Goal: Task Accomplishment & Management: Use online tool/utility

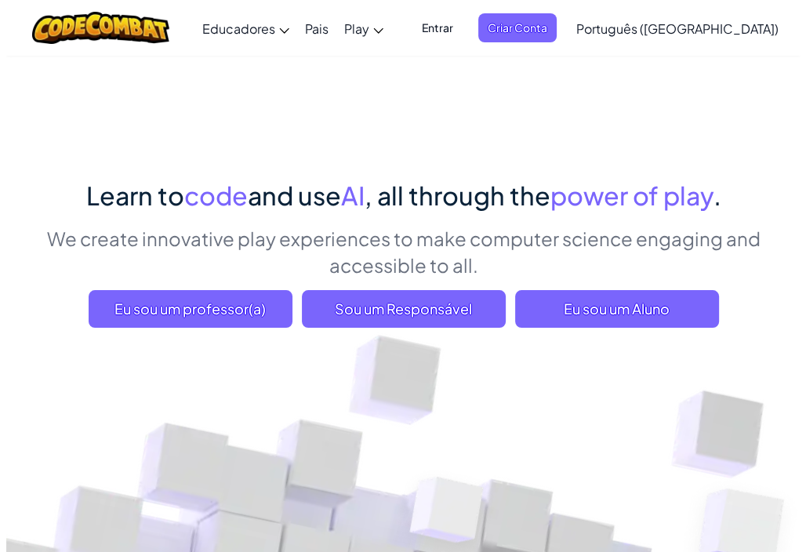
scroll to position [12, 0]
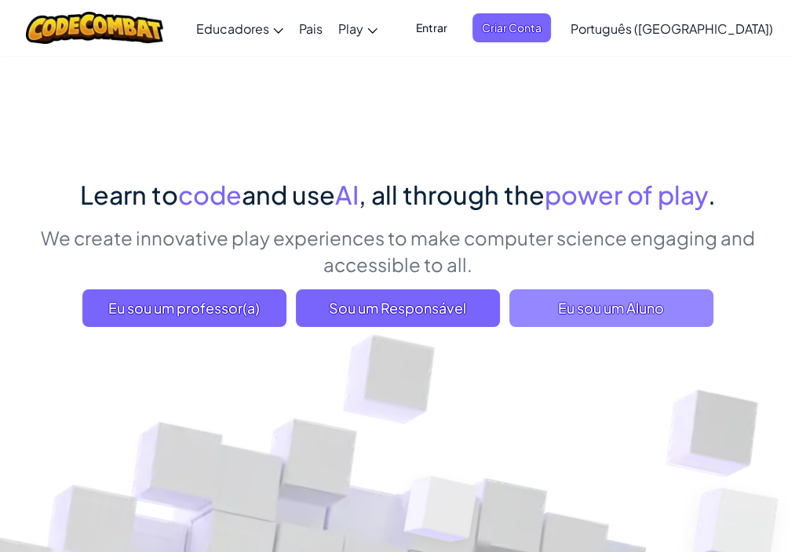
click at [550, 319] on span "Eu sou um Aluno" at bounding box center [611, 308] width 204 height 38
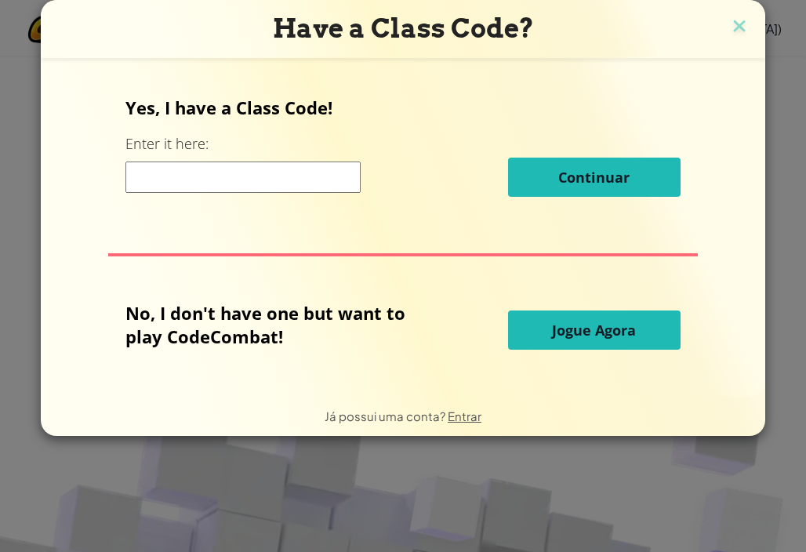
click at [552, 324] on span "Jogue Agora" at bounding box center [594, 330] width 84 height 19
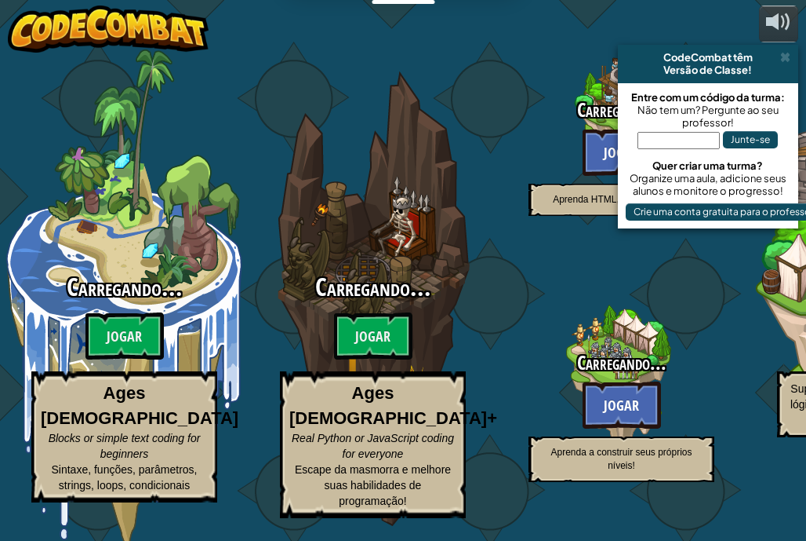
select select "pt-BR"
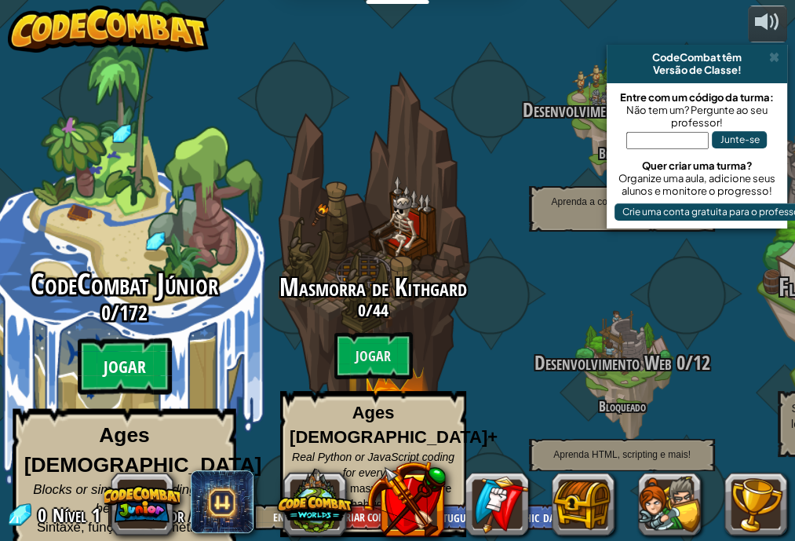
click at [147, 338] on btn "Jogar" at bounding box center [125, 366] width 94 height 56
select select "pt-BR"
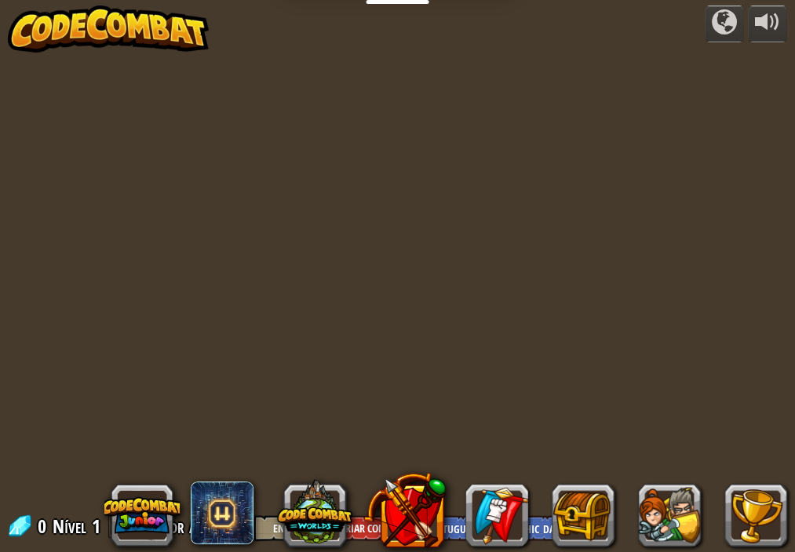
select select "pt-BR"
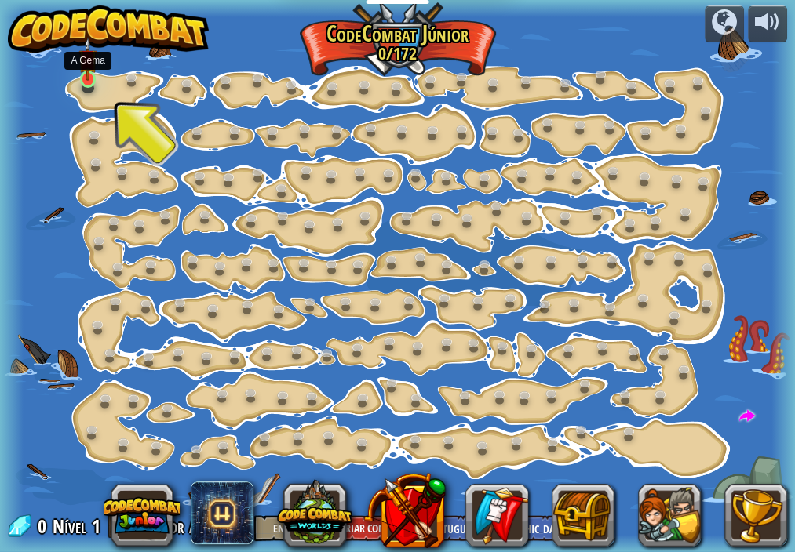
click at [85, 61] on img at bounding box center [87, 59] width 19 height 44
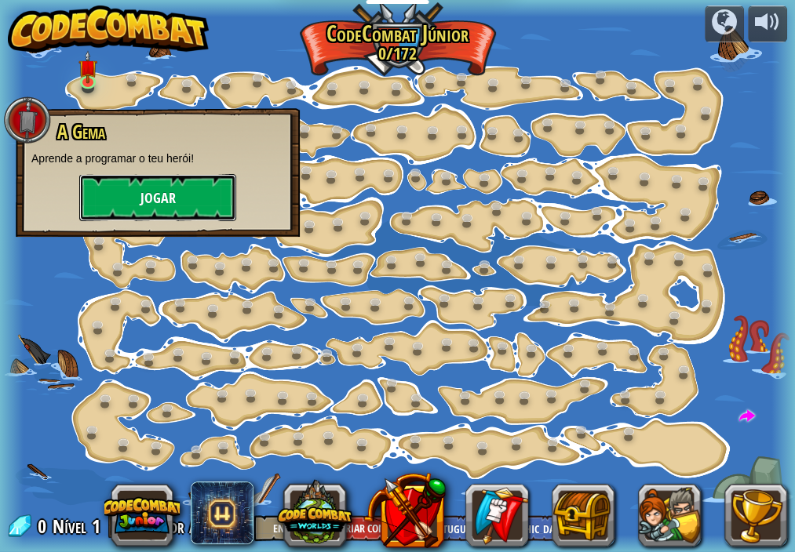
click at [173, 204] on button "Jogar" at bounding box center [157, 197] width 157 height 47
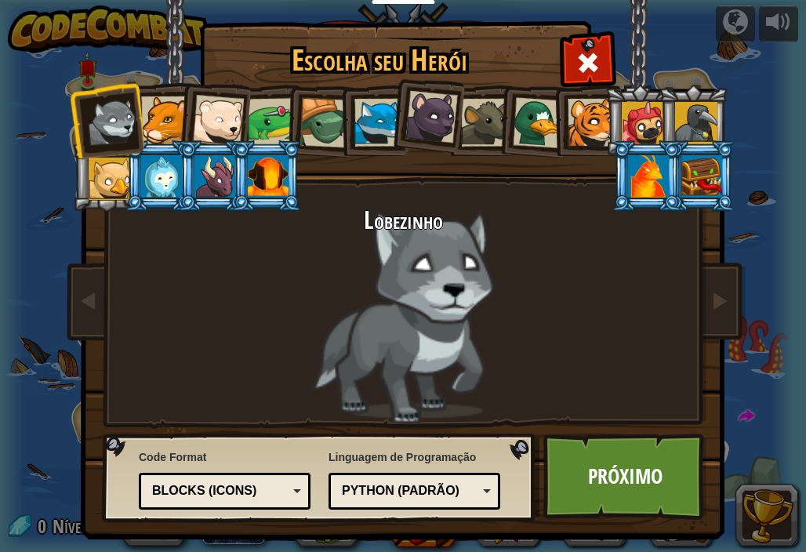
click at [420, 129] on div at bounding box center [432, 117] width 53 height 53
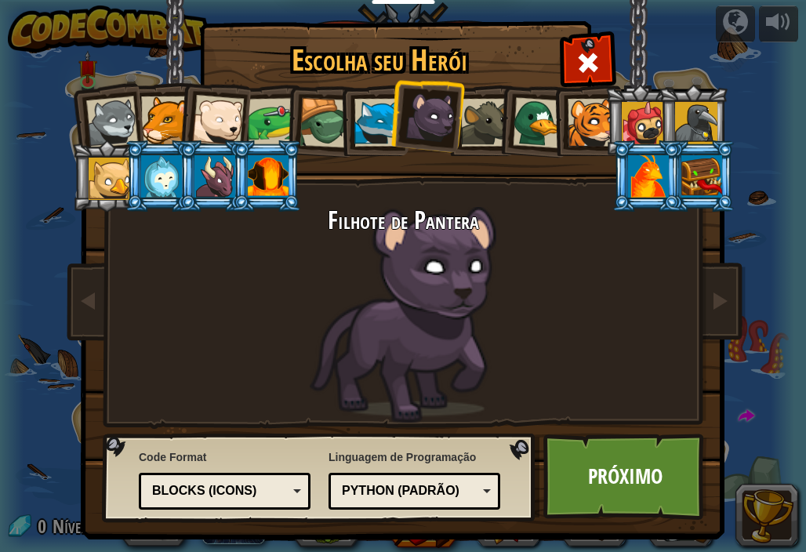
click at [159, 107] on div at bounding box center [165, 120] width 48 height 48
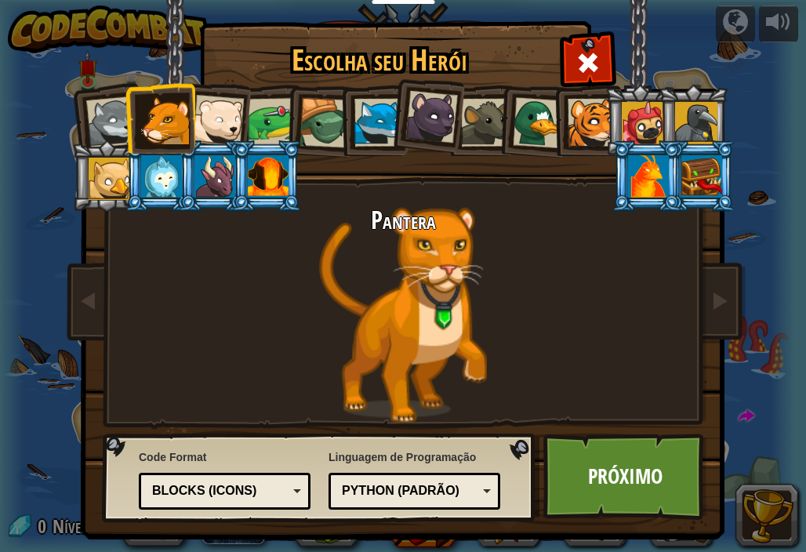
click at [427, 122] on div at bounding box center [432, 117] width 53 height 53
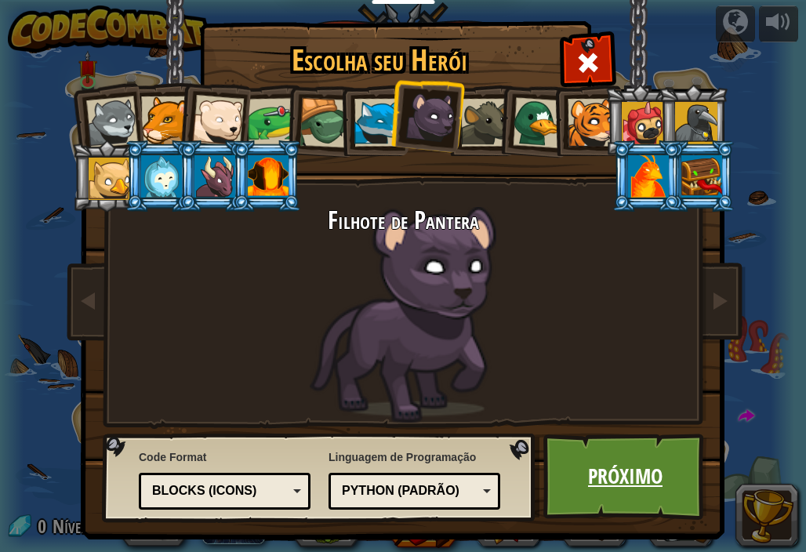
click at [573, 459] on link "Próximo" at bounding box center [626, 477] width 164 height 86
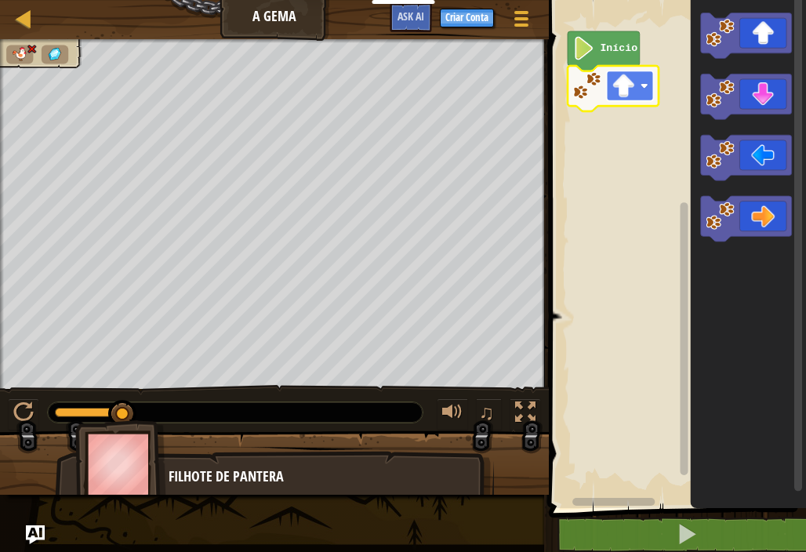
click at [618, 86] on image "Espaço de trabalho do Blockly" at bounding box center [625, 87] width 24 height 24
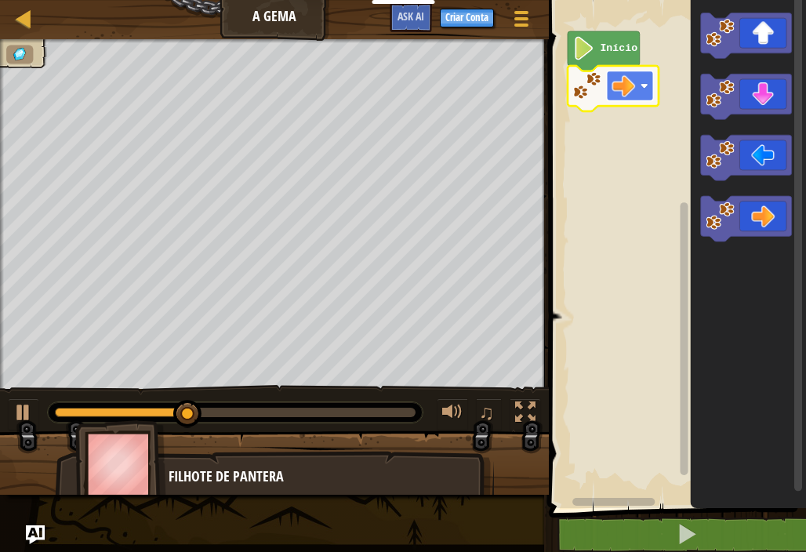
click at [630, 83] on image "Espaço de trabalho do Blockly" at bounding box center [625, 87] width 24 height 24
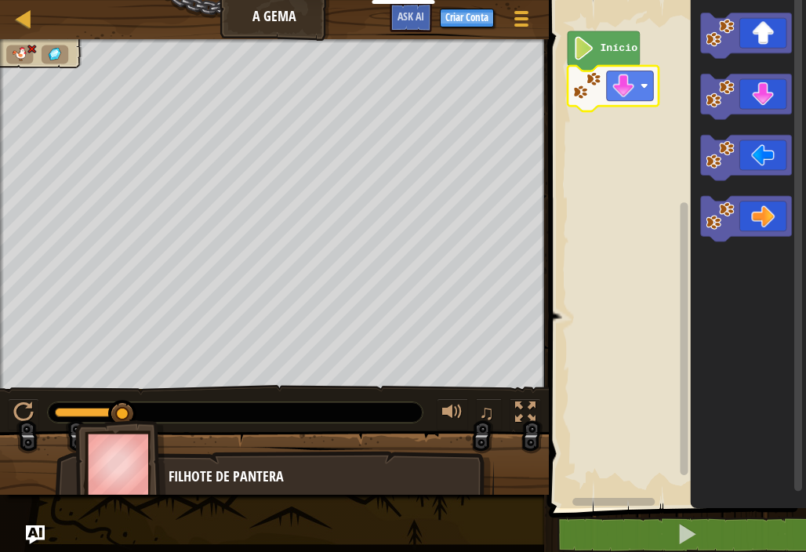
click at [628, 103] on icon "Espaço de trabalho do Blockly" at bounding box center [613, 89] width 91 height 46
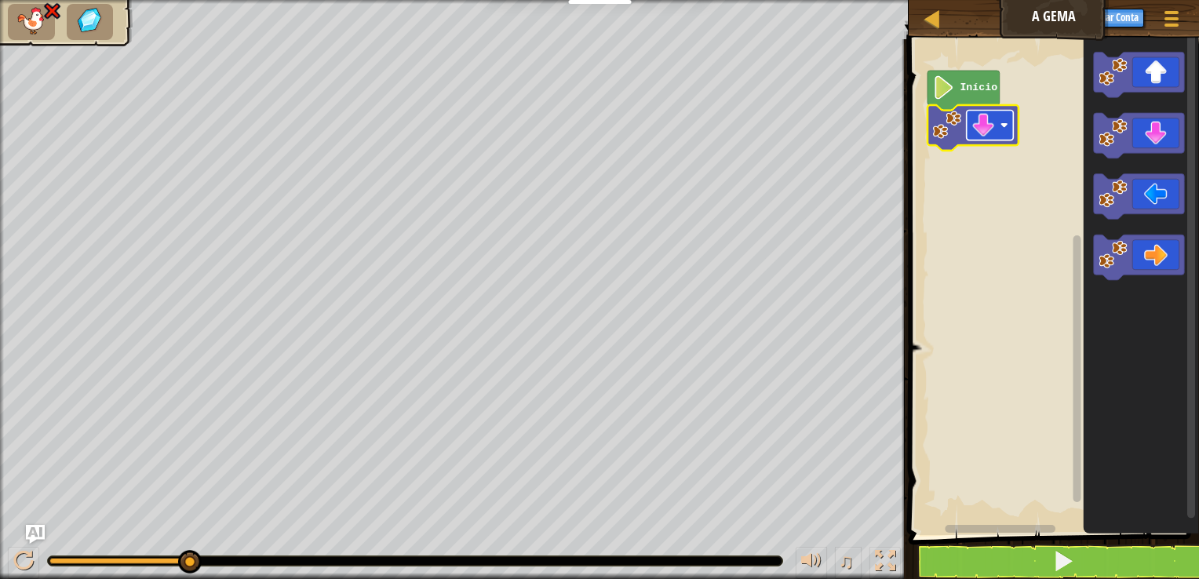
click at [794, 138] on rect "Espaço de trabalho do Blockly" at bounding box center [989, 126] width 47 height 30
click at [794, 253] on icon "Espaço de trabalho do Blockly" at bounding box center [1138, 258] width 91 height 46
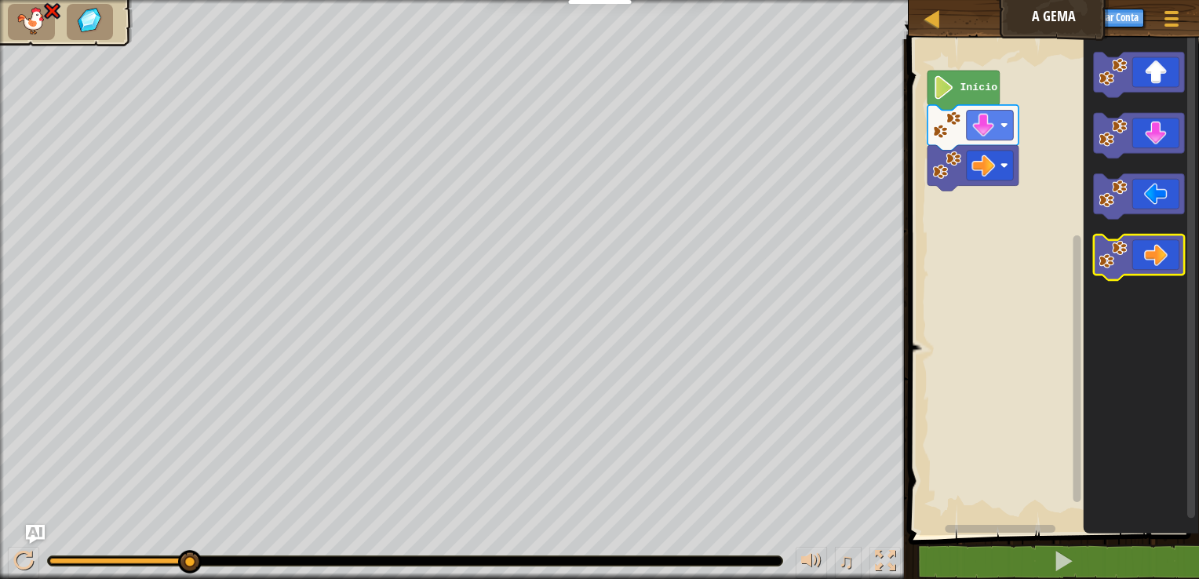
click at [794, 253] on icon "Espaço de trabalho do Blockly" at bounding box center [1138, 258] width 91 height 46
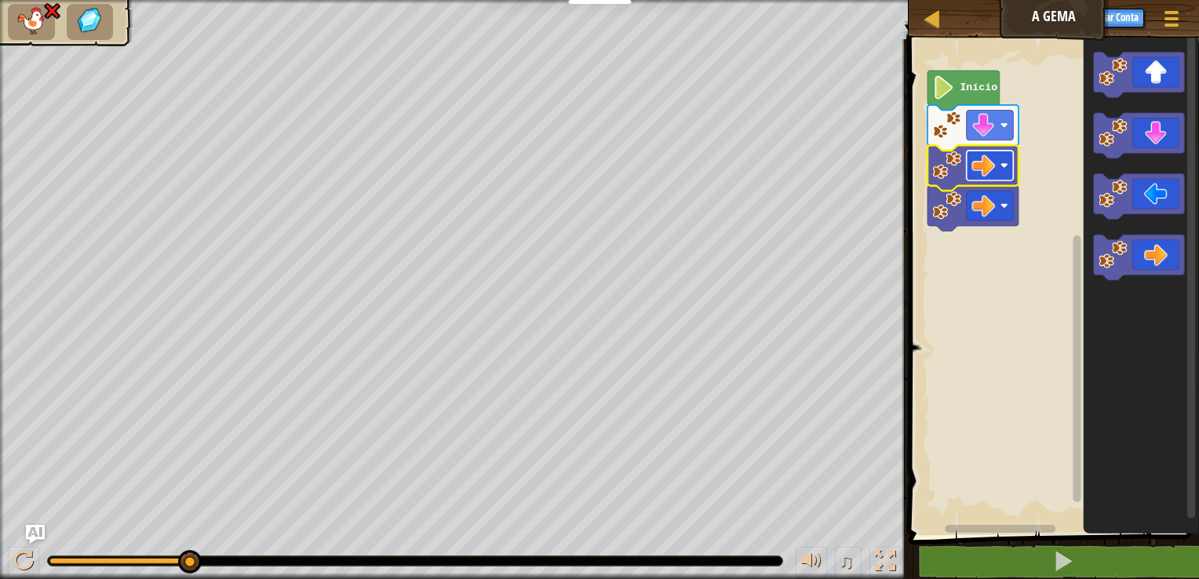
click at [794, 166] on image "Espaço de trabalho do Blockly" at bounding box center [983, 166] width 24 height 24
click at [794, 87] on image "Espaço de trabalho do Blockly" at bounding box center [943, 88] width 22 height 24
click at [794, 124] on image "Espaço de trabalho do Blockly" at bounding box center [946, 125] width 28 height 28
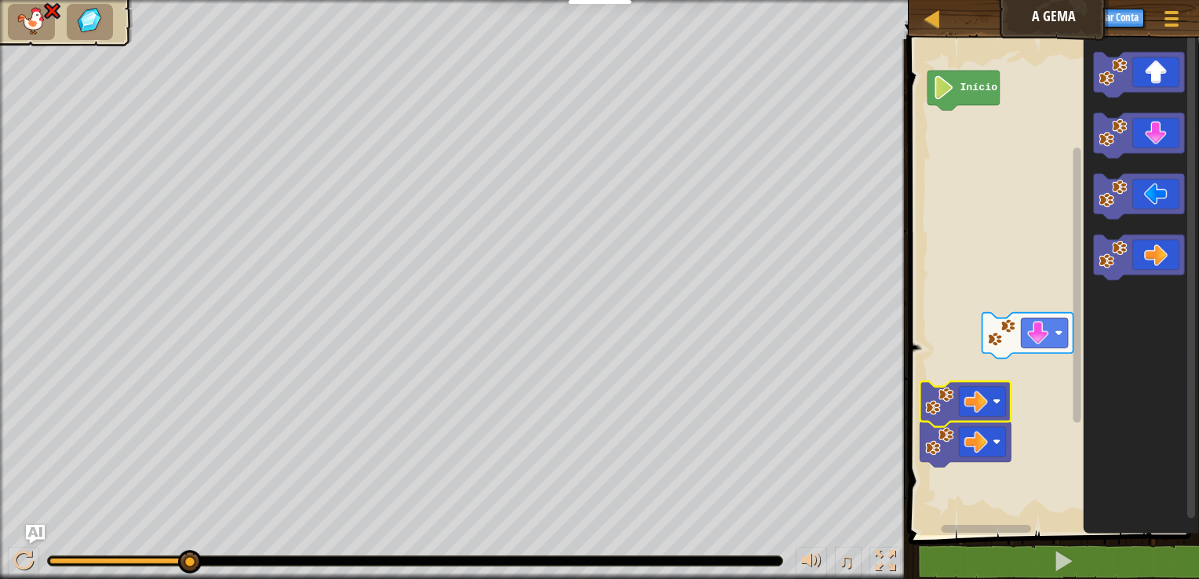
click at [794, 337] on rect "Espaço de trabalho do Blockly" at bounding box center [1051, 283] width 295 height 504
click at [794, 344] on rect "Espaço de trabalho do Blockly" at bounding box center [1051, 283] width 295 height 504
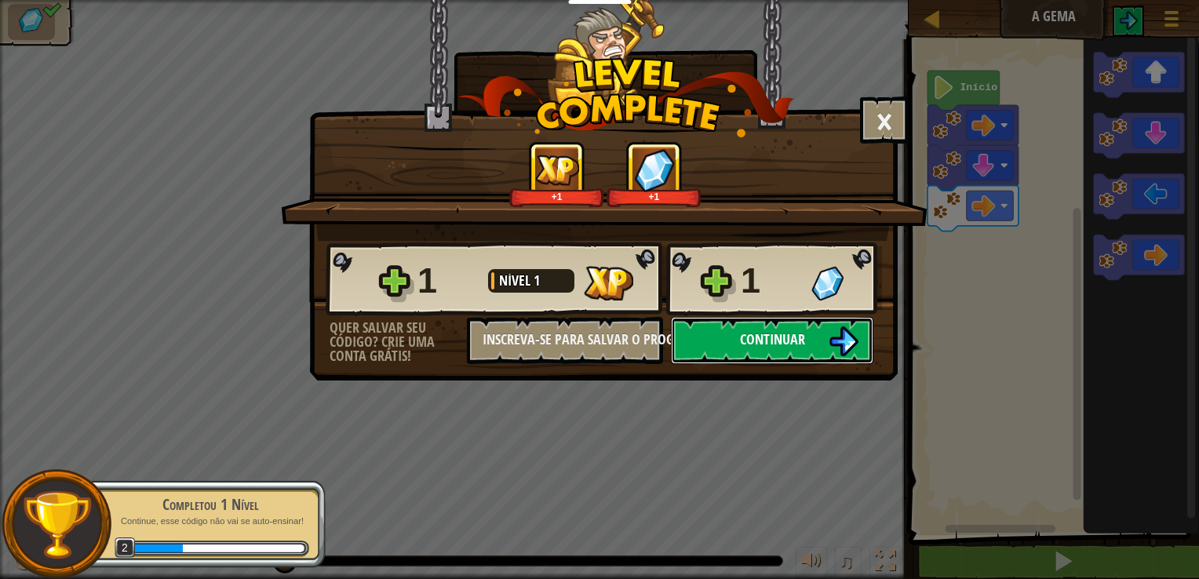
click at [783, 332] on span "Continuar" at bounding box center [772, 339] width 65 height 20
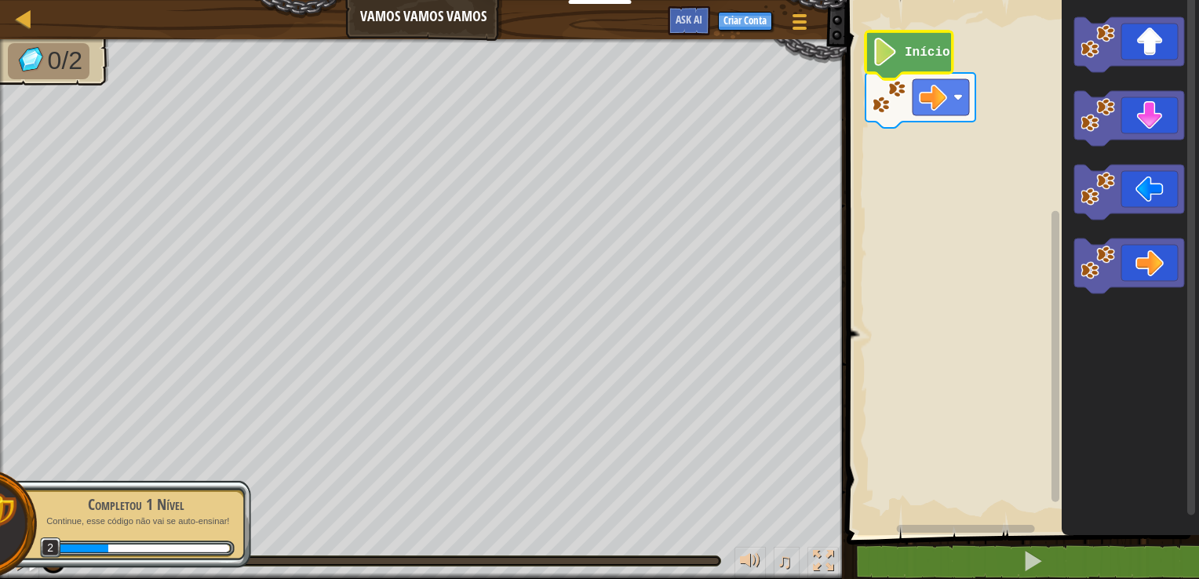
click at [794, 46] on icon "Espaço de trabalho do Blockly" at bounding box center [908, 55] width 87 height 48
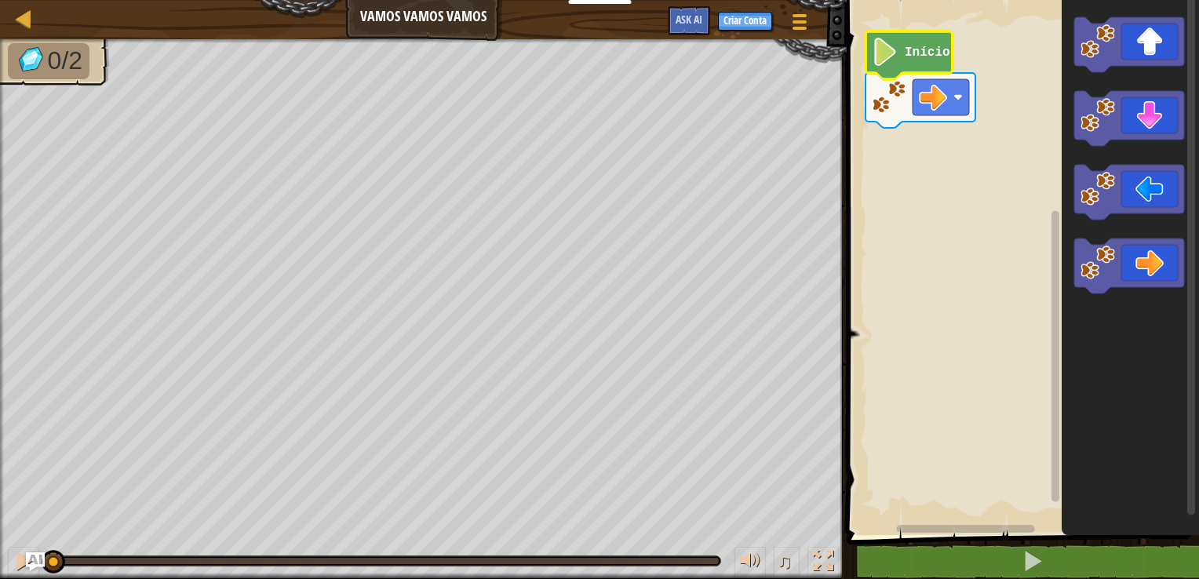
click at [794, 46] on icon "Espaço de trabalho do Blockly" at bounding box center [908, 55] width 87 height 48
click at [794, 61] on icon "Espaço de trabalho do Blockly" at bounding box center [908, 55] width 87 height 48
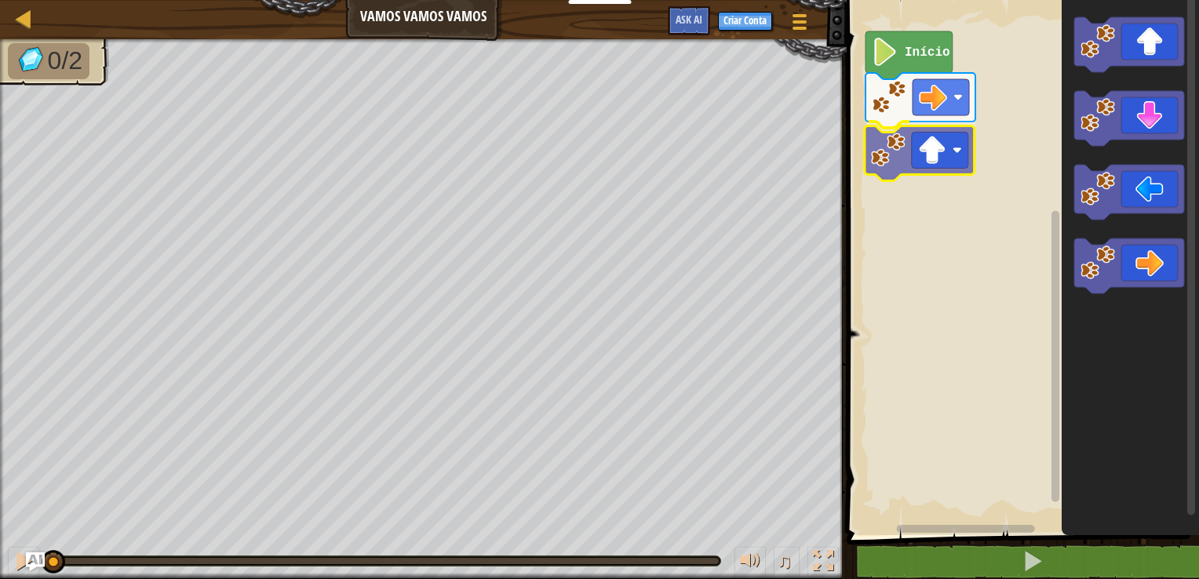
click at [794, 152] on div "Início" at bounding box center [1020, 263] width 357 height 543
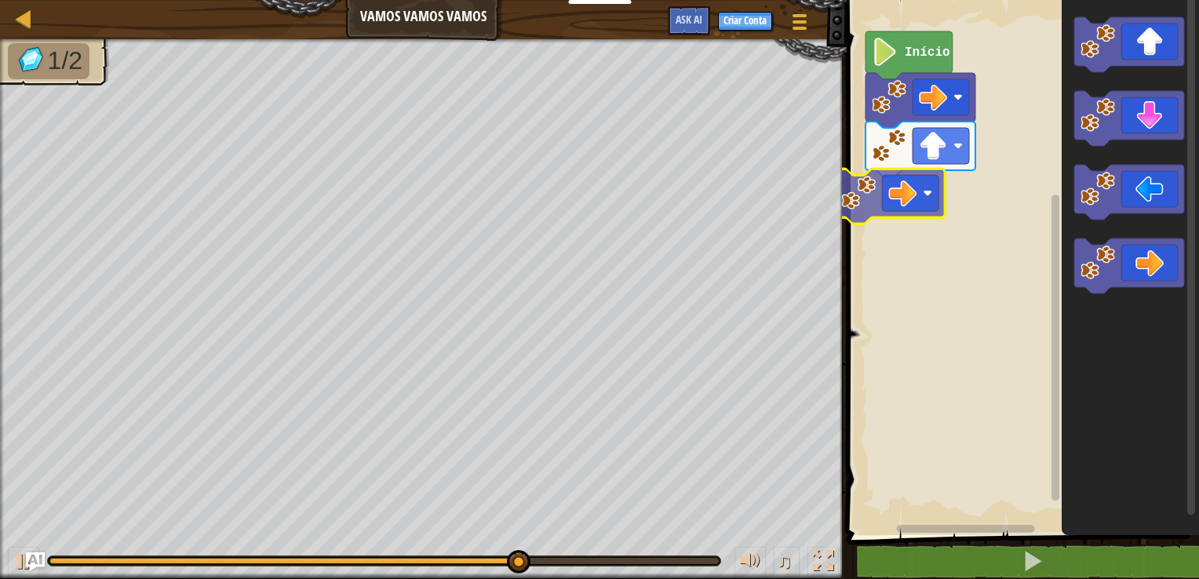
click at [794, 189] on div "Início" at bounding box center [1020, 263] width 357 height 543
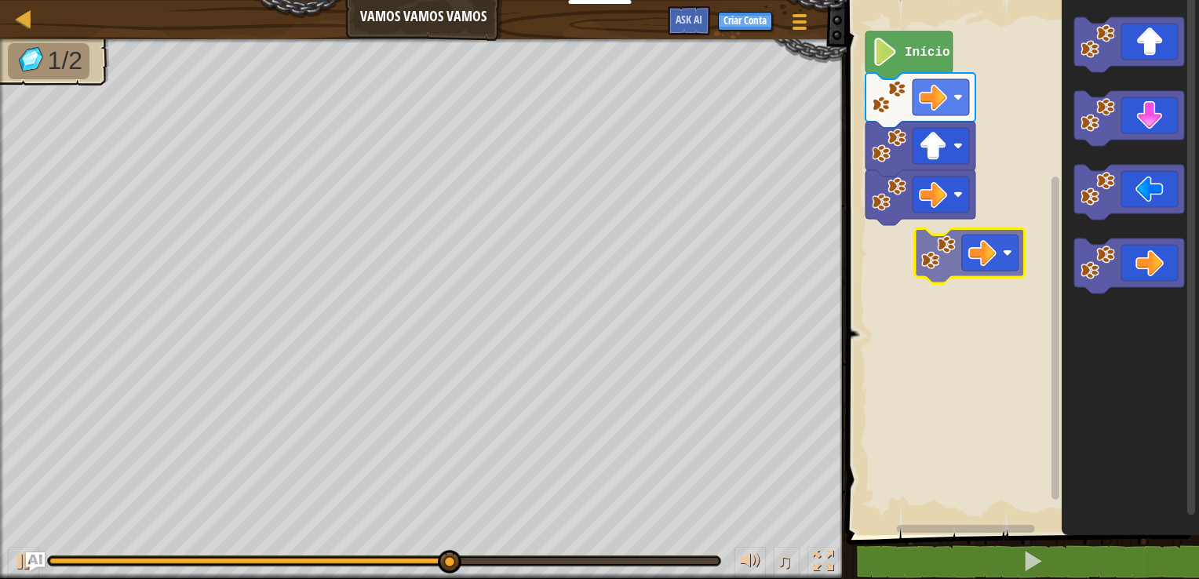
click at [794, 260] on div "Início" at bounding box center [1020, 263] width 357 height 543
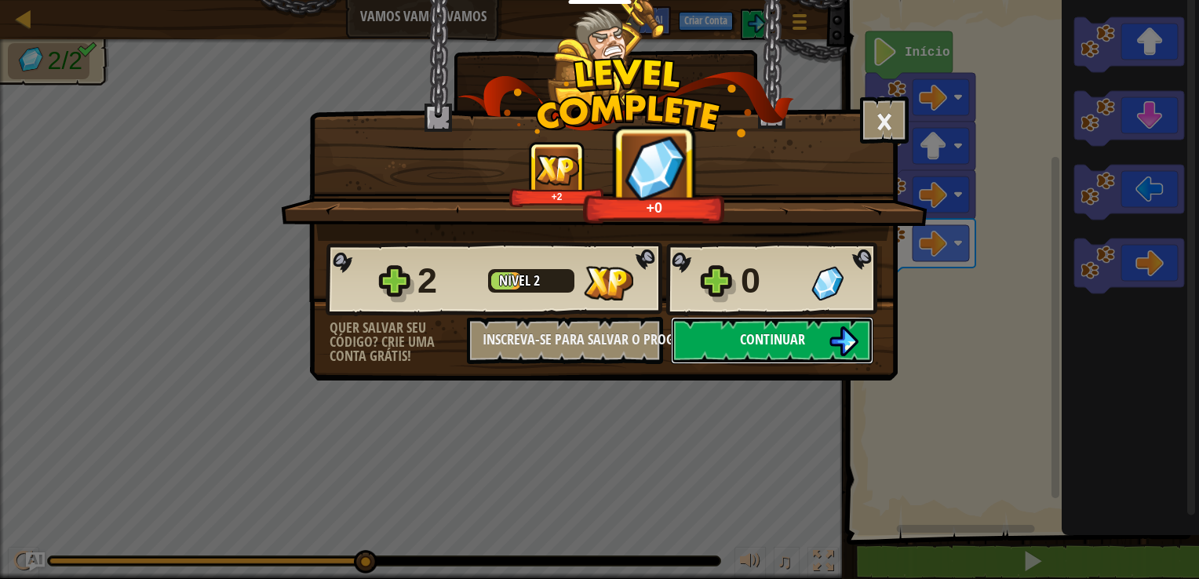
click at [794, 338] on button "Continuar" at bounding box center [772, 340] width 202 height 47
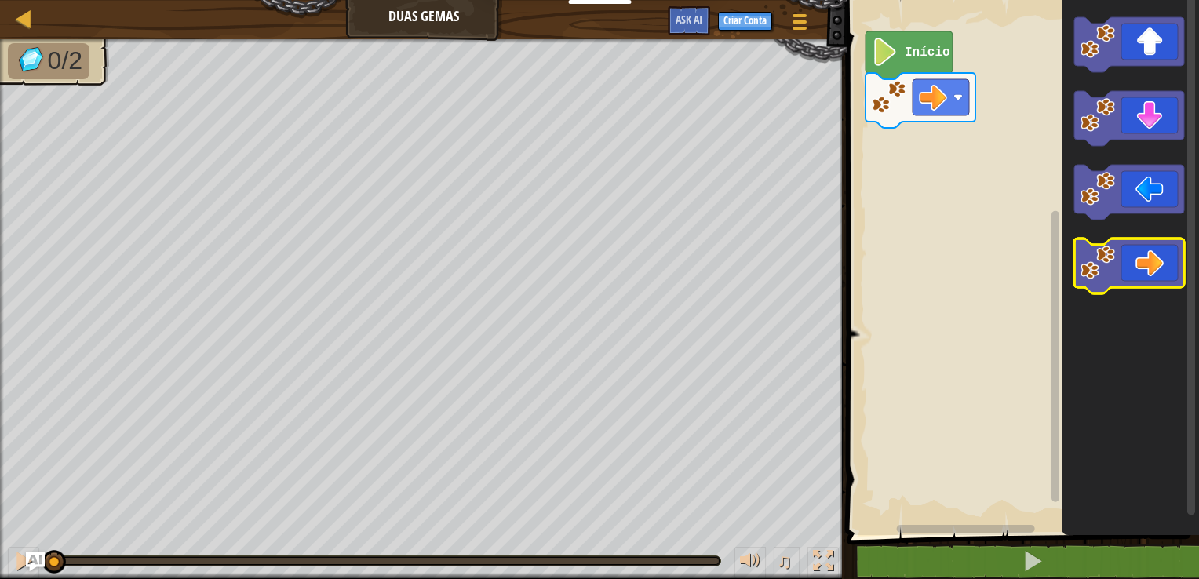
click at [794, 258] on icon "Espaço de trabalho do Blockly" at bounding box center [1129, 265] width 110 height 55
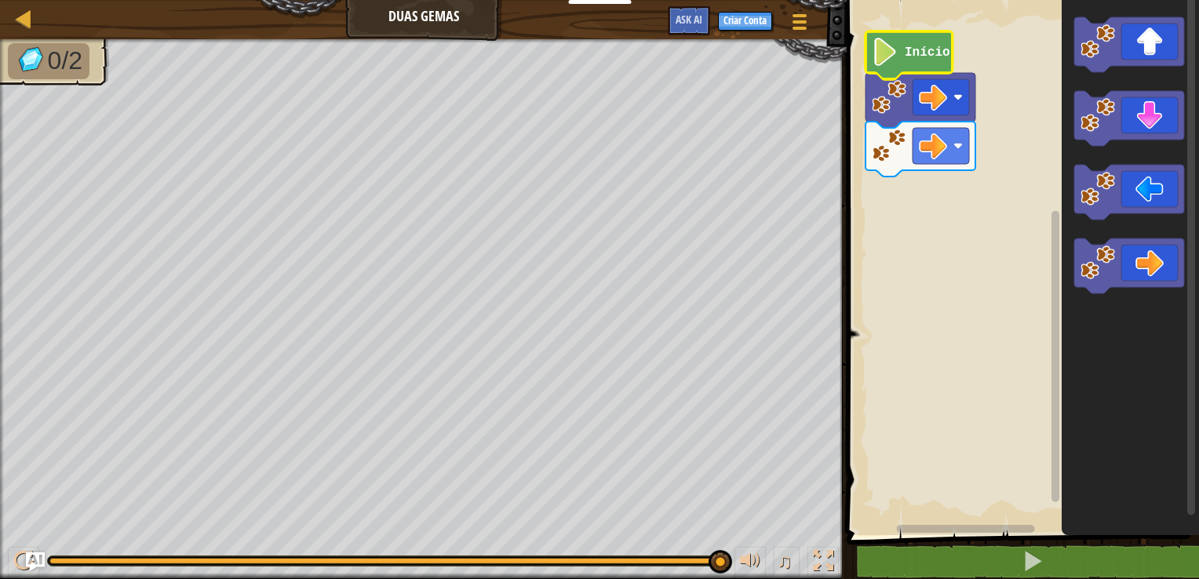
click at [794, 55] on text "Início" at bounding box center [928, 53] width 46 height 14
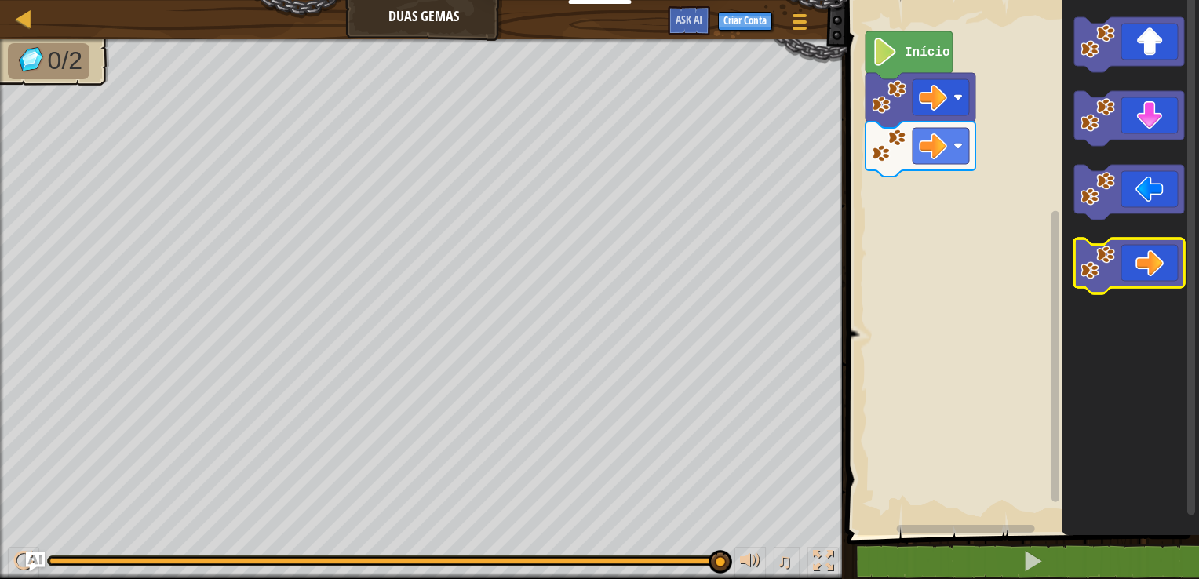
click at [794, 271] on icon "Espaço de trabalho do Blockly" at bounding box center [1129, 265] width 110 height 55
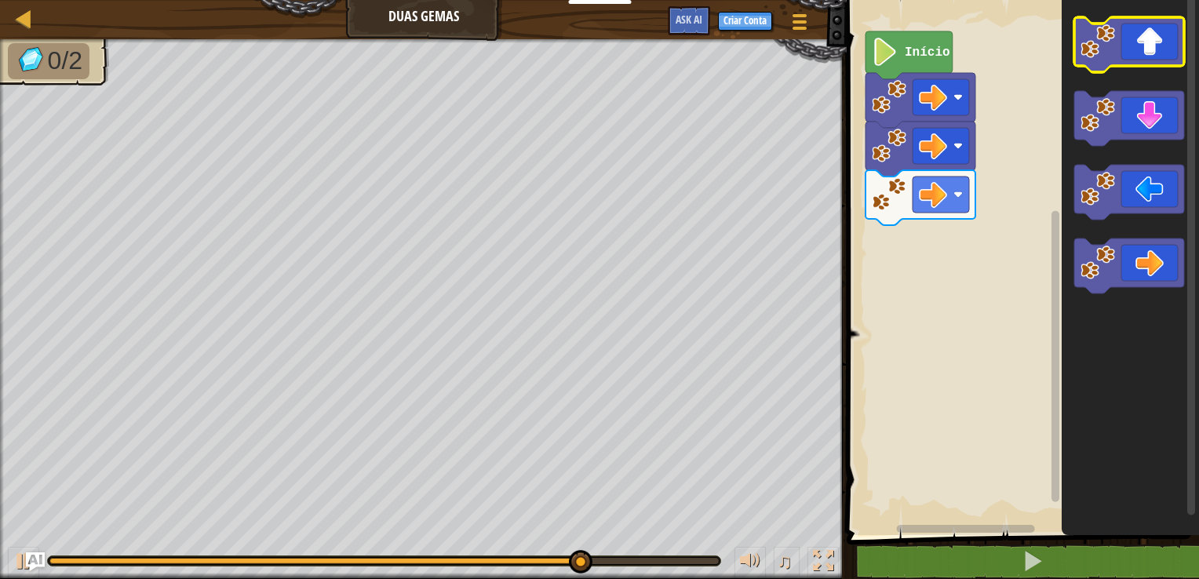
click at [794, 57] on image "Espaço de trabalho do Blockly" at bounding box center [1097, 41] width 35 height 35
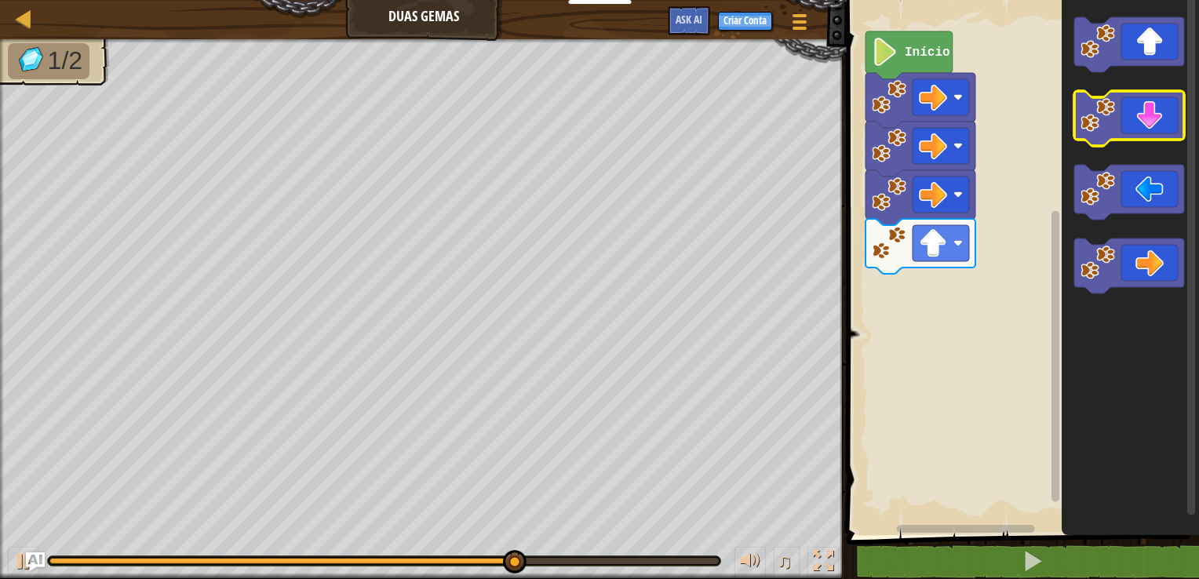
click at [794, 119] on icon "Espaço de trabalho do Blockly" at bounding box center [1129, 118] width 110 height 55
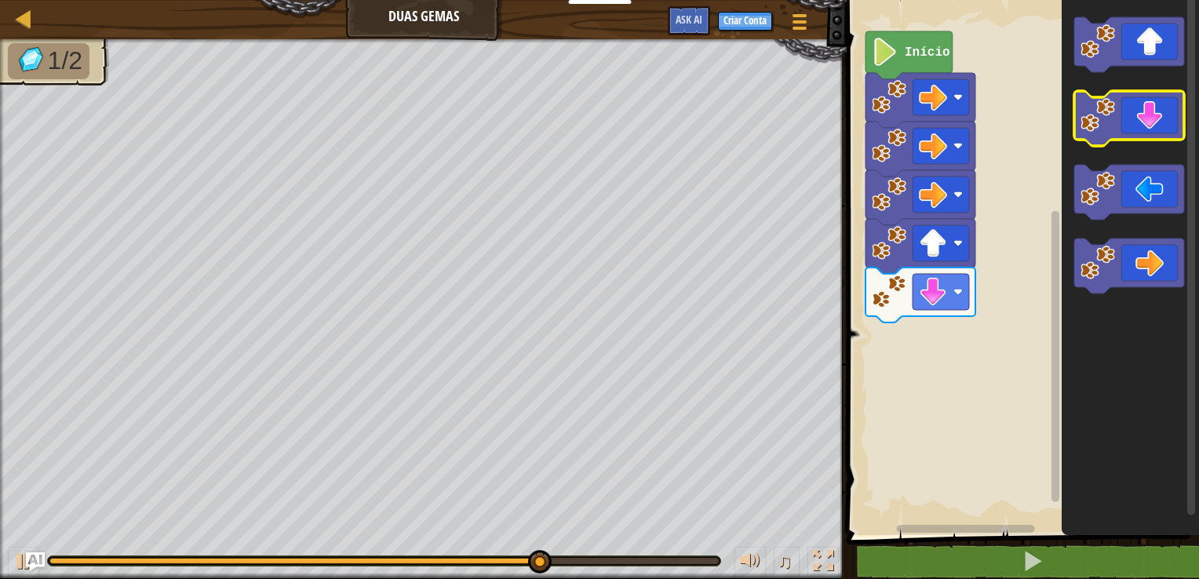
click at [794, 119] on icon "Espaço de trabalho do Blockly" at bounding box center [1129, 118] width 110 height 55
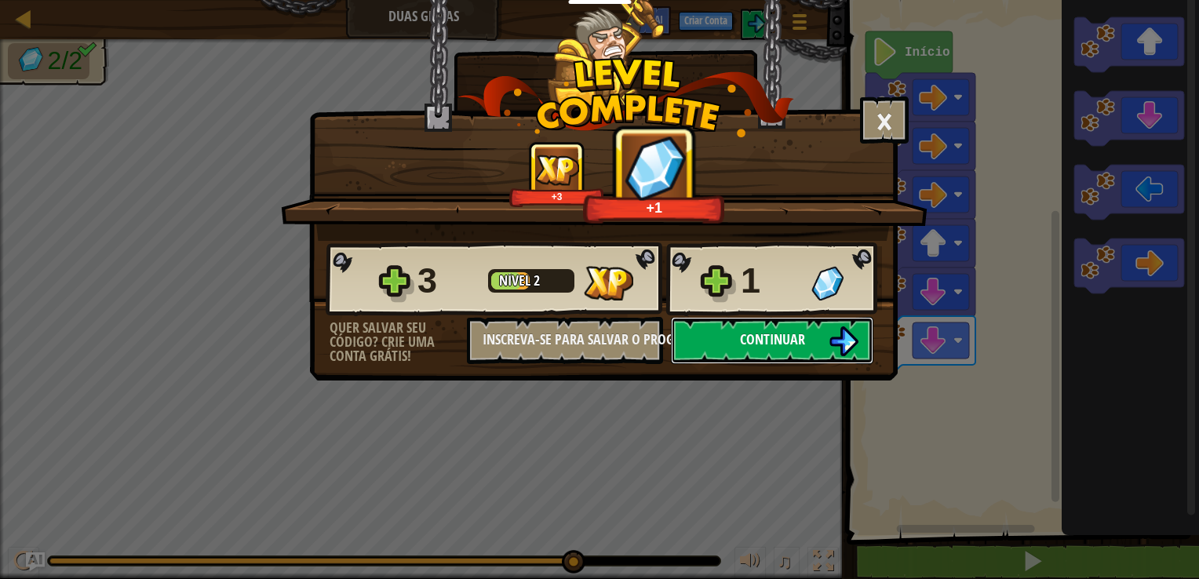
click at [735, 340] on button "Continuar" at bounding box center [772, 340] width 202 height 47
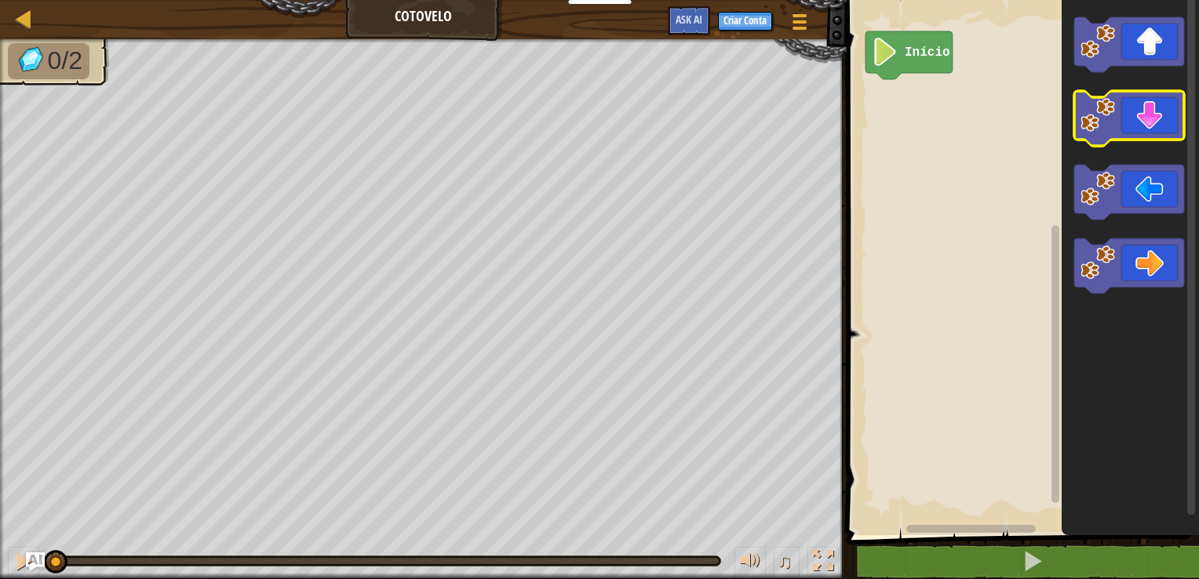
click at [794, 99] on icon "Espaço de trabalho do Blockly" at bounding box center [1129, 118] width 110 height 55
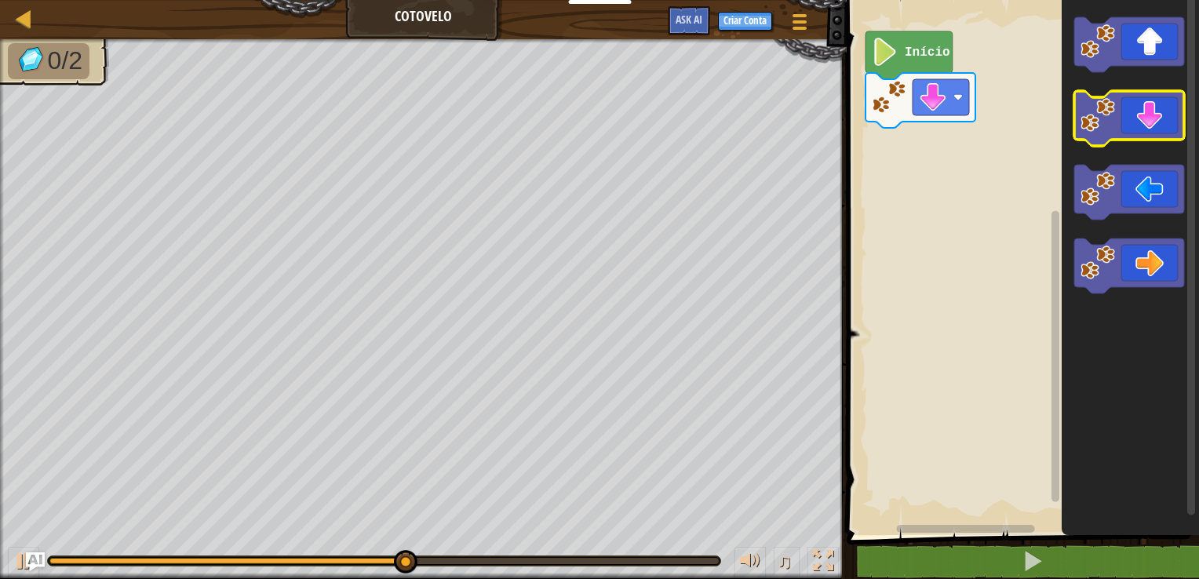
click at [794, 99] on icon "Espaço de trabalho do Blockly" at bounding box center [1129, 118] width 110 height 55
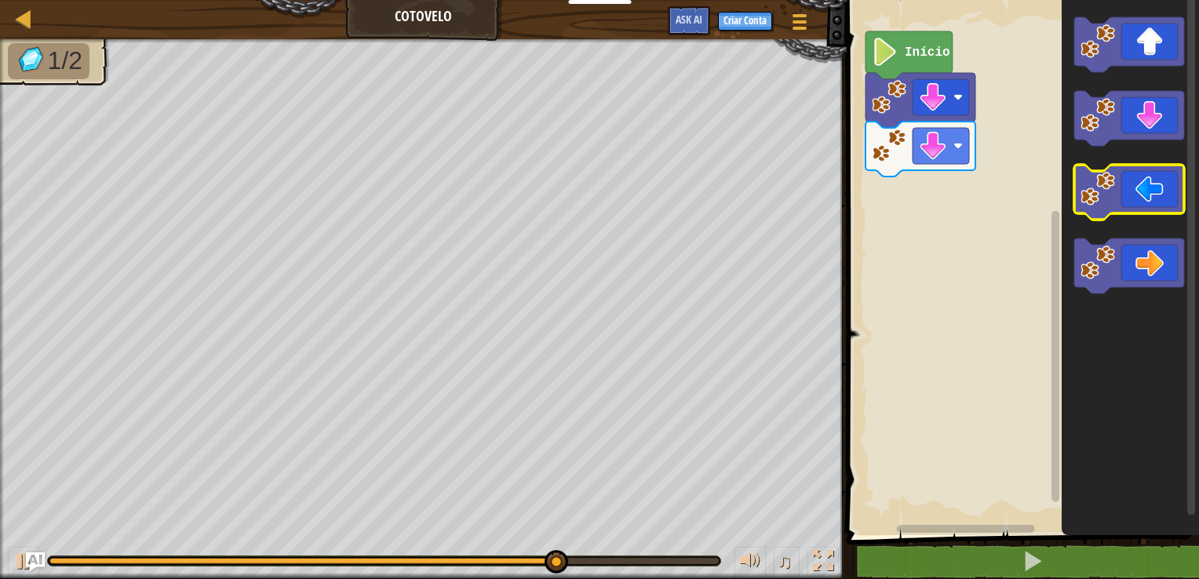
click at [794, 202] on icon "Espaço de trabalho do Blockly" at bounding box center [1129, 192] width 110 height 55
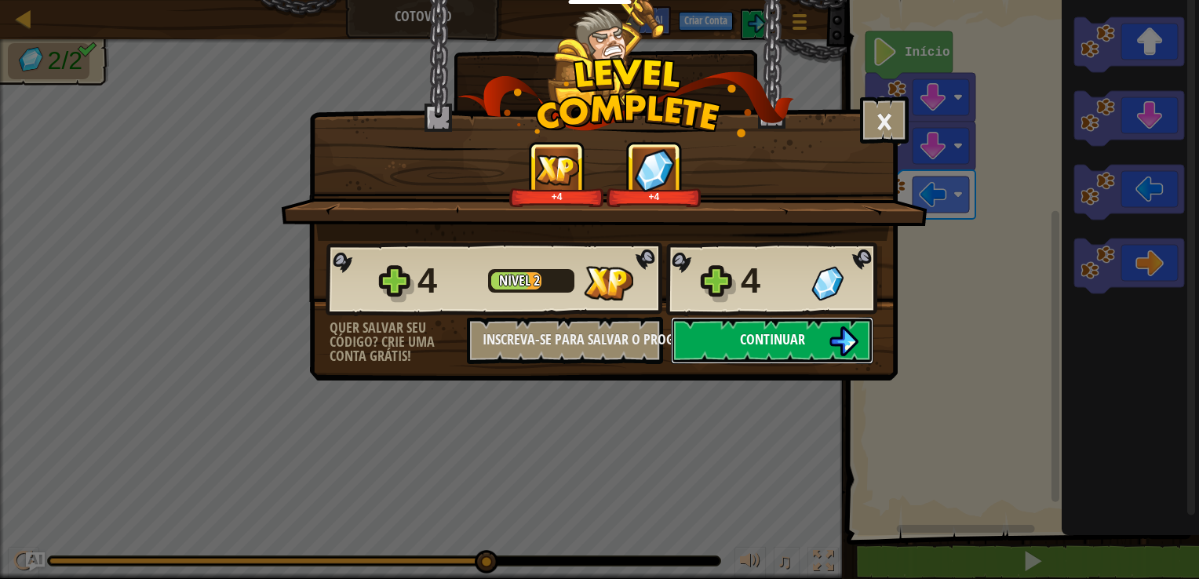
click at [794, 337] on button "Continuar" at bounding box center [772, 340] width 202 height 47
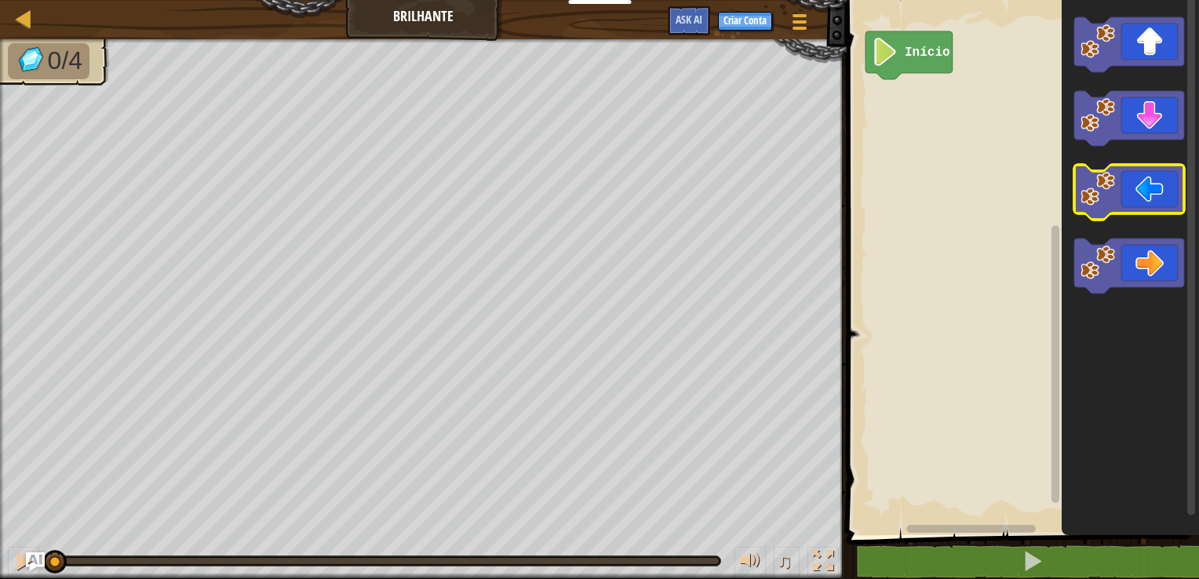
click at [794, 193] on icon "Espaço de trabalho do Blockly" at bounding box center [1129, 192] width 110 height 55
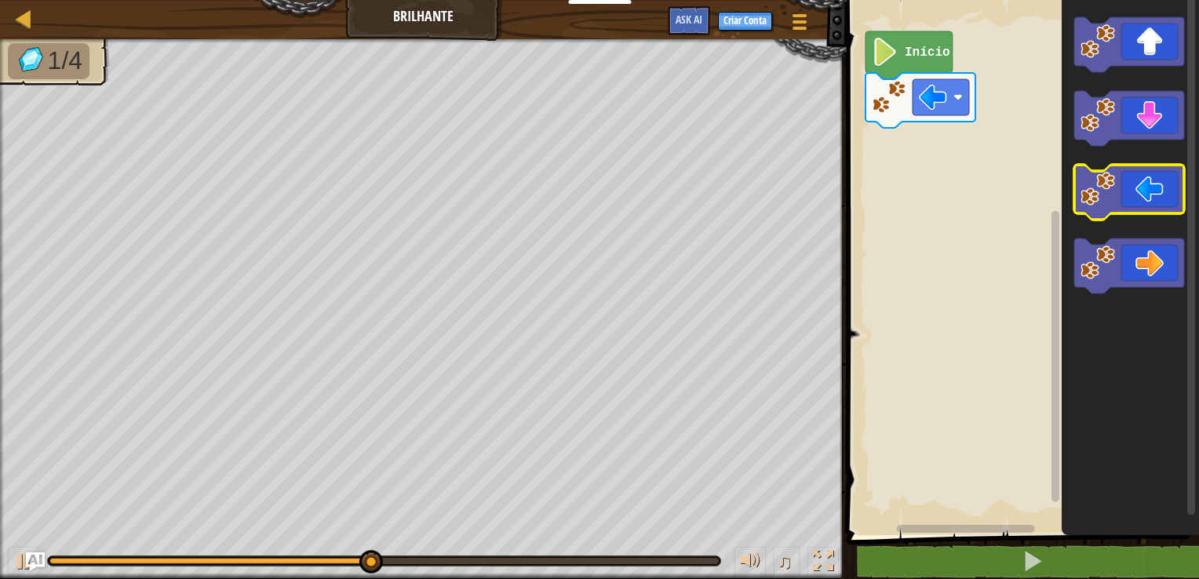
click at [794, 196] on icon "Espaço de trabalho do Blockly" at bounding box center [1129, 192] width 110 height 55
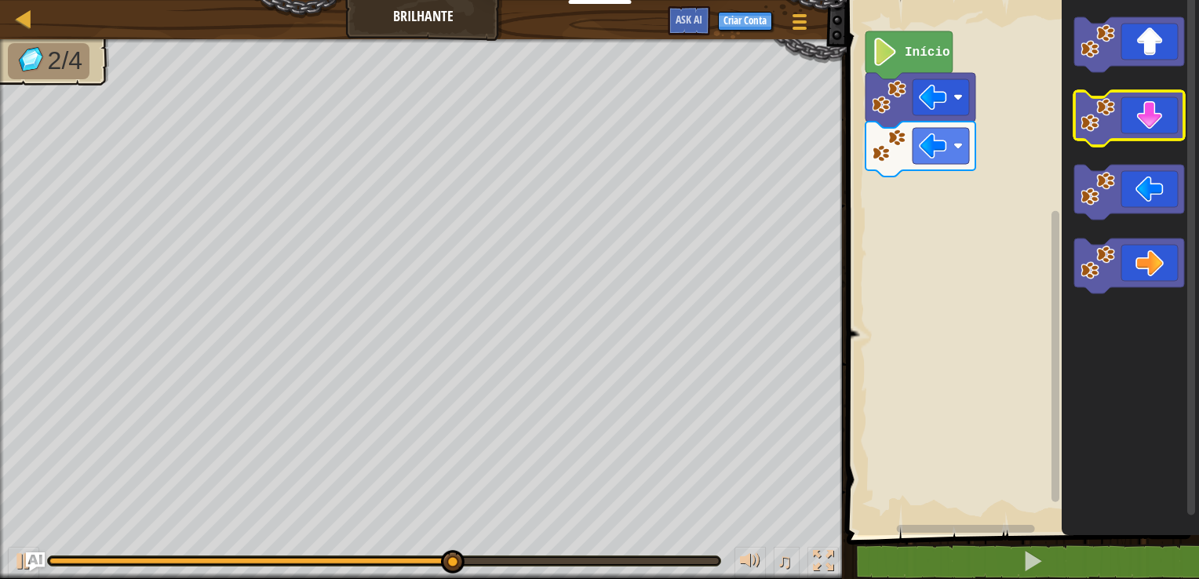
click at [794, 127] on icon "Espaço de trabalho do Blockly" at bounding box center [1129, 118] width 110 height 55
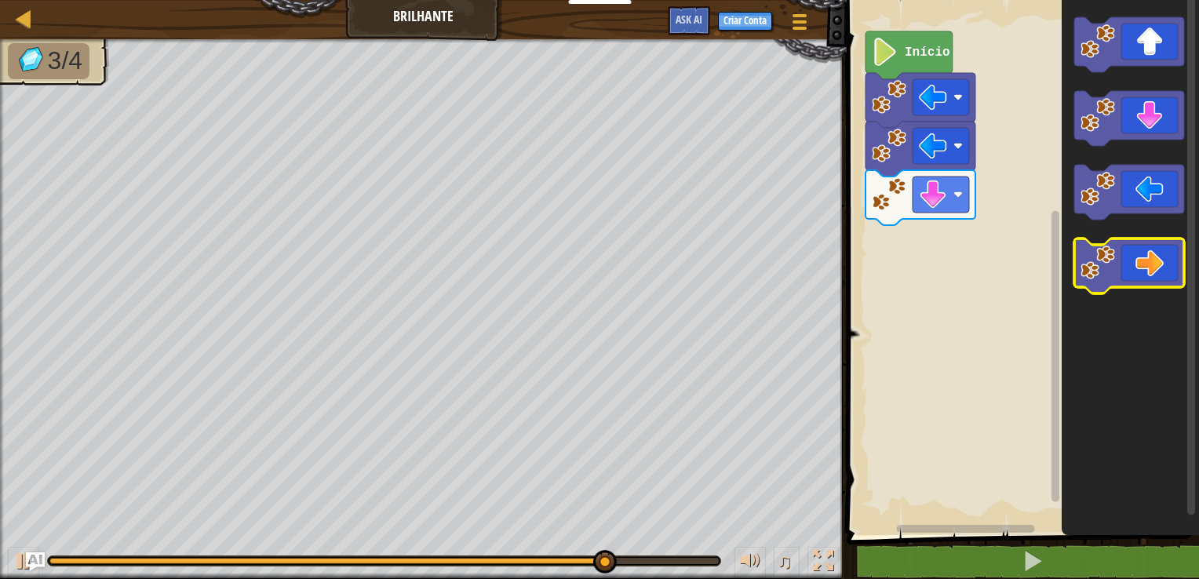
click at [794, 242] on rect "Espaço de trabalho do Blockly" at bounding box center [1129, 265] width 110 height 55
click at [794, 250] on icon "Espaço de trabalho do Blockly" at bounding box center [1129, 265] width 110 height 55
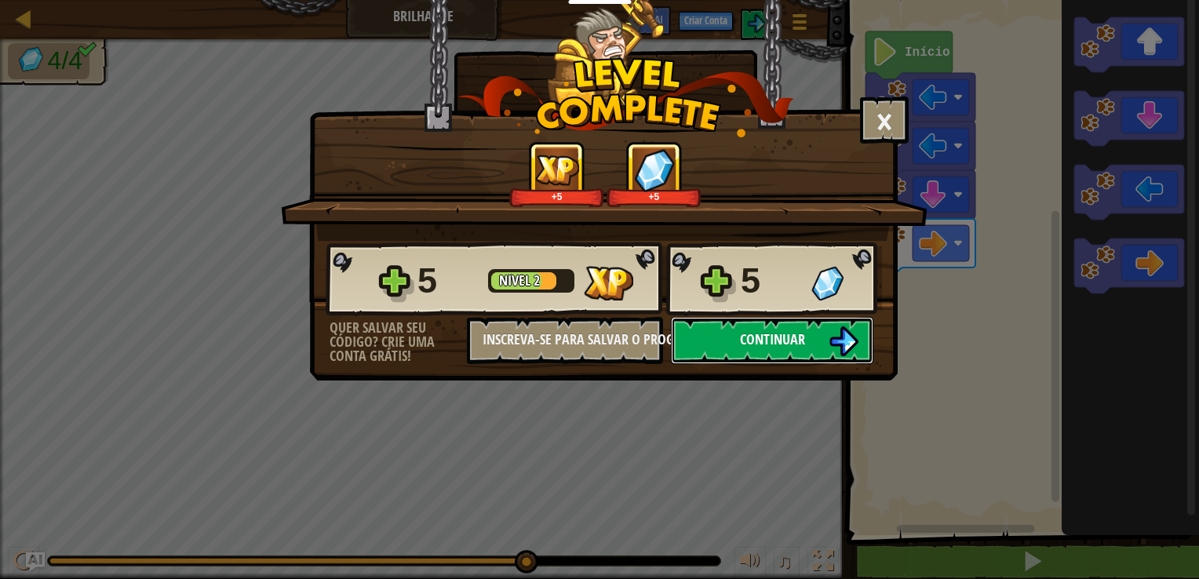
click at [750, 333] on span "Continuar" at bounding box center [772, 339] width 65 height 20
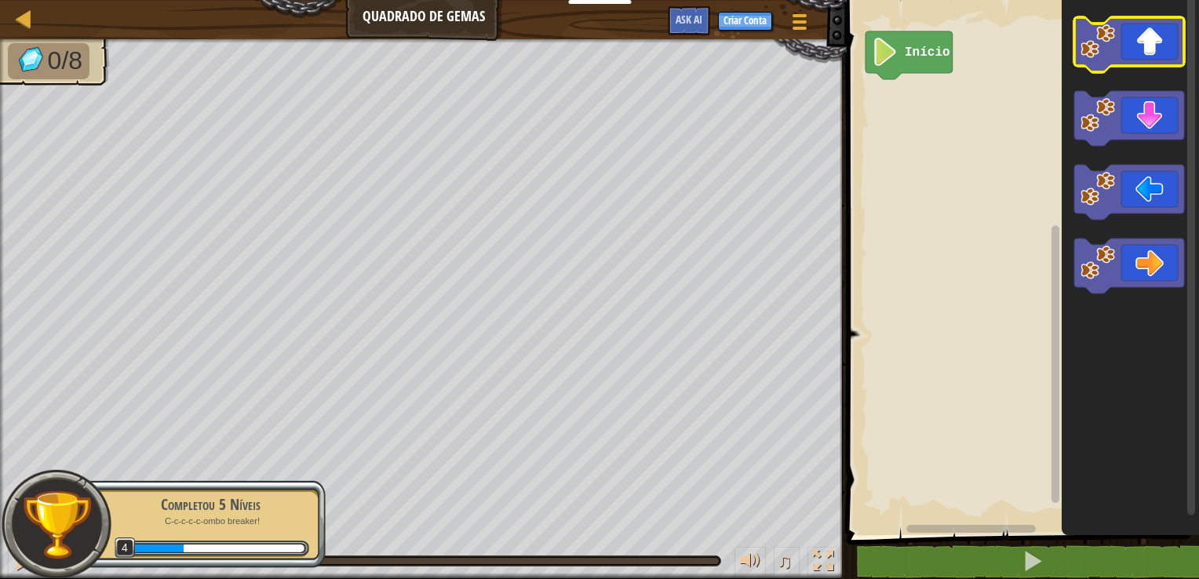
click at [794, 52] on icon "Espaço de trabalho do Blockly" at bounding box center [1129, 44] width 110 height 55
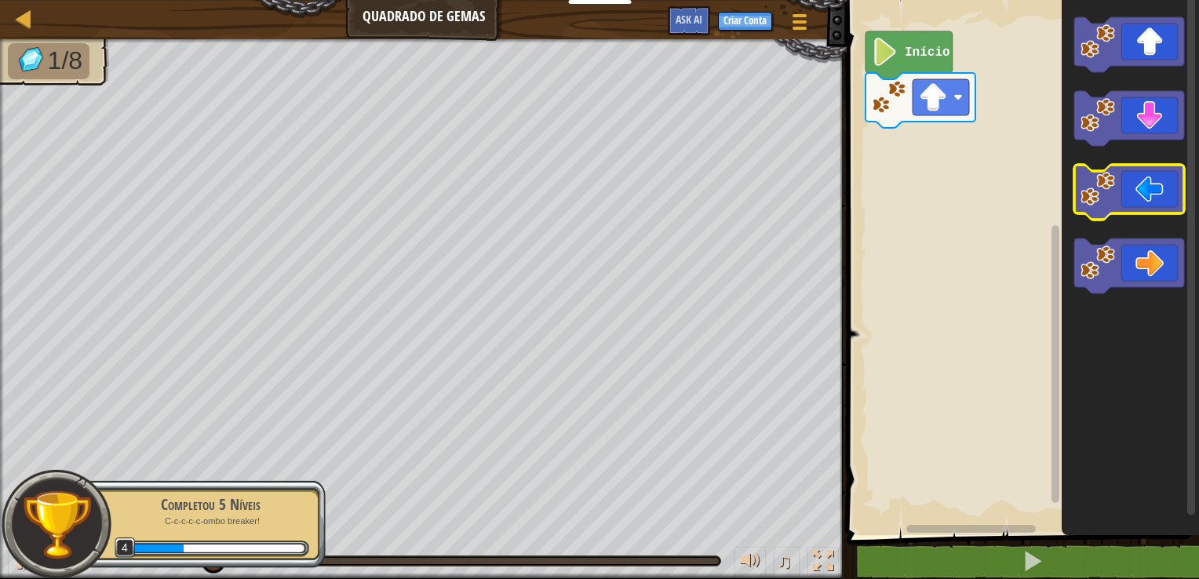
click at [794, 196] on icon "Espaço de trabalho do Blockly" at bounding box center [1129, 192] width 110 height 55
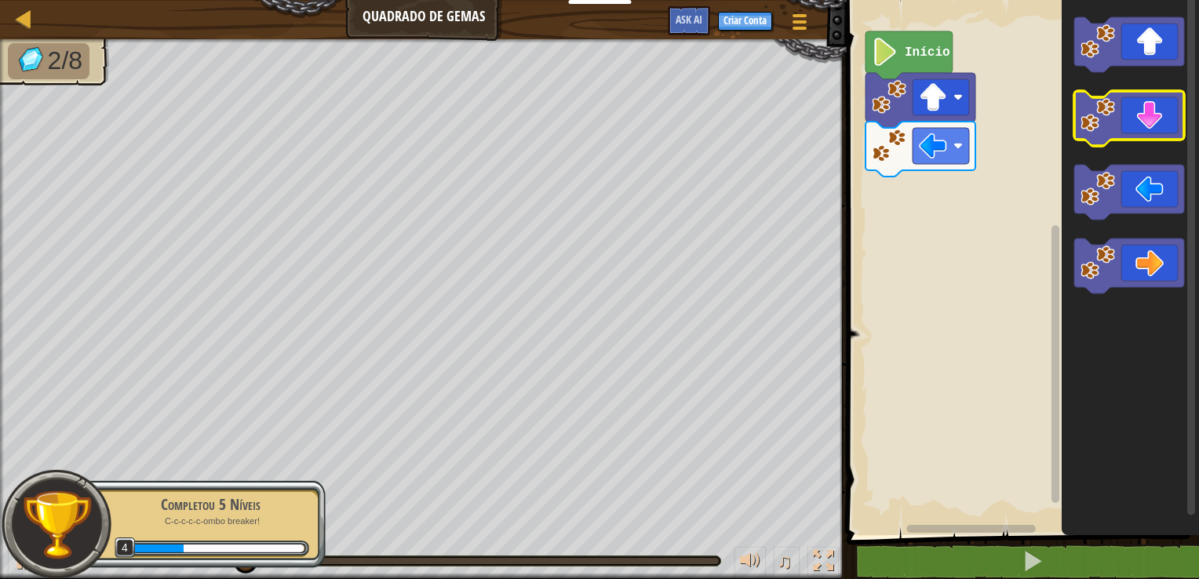
click at [794, 123] on icon "Espaço de trabalho do Blockly" at bounding box center [1129, 118] width 110 height 55
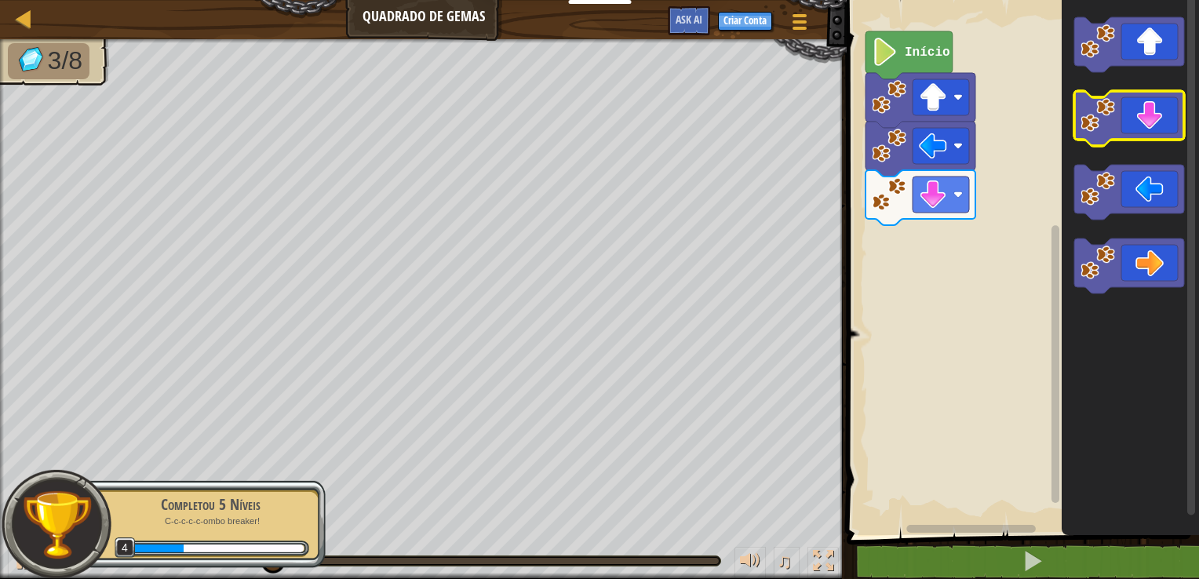
click at [794, 123] on icon "Espaço de trabalho do Blockly" at bounding box center [1129, 118] width 110 height 55
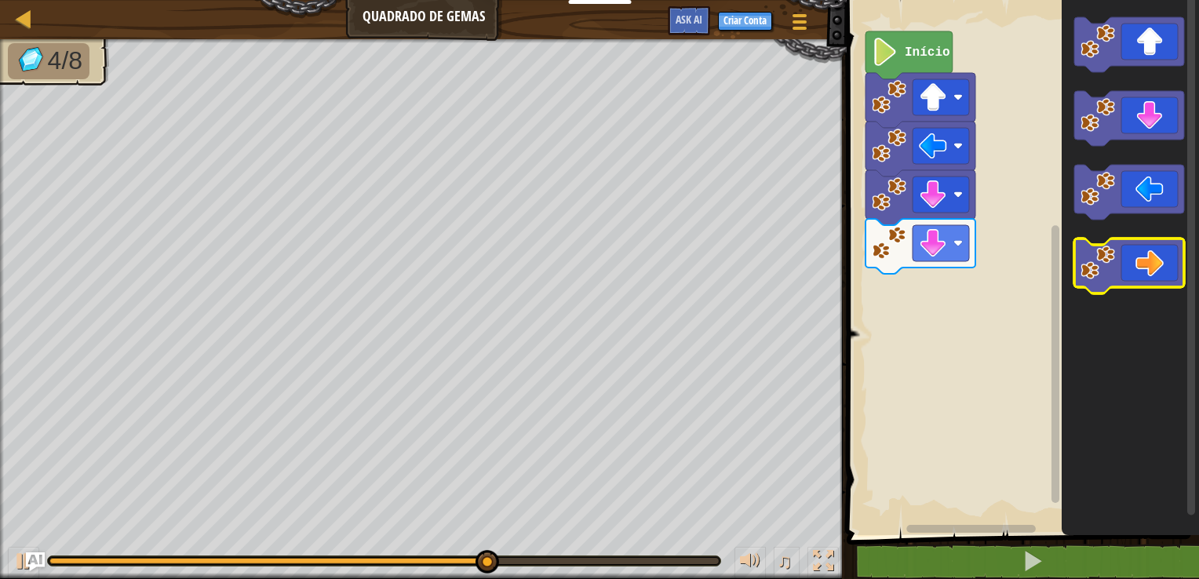
click at [794, 264] on icon "Espaço de trabalho do Blockly" at bounding box center [1129, 265] width 110 height 55
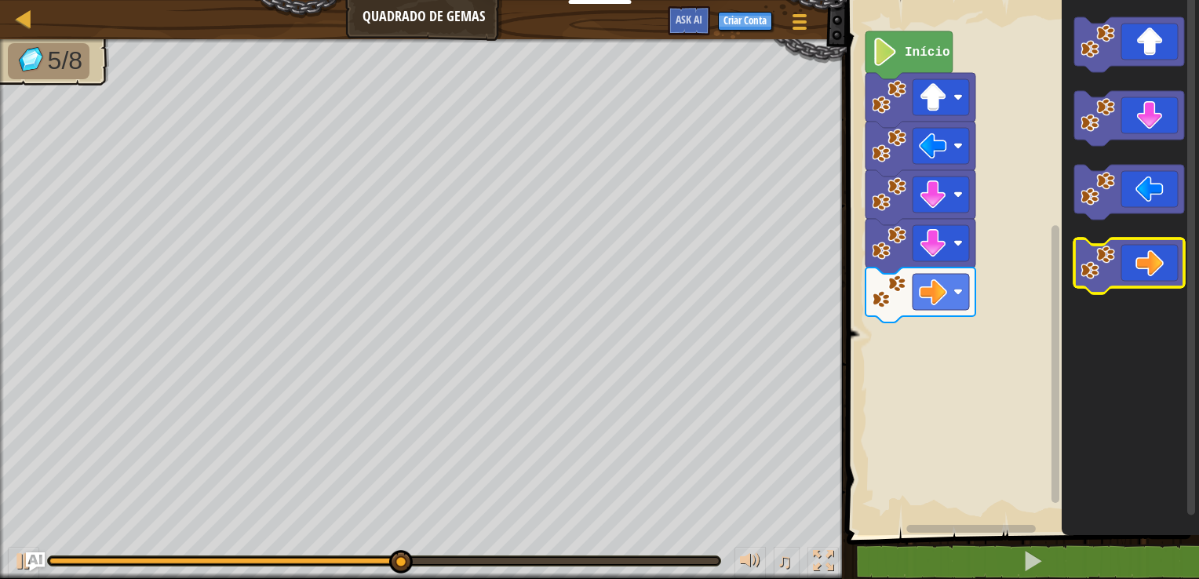
click at [794, 264] on icon "Espaço de trabalho do Blockly" at bounding box center [1129, 265] width 110 height 55
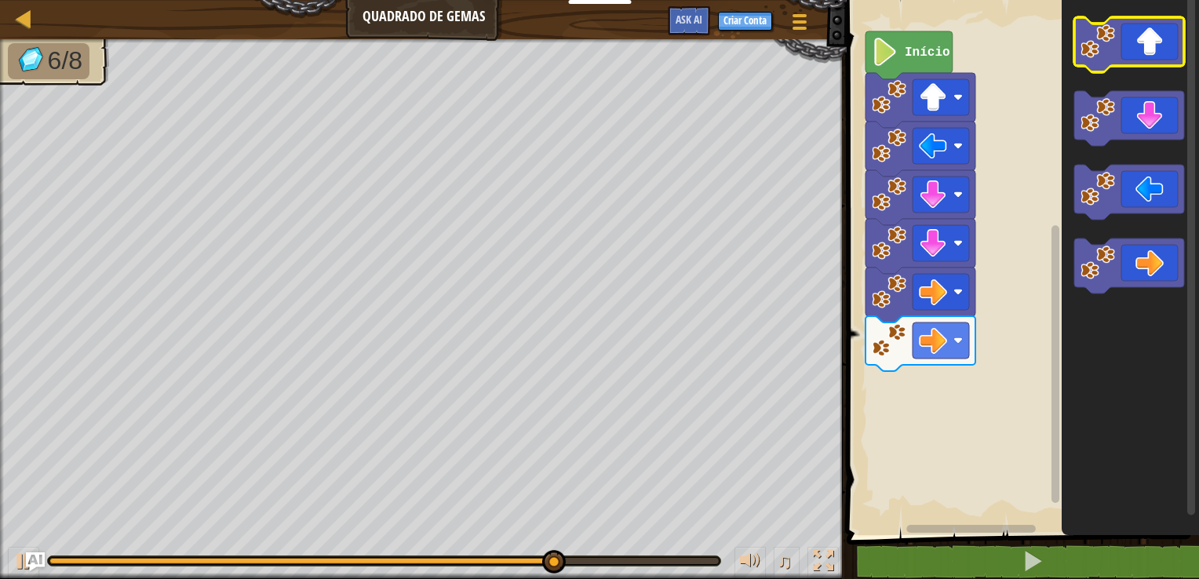
click at [794, 57] on icon "Espaço de trabalho do Blockly" at bounding box center [1129, 44] width 110 height 55
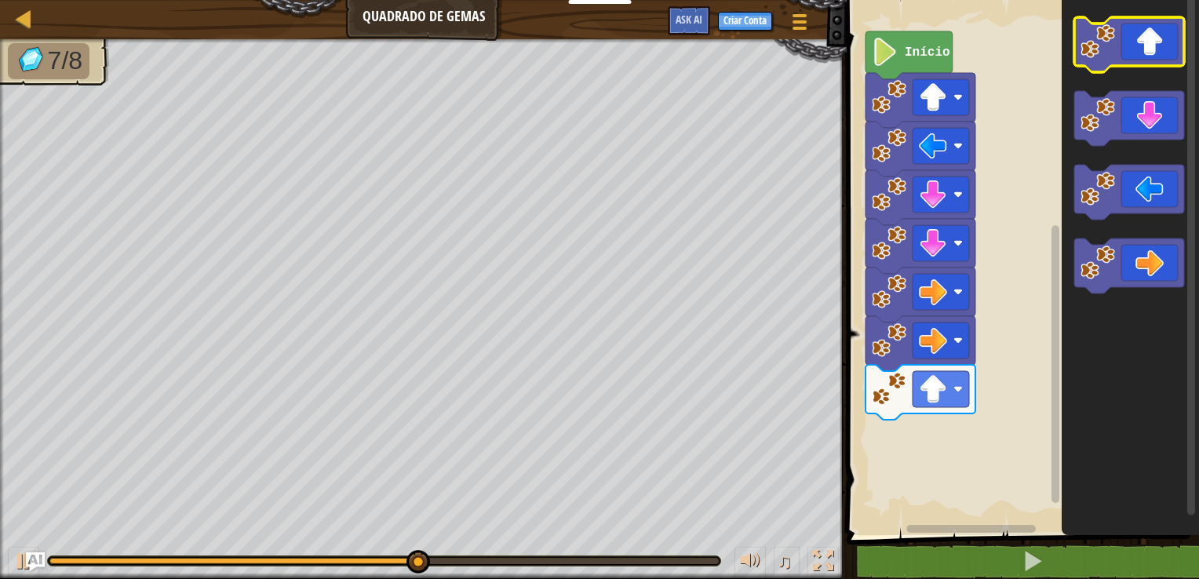
click at [794, 57] on icon "Espaço de trabalho do Blockly" at bounding box center [1129, 44] width 110 height 55
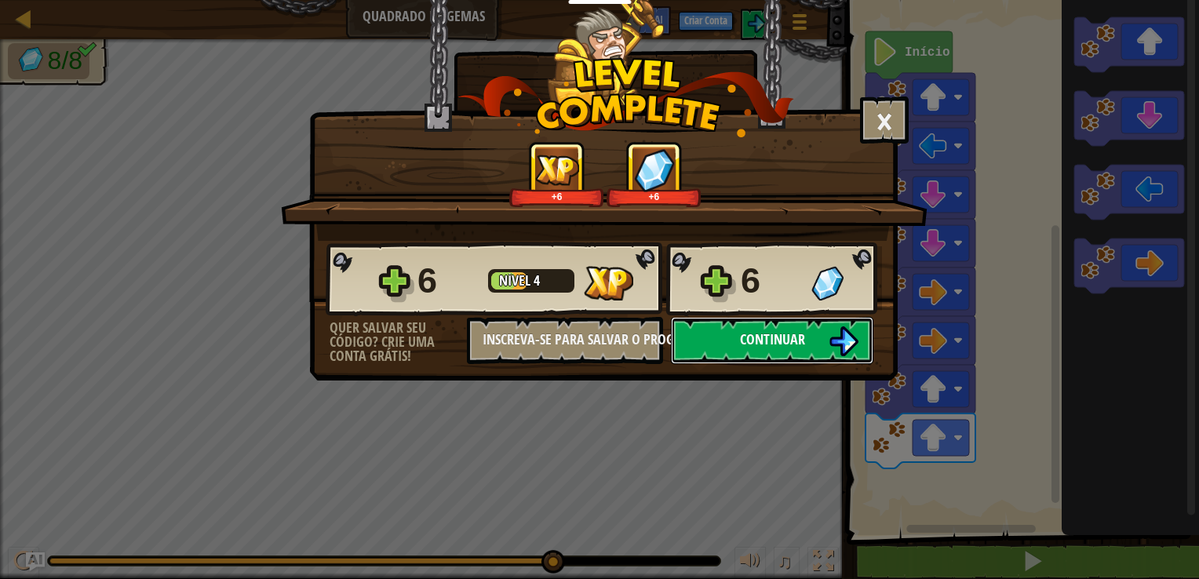
click at [726, 327] on button "Continuar" at bounding box center [772, 340] width 202 height 47
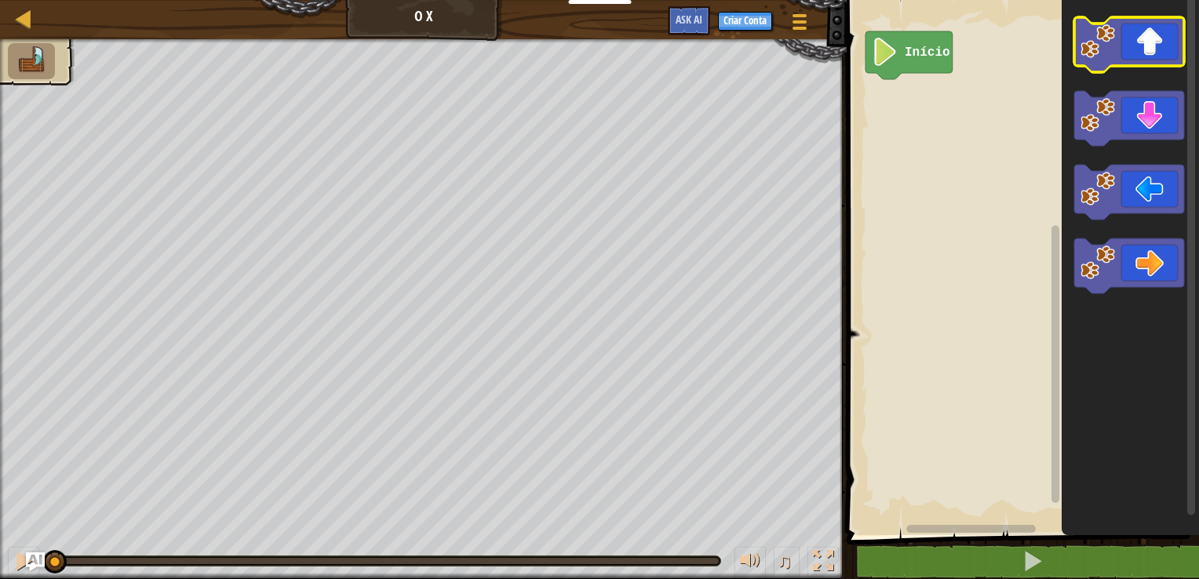
click at [794, 55] on image "Espaço de trabalho do Blockly" at bounding box center [1097, 41] width 35 height 35
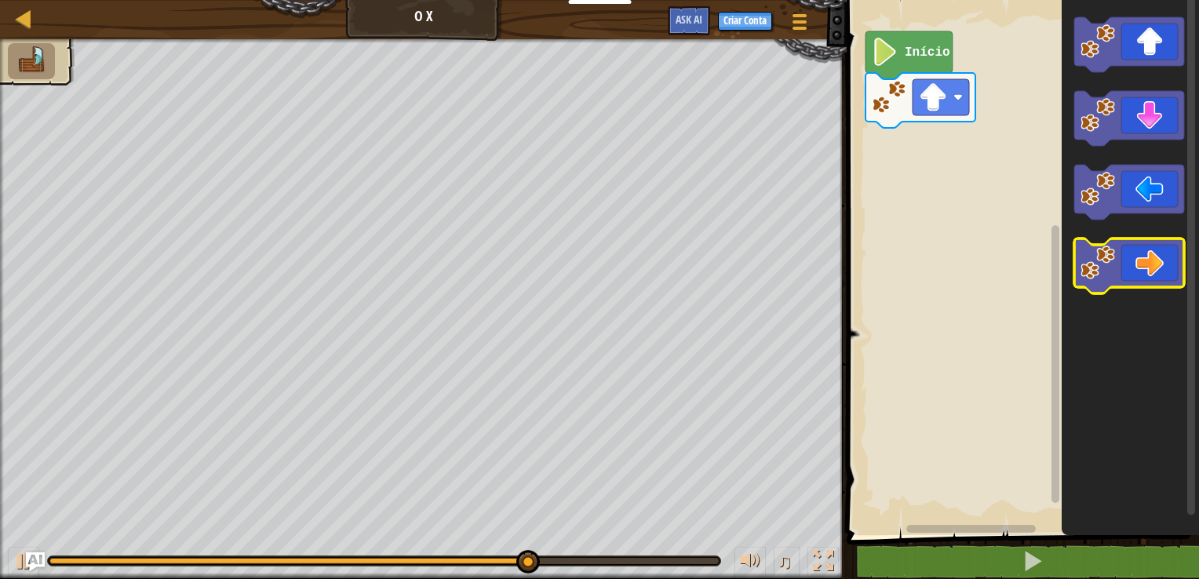
click at [794, 257] on icon "Espaço de trabalho do Blockly" at bounding box center [1129, 265] width 110 height 55
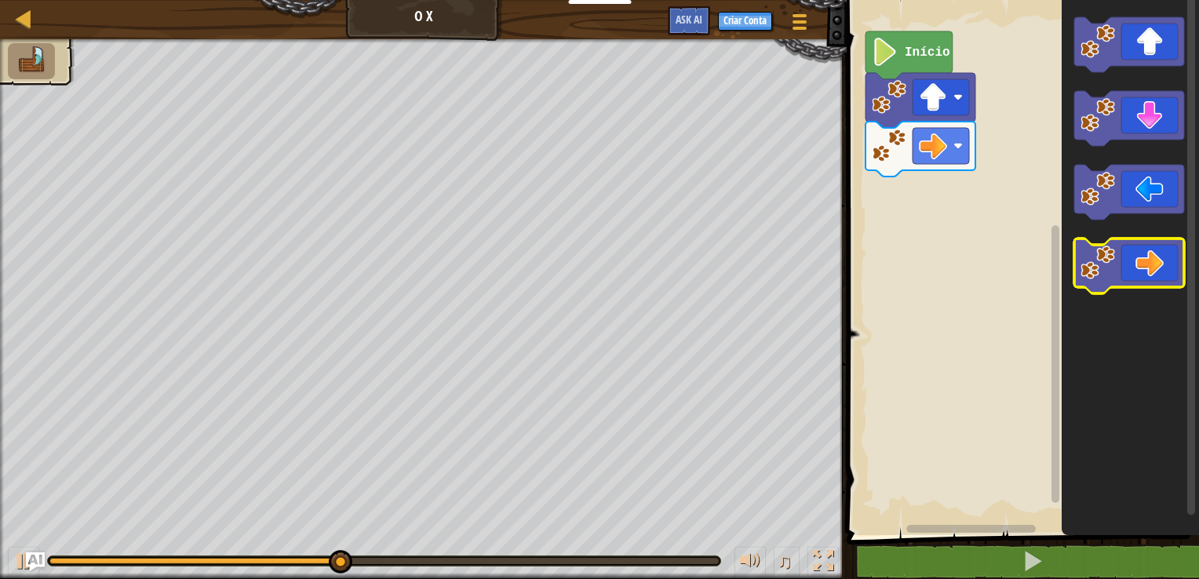
click at [794, 257] on icon "Espaço de trabalho do Blockly" at bounding box center [1129, 265] width 110 height 55
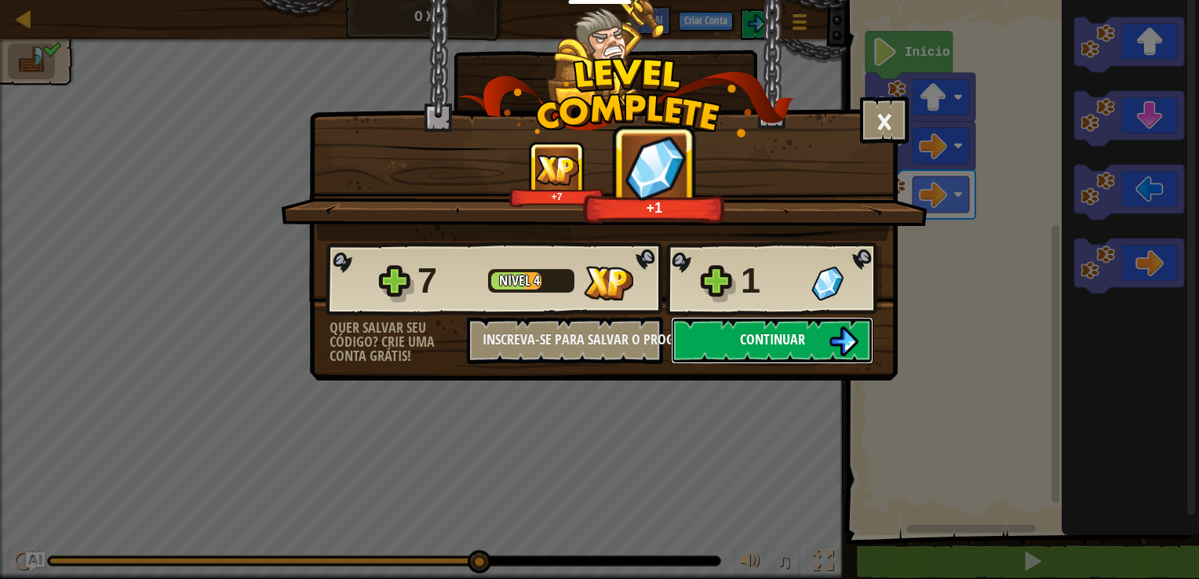
click at [781, 348] on button "Continuar" at bounding box center [772, 340] width 202 height 47
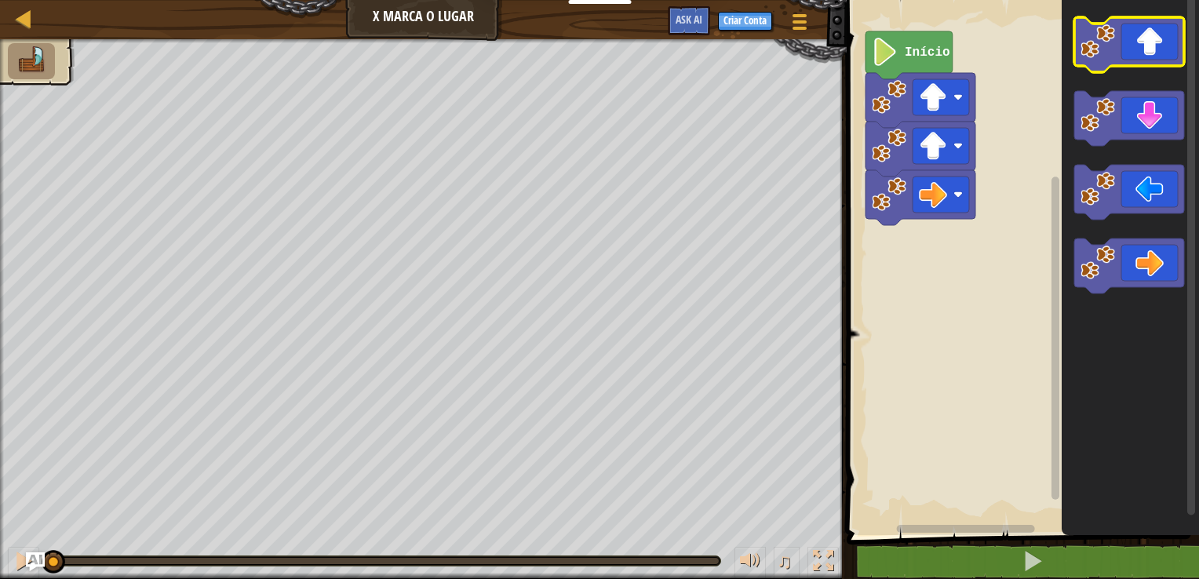
click at [794, 42] on icon "Espaço de trabalho do Blockly" at bounding box center [1129, 44] width 110 height 55
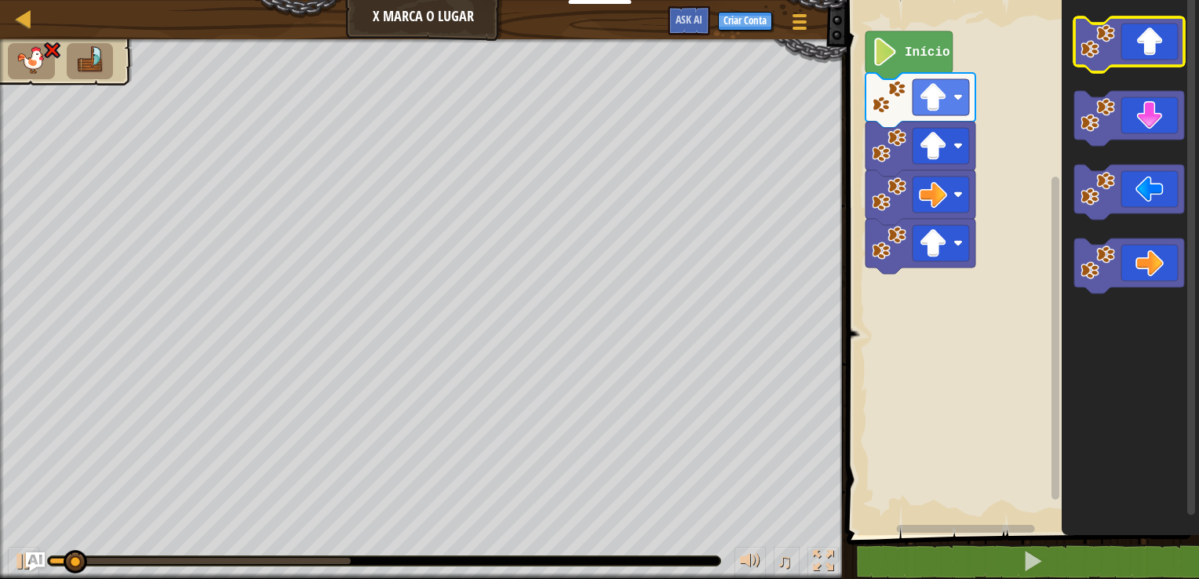
click at [794, 42] on icon "Espaço de trabalho do Blockly" at bounding box center [1129, 44] width 110 height 55
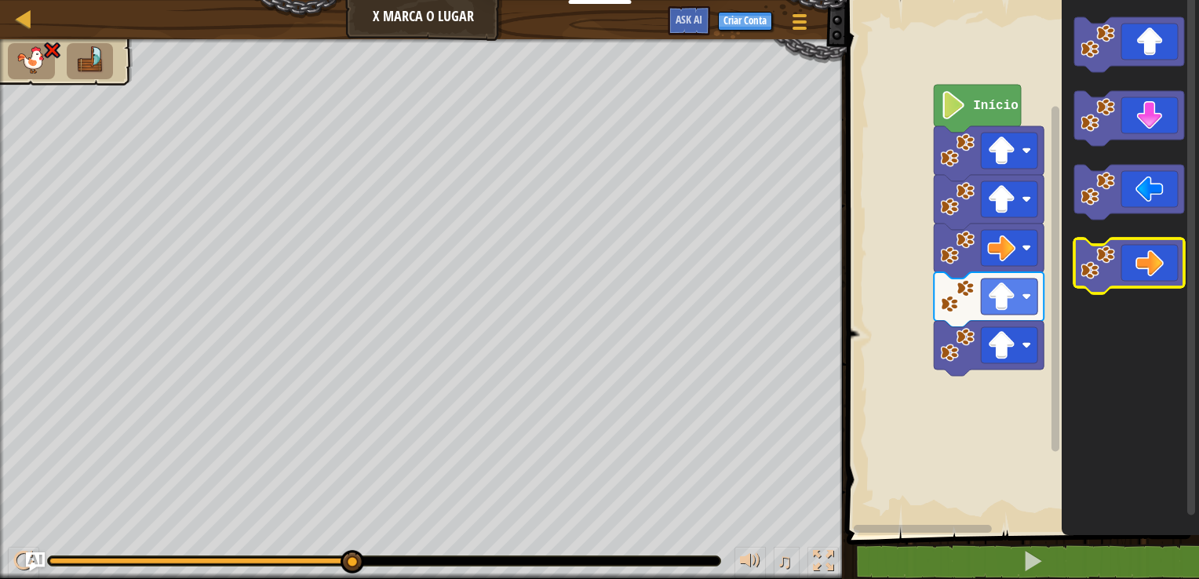
click at [794, 260] on image "Espaço de trabalho do Blockly" at bounding box center [1097, 263] width 35 height 35
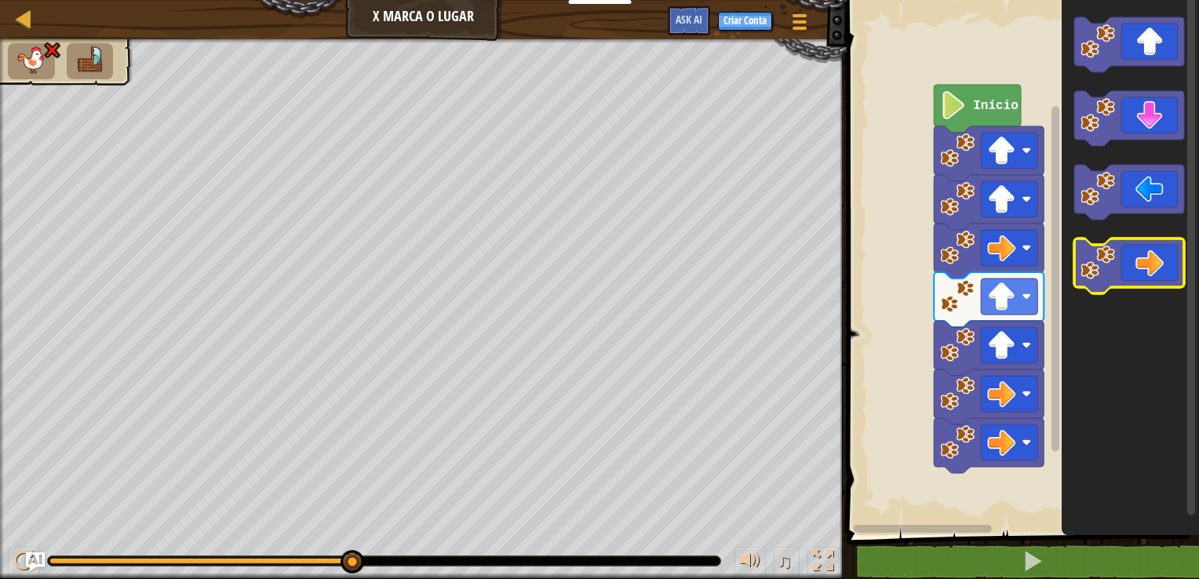
click at [794, 260] on image "Espaço de trabalho do Blockly" at bounding box center [1097, 263] width 35 height 35
click at [794, 268] on icon "Espaço de trabalho do Blockly" at bounding box center [1129, 265] width 110 height 55
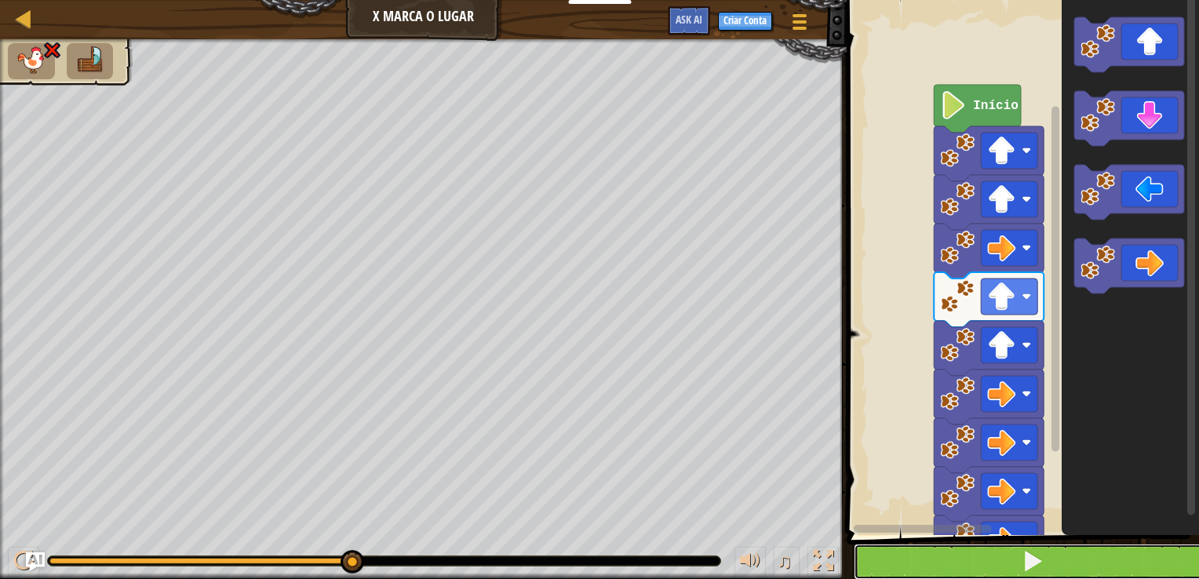
click at [794, 552] on button at bounding box center [1032, 562] width 357 height 36
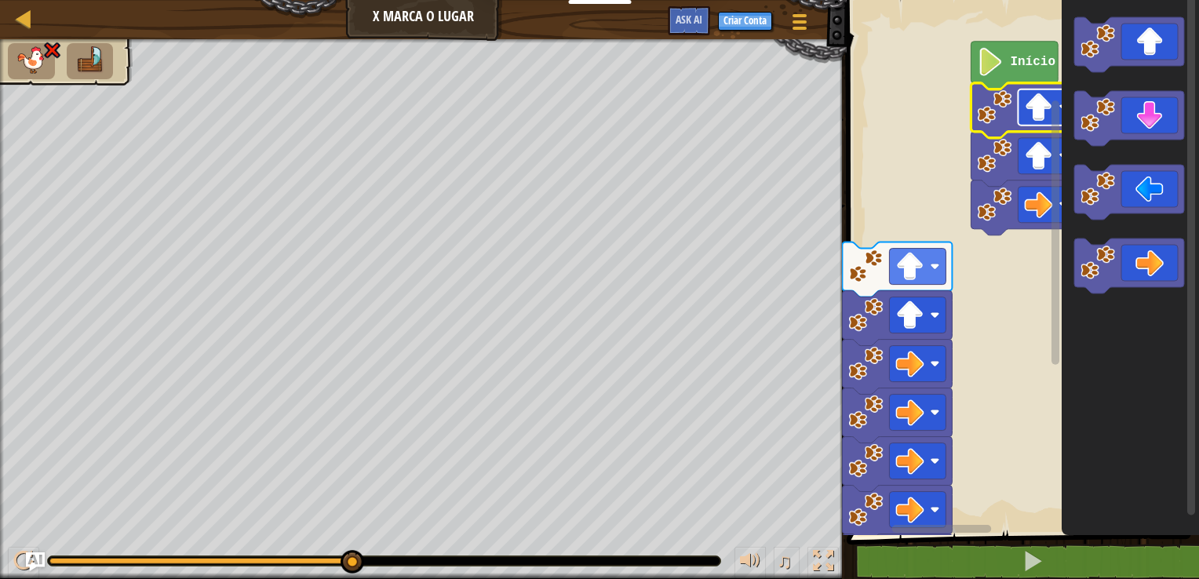
click at [794, 122] on rect "Espaço de trabalho do Blockly" at bounding box center [1046, 107] width 56 height 36
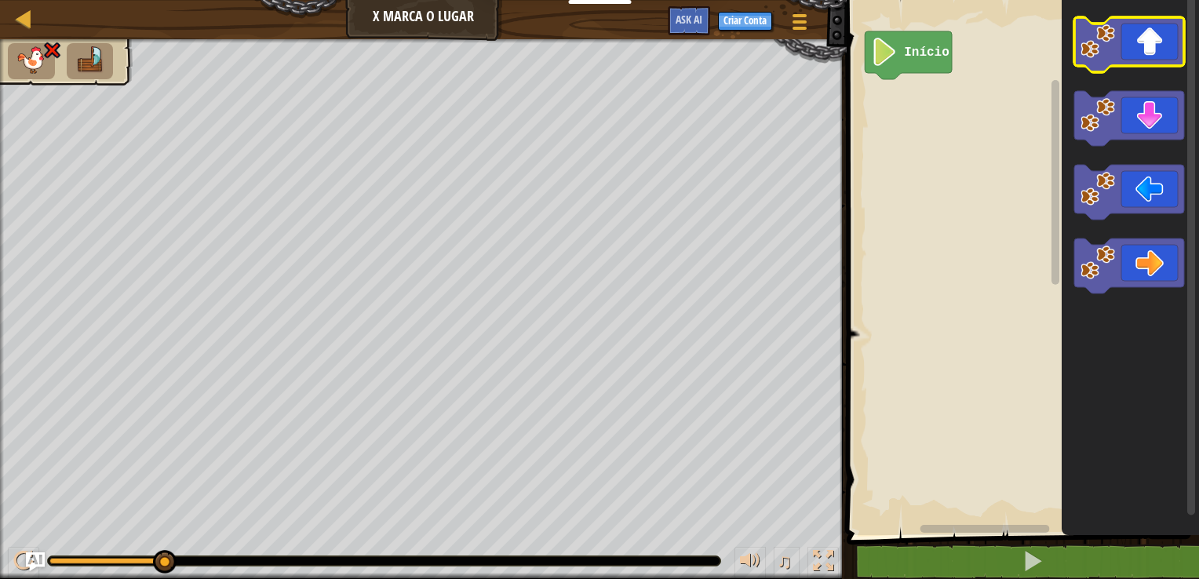
click at [794, 36] on icon "Espaço de trabalho do Blockly" at bounding box center [1129, 44] width 110 height 55
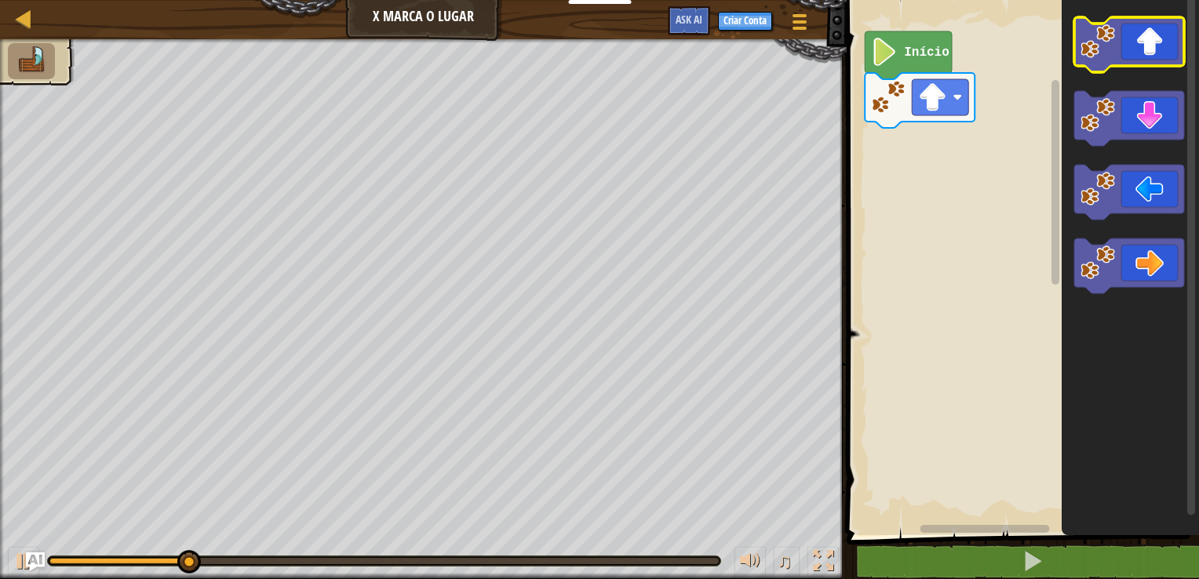
click at [794, 36] on icon "Espaço de trabalho do Blockly" at bounding box center [1129, 44] width 110 height 55
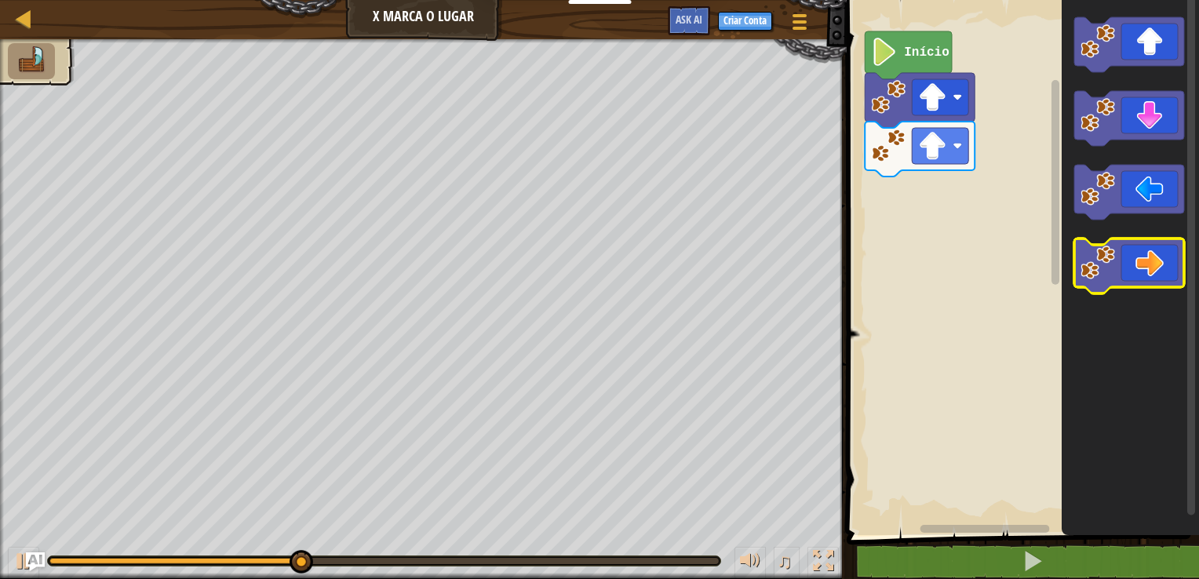
click at [794, 284] on icon "Espaço de trabalho do Blockly" at bounding box center [1129, 265] width 110 height 55
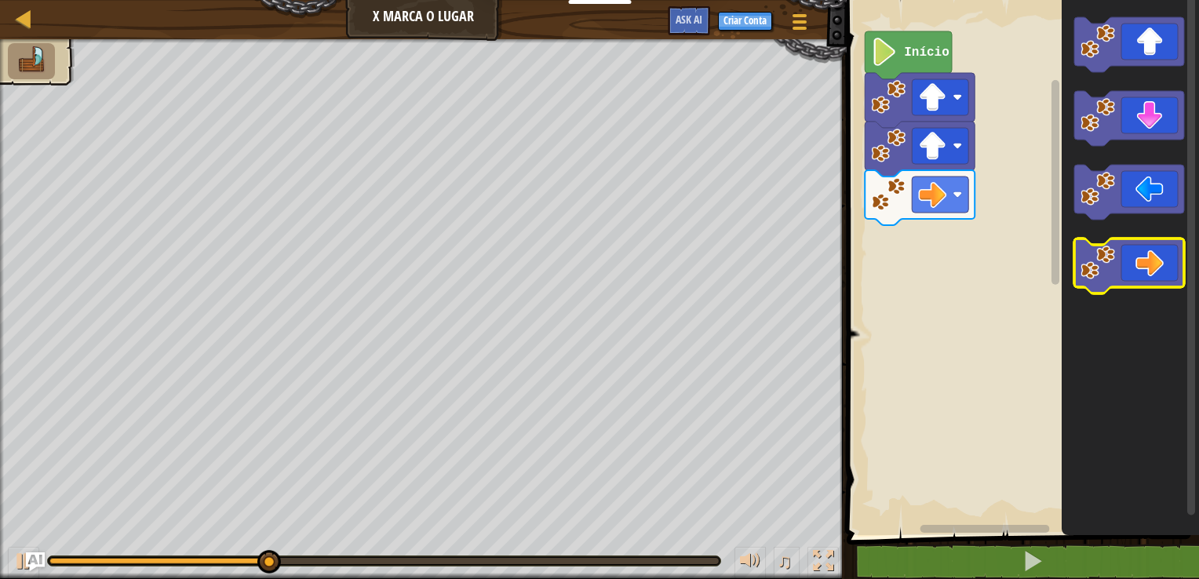
click at [794, 284] on icon "Espaço de trabalho do Blockly" at bounding box center [1129, 265] width 110 height 55
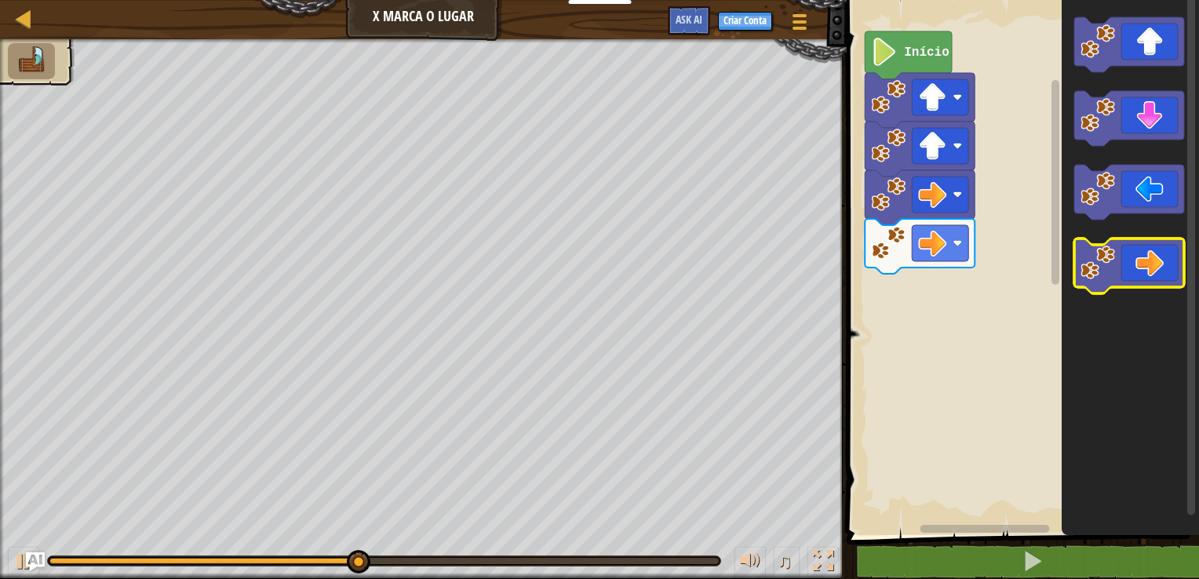
click at [794, 284] on icon "Espaço de trabalho do Blockly" at bounding box center [1129, 265] width 110 height 55
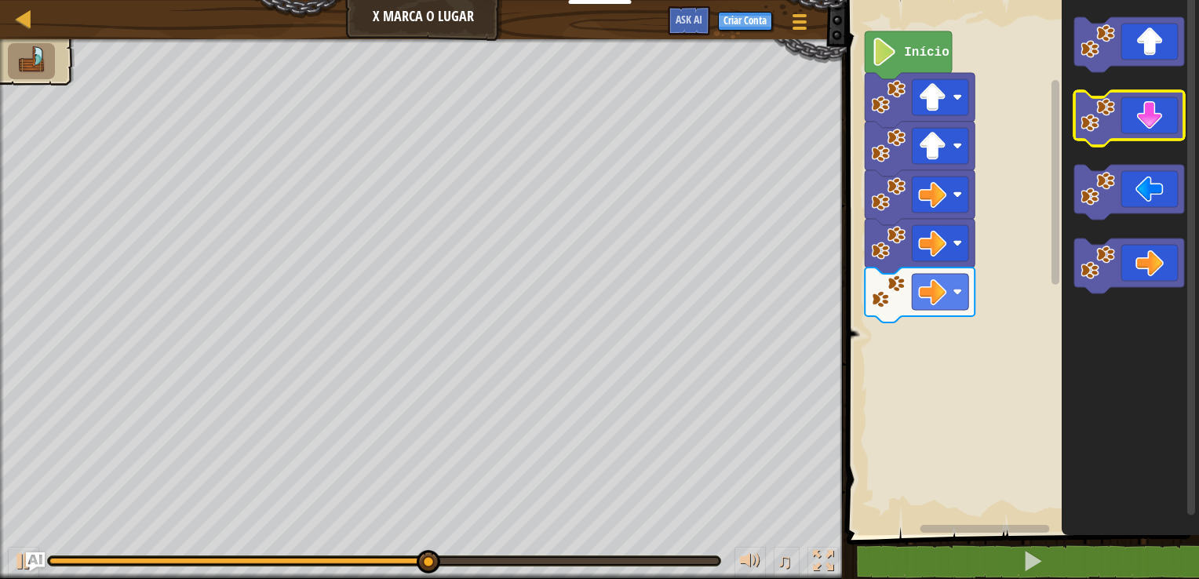
click at [794, 131] on icon "Espaço de trabalho do Blockly" at bounding box center [1129, 118] width 110 height 55
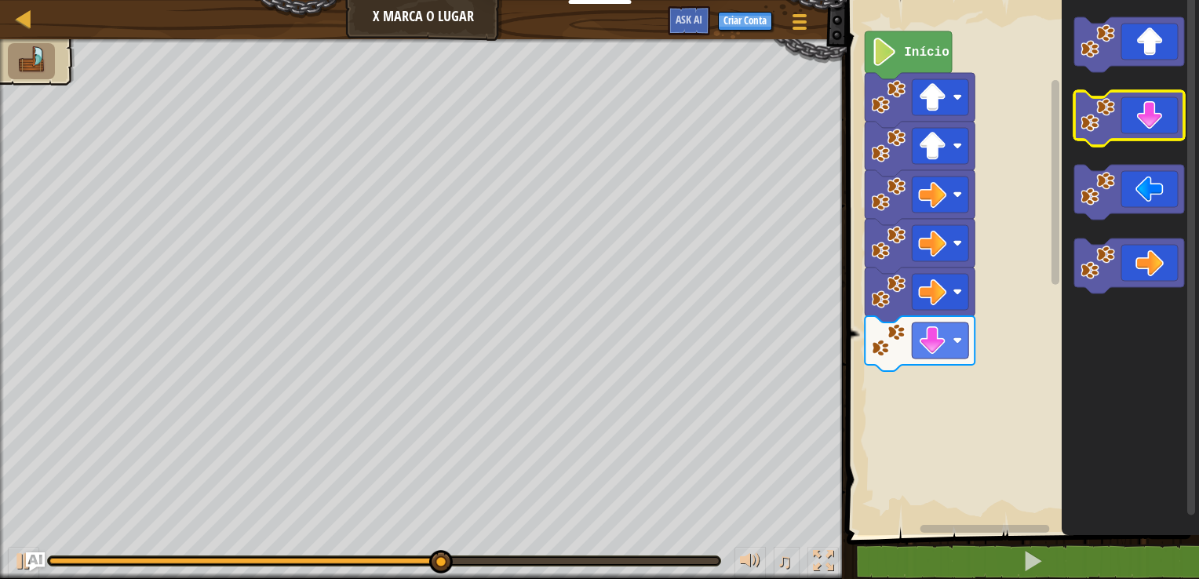
click at [794, 131] on icon "Espaço de trabalho do Blockly" at bounding box center [1129, 118] width 110 height 55
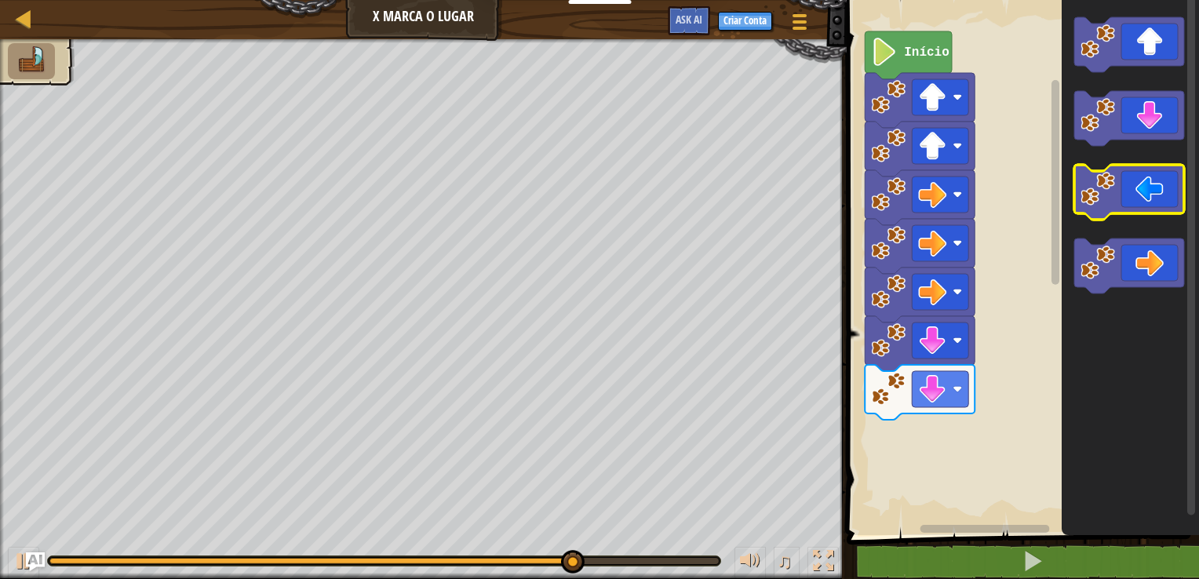
click at [794, 186] on icon "Espaço de trabalho do Blockly" at bounding box center [1129, 192] width 110 height 55
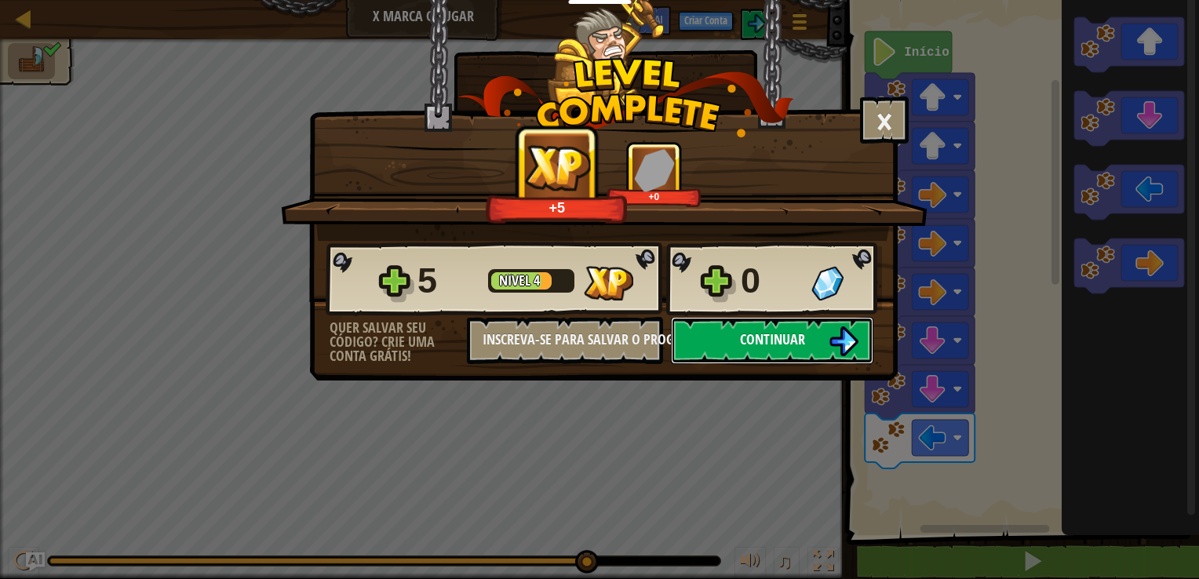
click at [794, 336] on img at bounding box center [843, 341] width 30 height 30
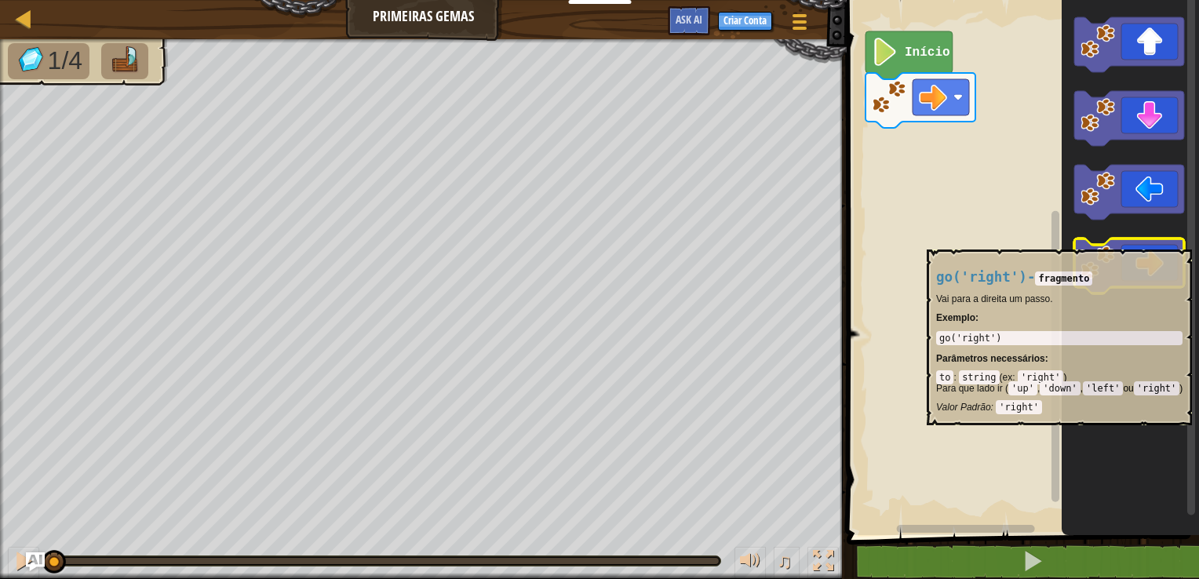
click at [794, 242] on icon "Espaço de trabalho do Blockly" at bounding box center [1129, 265] width 110 height 55
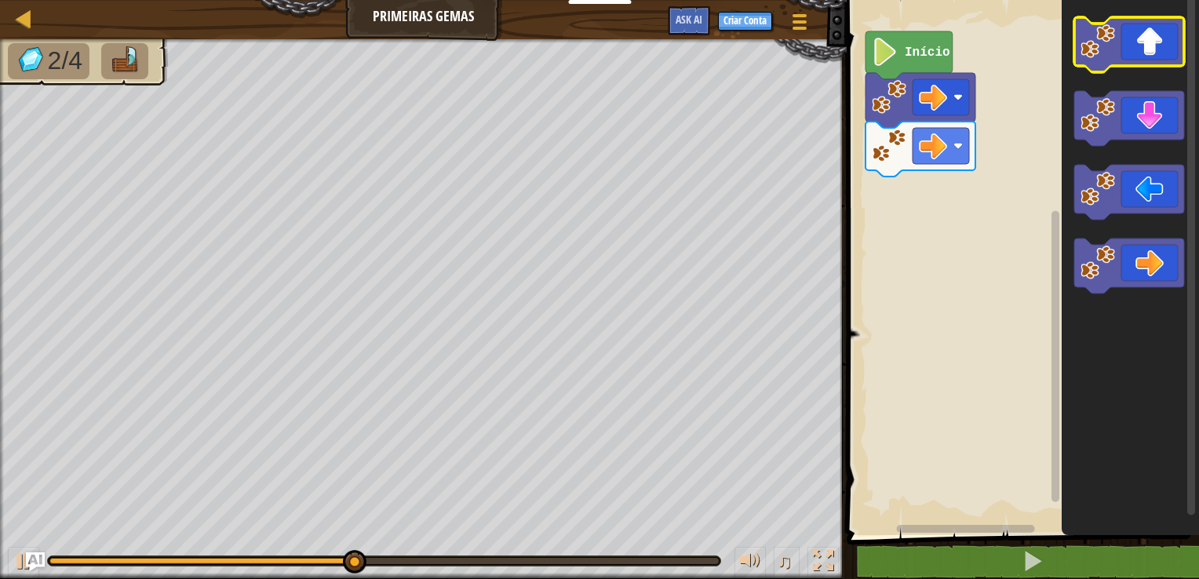
click at [794, 50] on icon "Espaço de trabalho do Blockly" at bounding box center [1129, 44] width 110 height 55
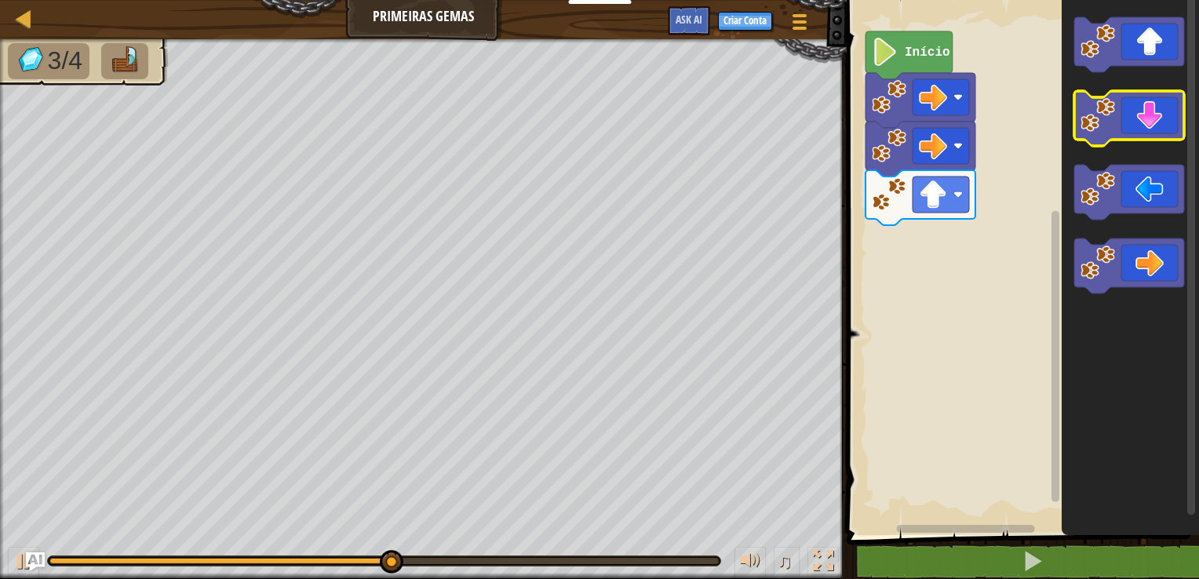
click at [794, 126] on icon "Espaço de trabalho do Blockly" at bounding box center [1129, 118] width 110 height 55
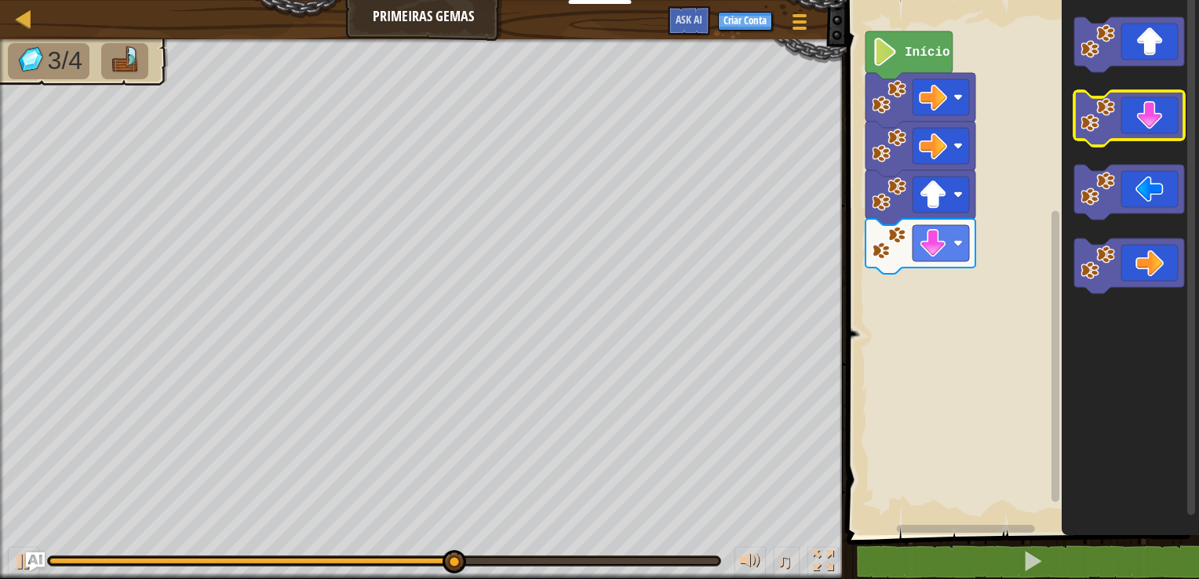
click at [794, 126] on icon "Espaço de trabalho do Blockly" at bounding box center [1129, 118] width 110 height 55
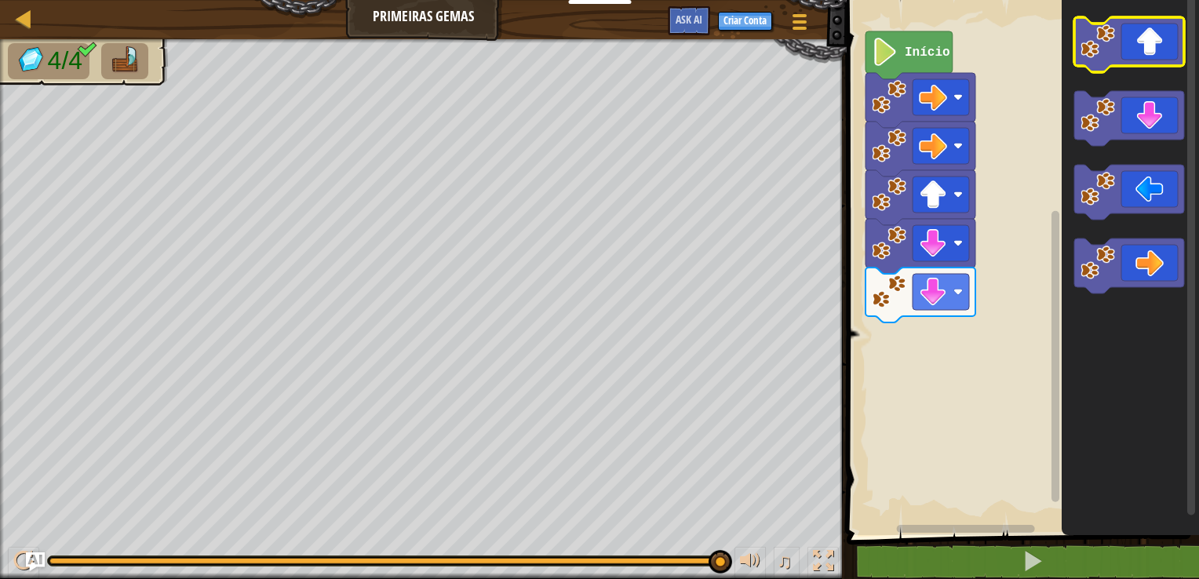
click at [794, 53] on icon "Espaço de trabalho do Blockly" at bounding box center [1129, 44] width 110 height 55
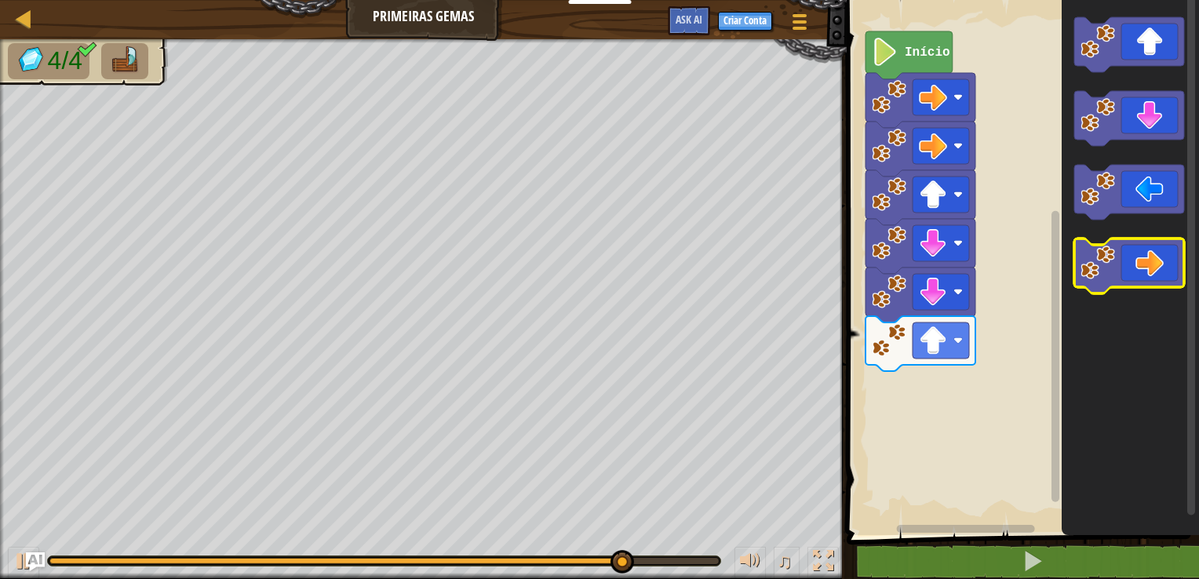
click at [794, 275] on icon "Espaço de trabalho do Blockly" at bounding box center [1129, 265] width 110 height 55
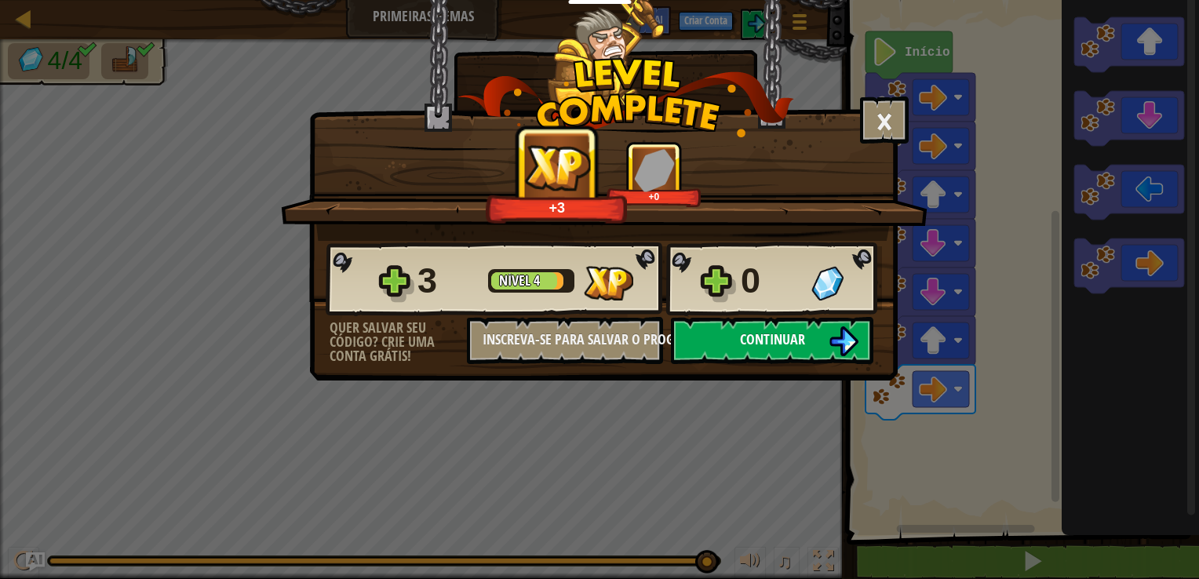
click at [768, 344] on span "Continuar" at bounding box center [772, 339] width 65 height 20
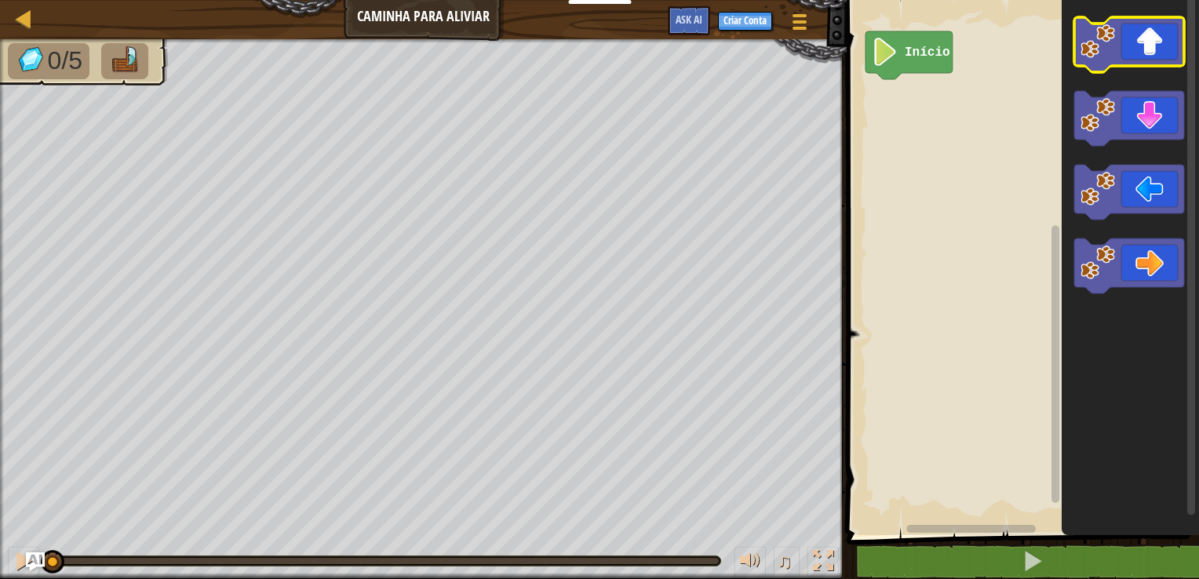
click at [794, 55] on image "Espaço de trabalho do Blockly" at bounding box center [1097, 41] width 35 height 35
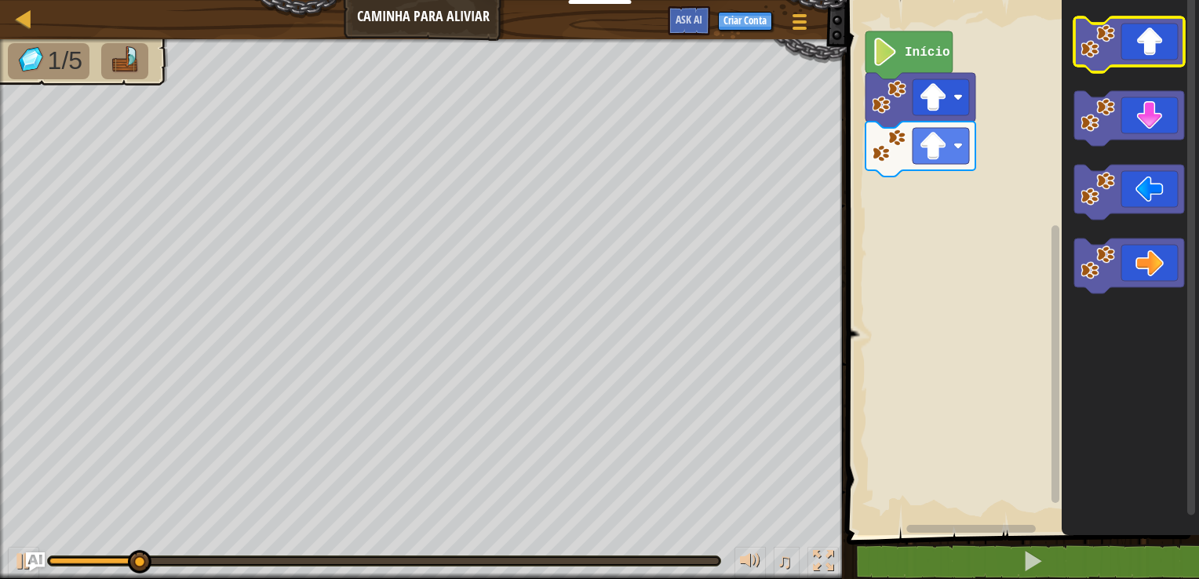
click at [794, 55] on image "Espaço de trabalho do Blockly" at bounding box center [1097, 41] width 35 height 35
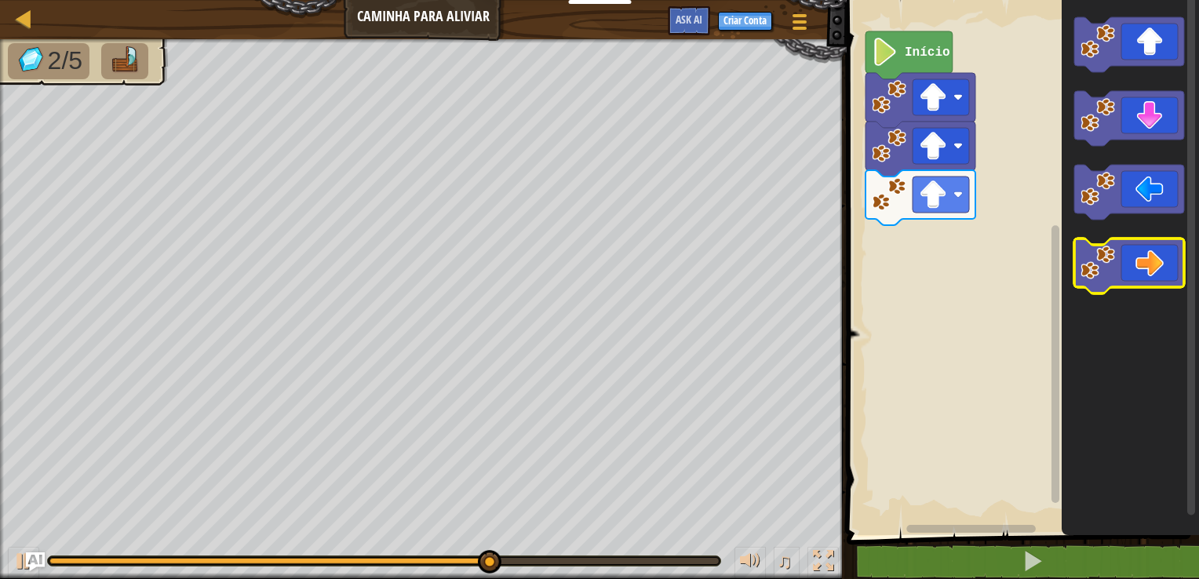
click at [794, 254] on icon "Espaço de trabalho do Blockly" at bounding box center [1129, 265] width 110 height 55
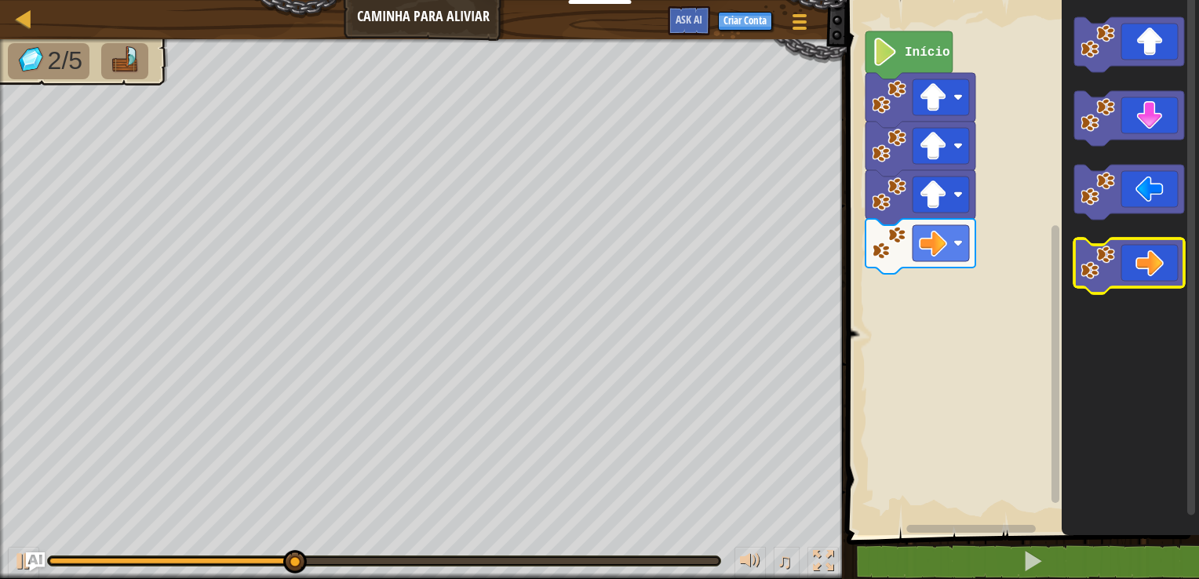
click at [794, 254] on icon "Espaço de trabalho do Blockly" at bounding box center [1129, 265] width 110 height 55
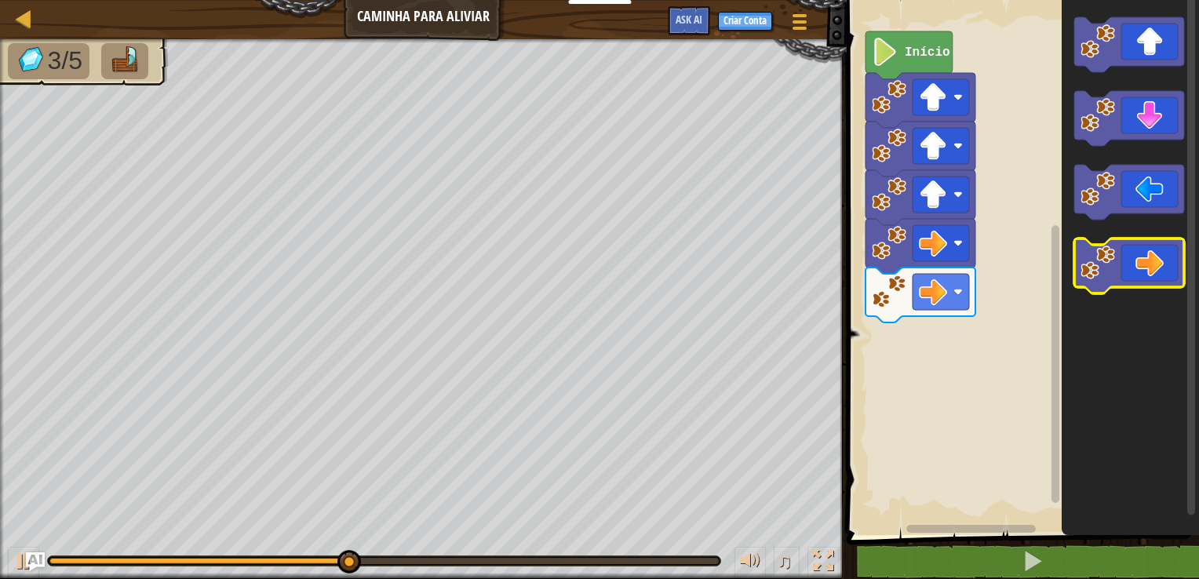
click at [794, 254] on icon "Espaço de trabalho do Blockly" at bounding box center [1129, 265] width 110 height 55
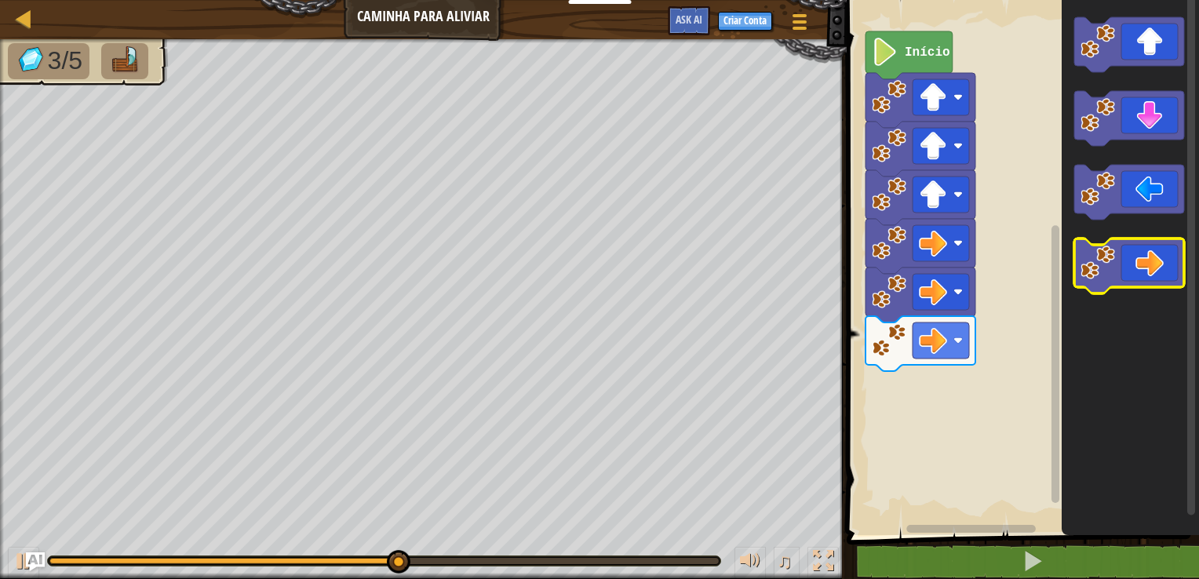
click at [794, 254] on icon "Espaço de trabalho do Blockly" at bounding box center [1129, 265] width 110 height 55
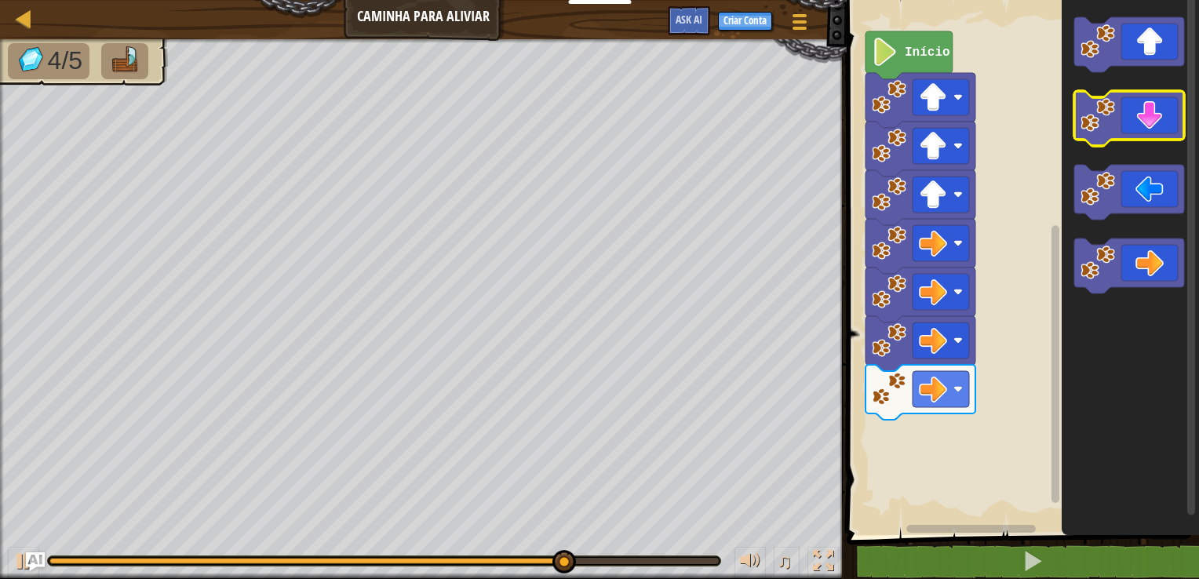
click at [794, 122] on icon "Espaço de trabalho do Blockly" at bounding box center [1129, 118] width 110 height 55
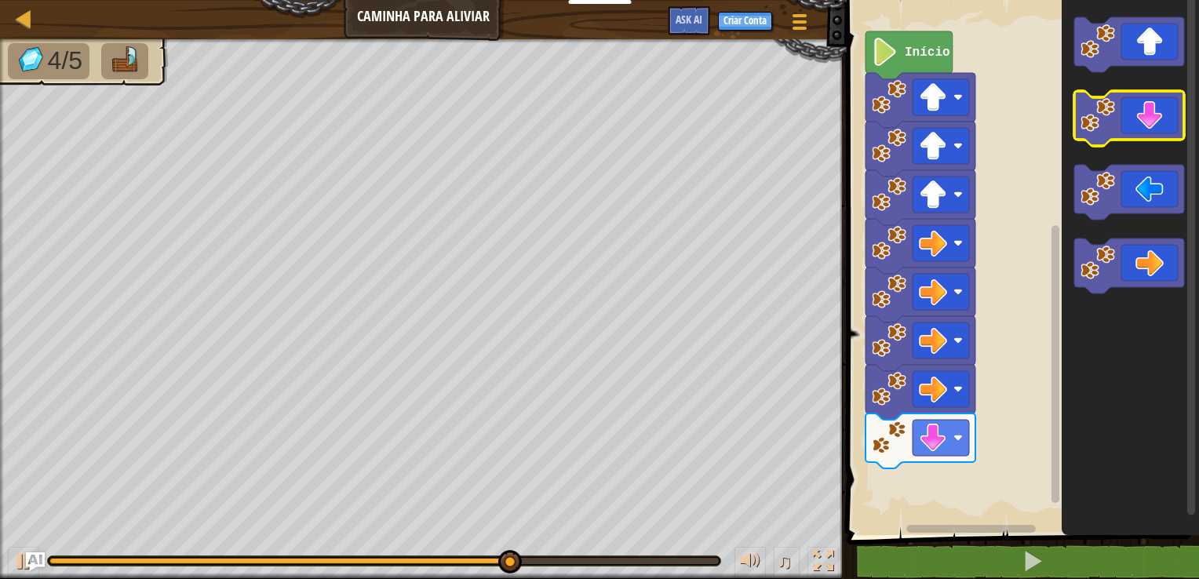
click at [794, 122] on icon "Espaço de trabalho do Blockly" at bounding box center [1129, 118] width 110 height 55
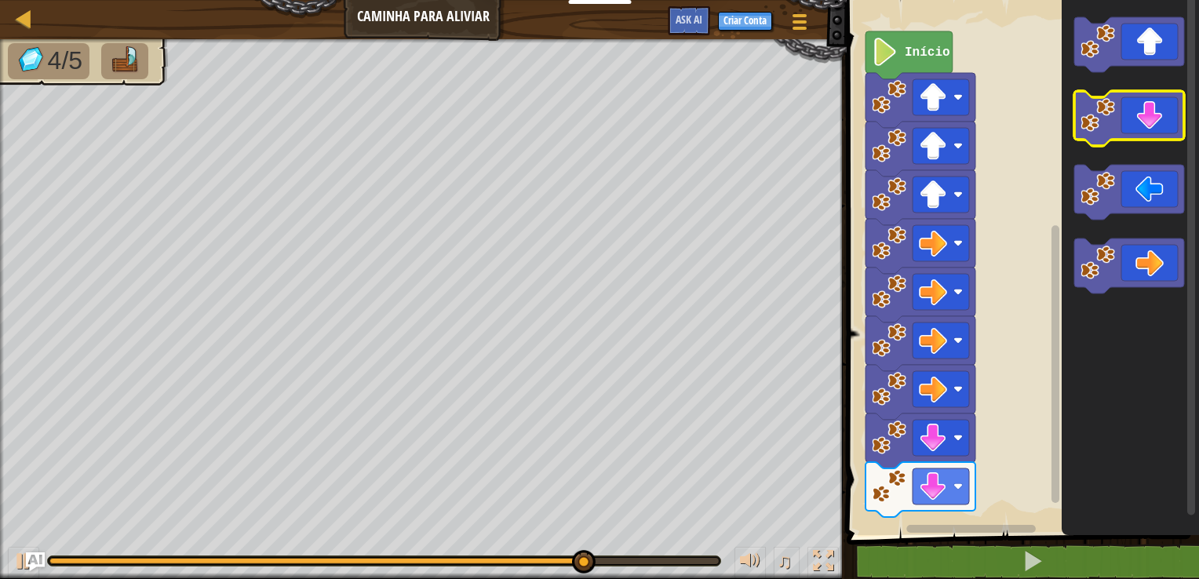
click at [794, 122] on icon "Espaço de trabalho do Blockly" at bounding box center [1129, 118] width 110 height 55
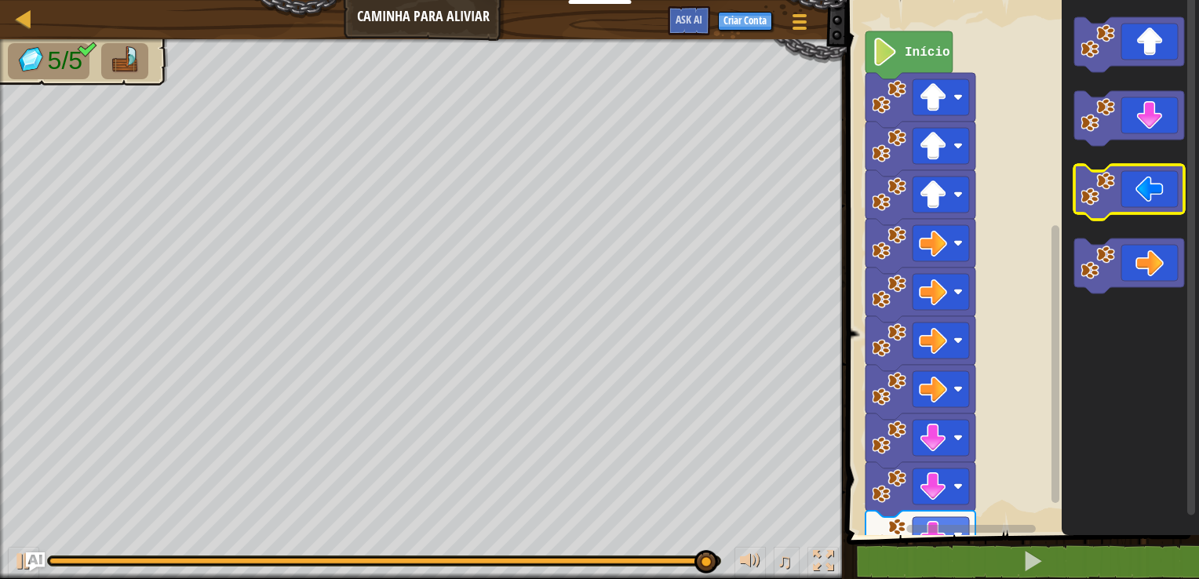
click at [794, 176] on icon "Espaço de trabalho do Blockly" at bounding box center [1129, 192] width 110 height 55
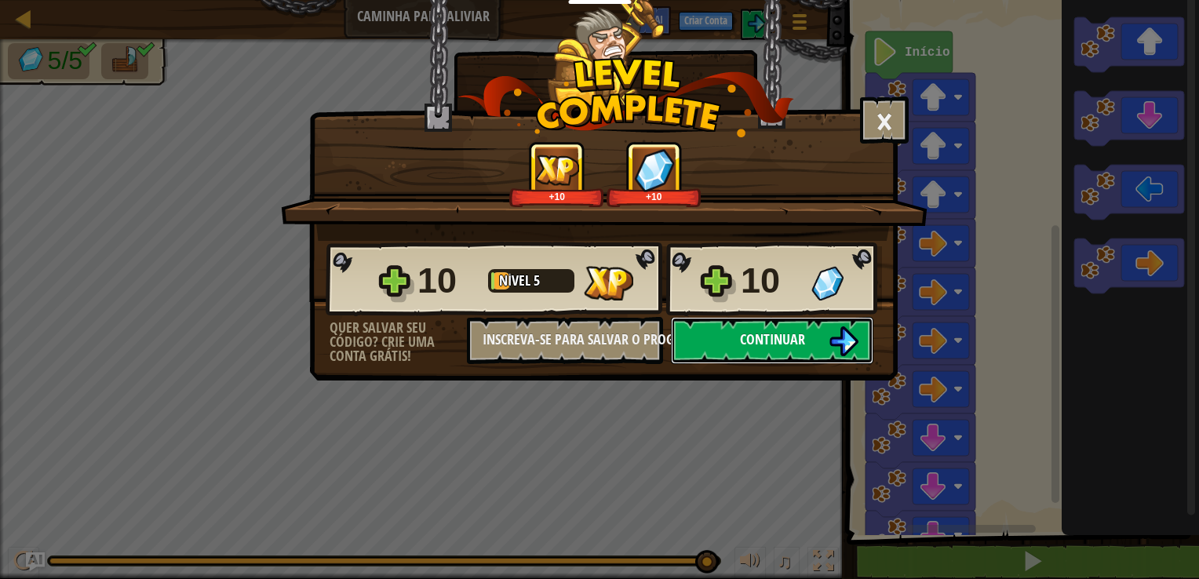
click at [790, 329] on span "Continuar" at bounding box center [772, 339] width 65 height 20
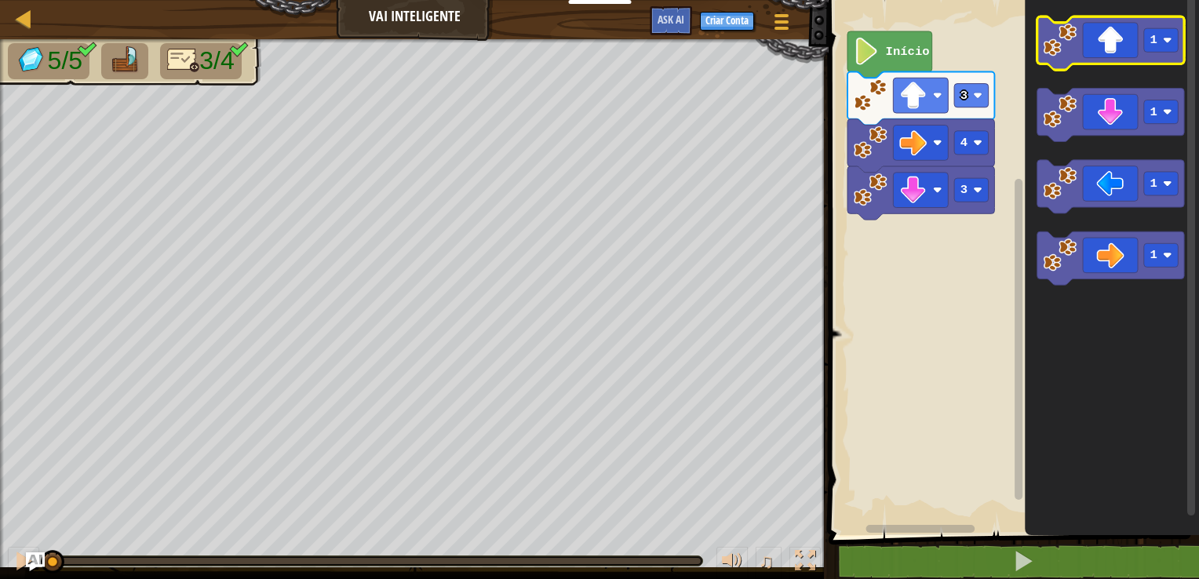
click at [794, 47] on icon "Espaço de trabalho do Blockly" at bounding box center [1110, 42] width 147 height 53
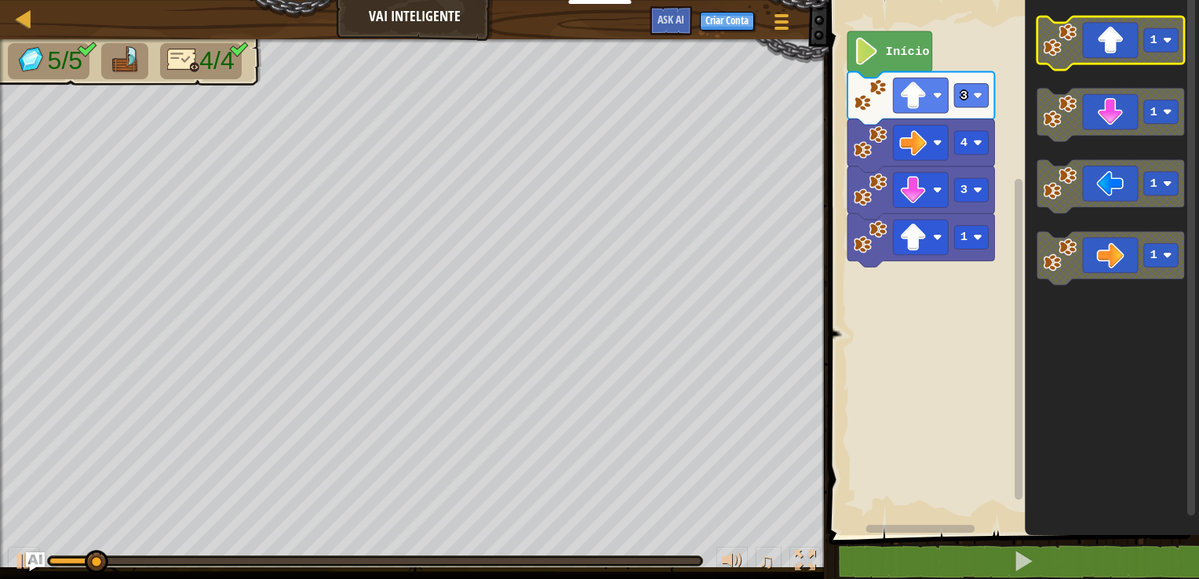
click at [794, 47] on icon "Espaço de trabalho do Blockly" at bounding box center [1110, 42] width 147 height 53
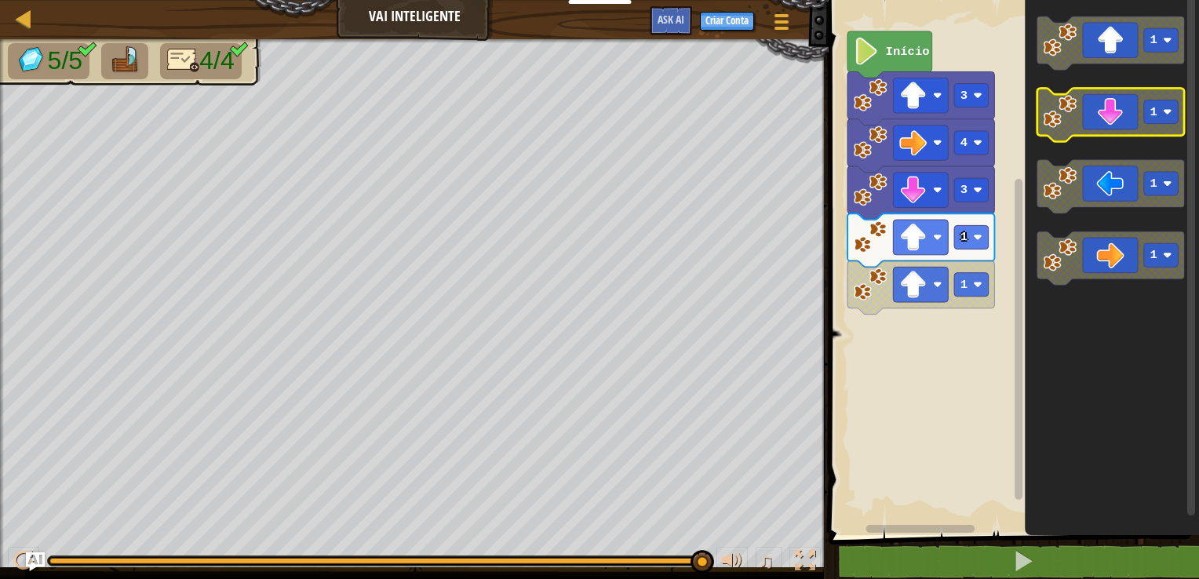
click at [794, 113] on icon "Espaço de trabalho do Blockly" at bounding box center [1110, 114] width 147 height 53
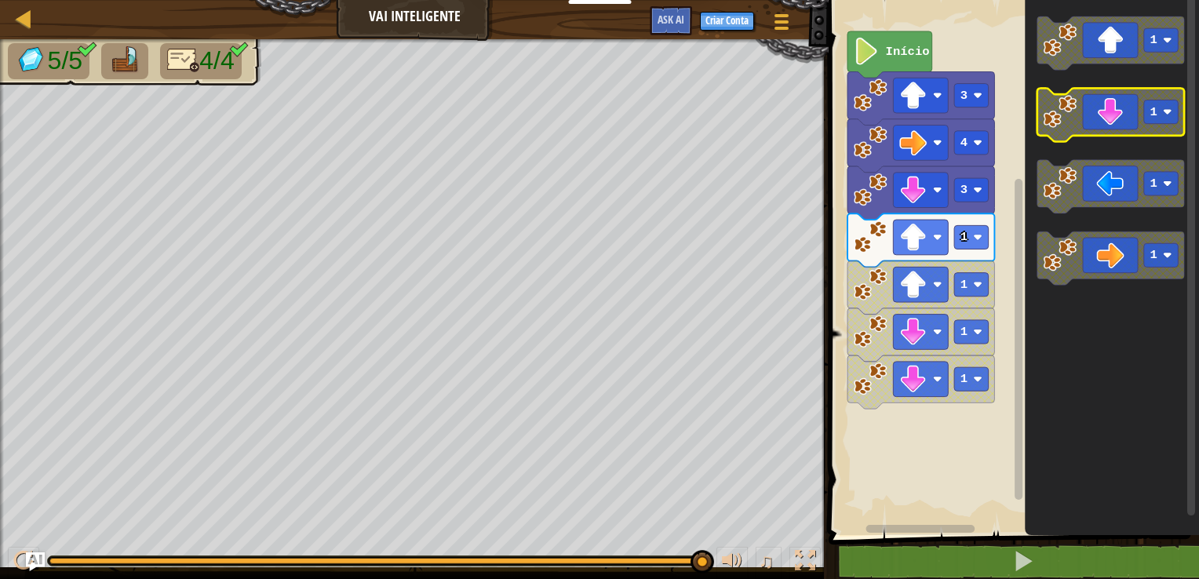
click at [794, 113] on icon "Espaço de trabalho do Blockly" at bounding box center [1110, 114] width 147 height 53
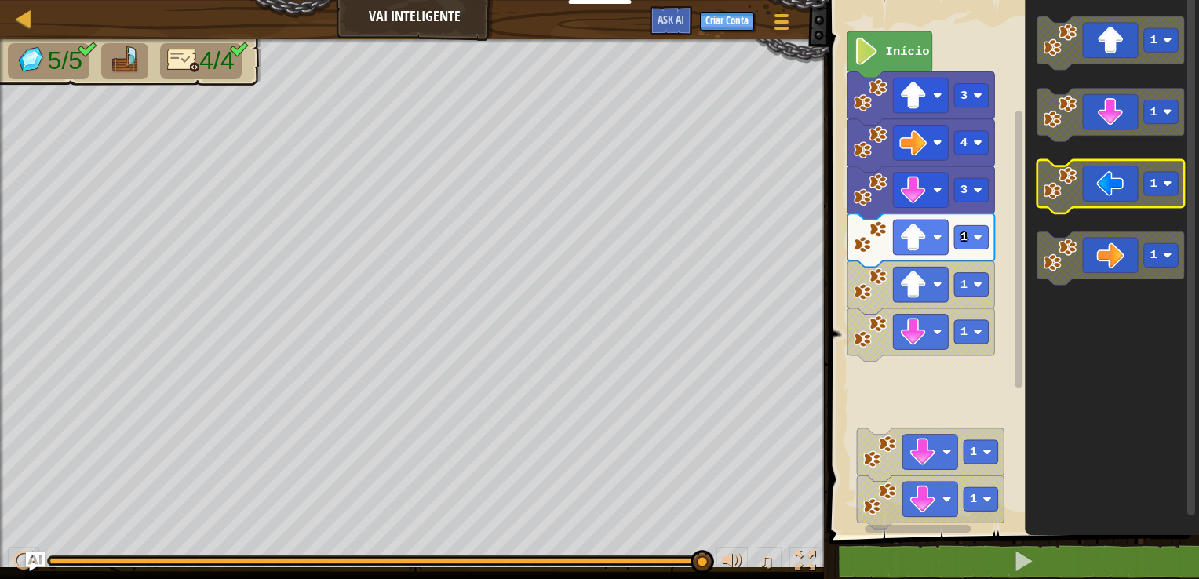
click at [794, 198] on icon "Espaço de trabalho do Blockly" at bounding box center [1110, 186] width 147 height 53
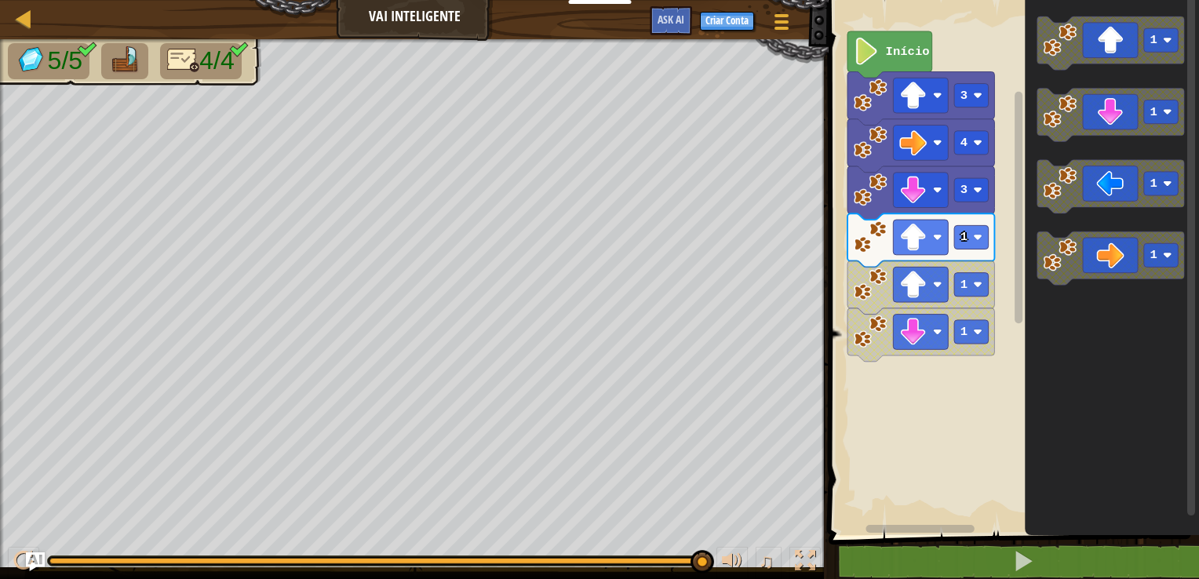
click at [794, 247] on icon "1 1 1 1" at bounding box center [1112, 263] width 174 height 543
click at [794, 200] on g "1" at bounding box center [1110, 186] width 147 height 53
click at [794, 384] on div "3 1 1 1 4 3 Início 1 1 1 1" at bounding box center [1011, 263] width 375 height 543
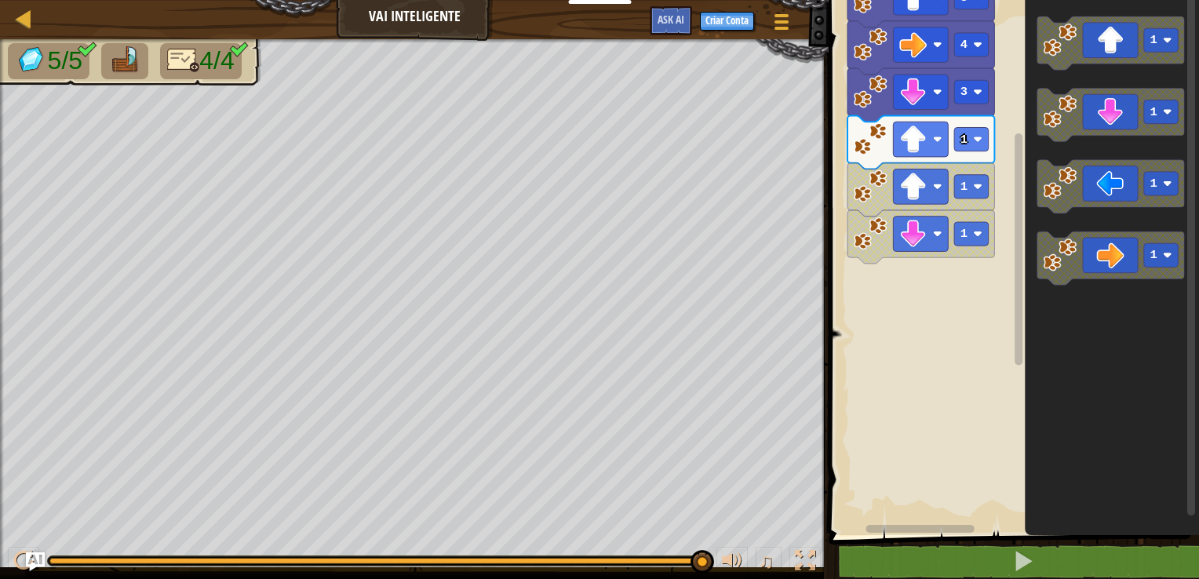
click at [794, 308] on div "3 1 1 1 4 3 Início 1 1 1 1" at bounding box center [1011, 263] width 375 height 543
click at [794, 180] on image "Espaço de trabalho do Blockly" at bounding box center [1167, 183] width 9 height 9
click at [794, 362] on div "3 1 1 1 4 3 Início 1 1 3 1" at bounding box center [1011, 263] width 375 height 543
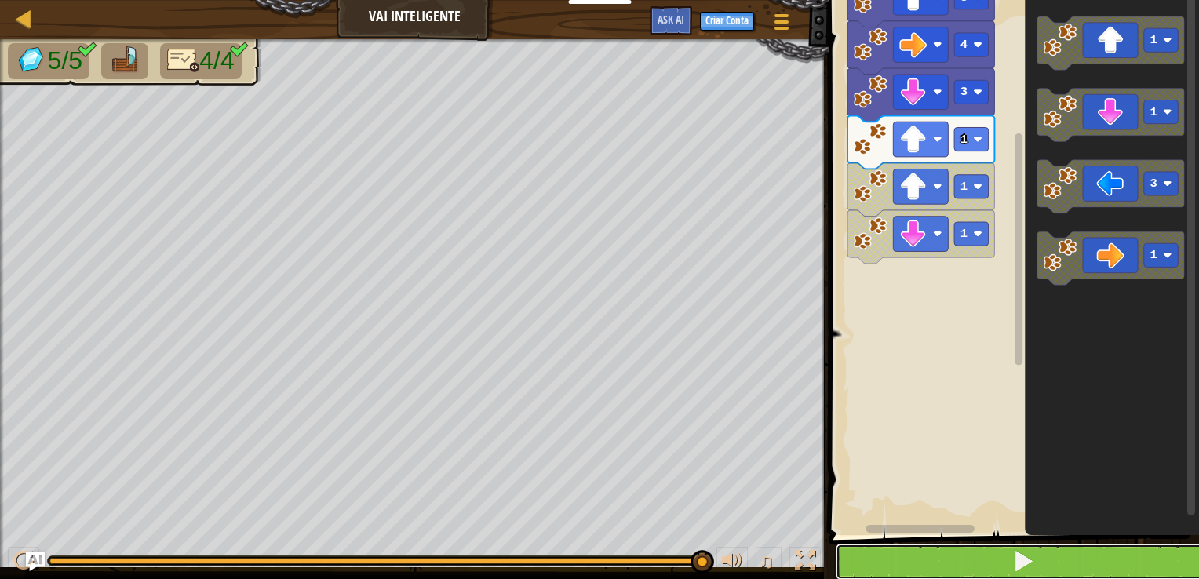
click at [794, 552] on button at bounding box center [1023, 562] width 375 height 36
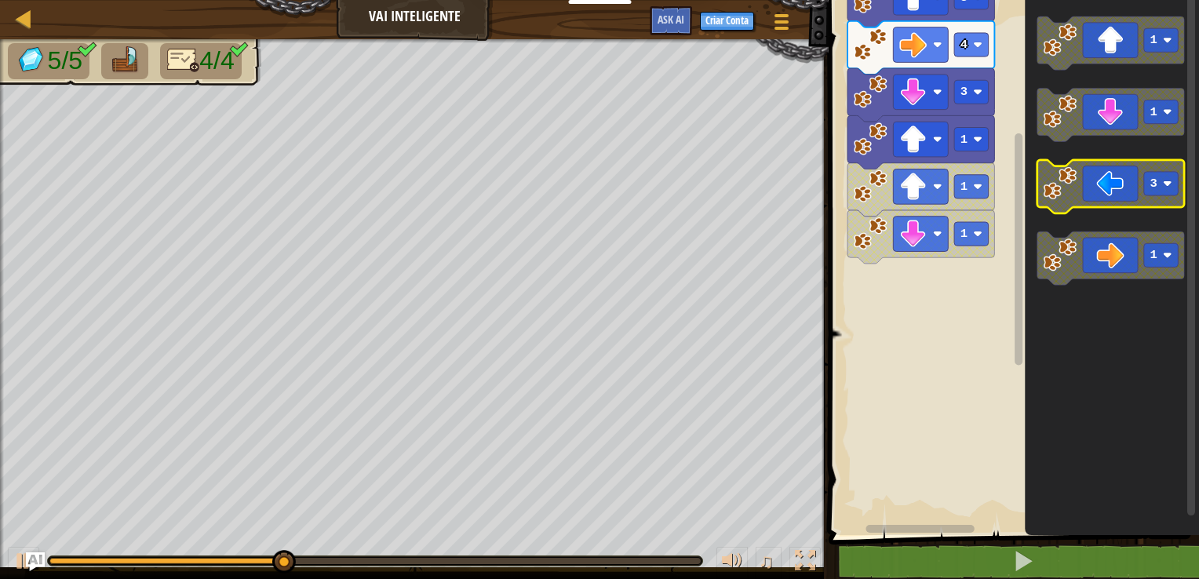
click at [794, 181] on icon "Espaço de trabalho do Blockly" at bounding box center [1110, 186] width 147 height 53
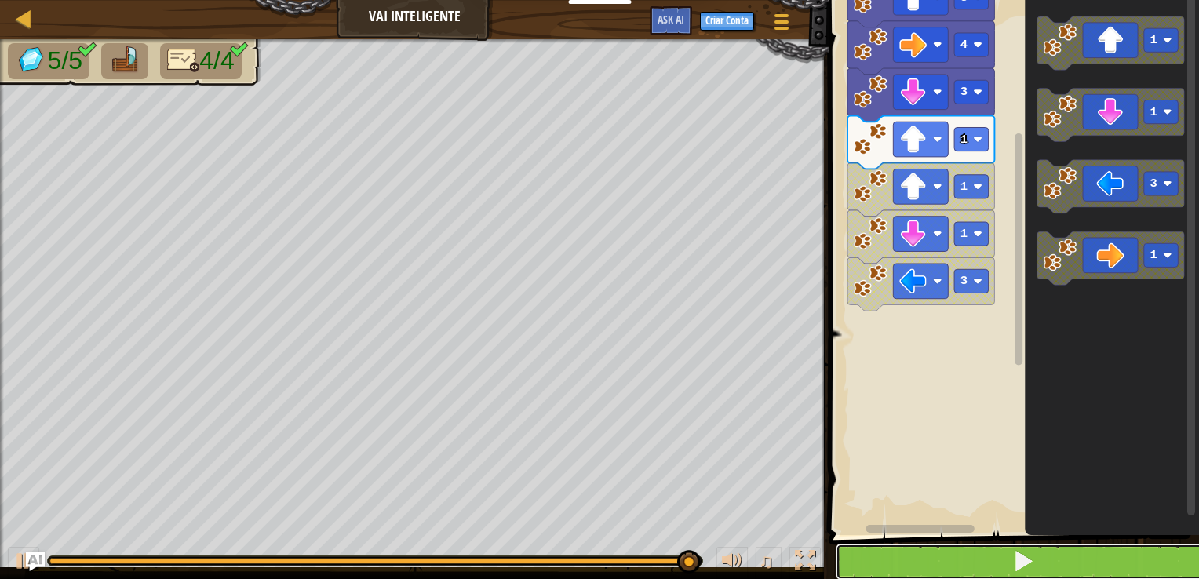
click at [794, 548] on button at bounding box center [1023, 562] width 375 height 36
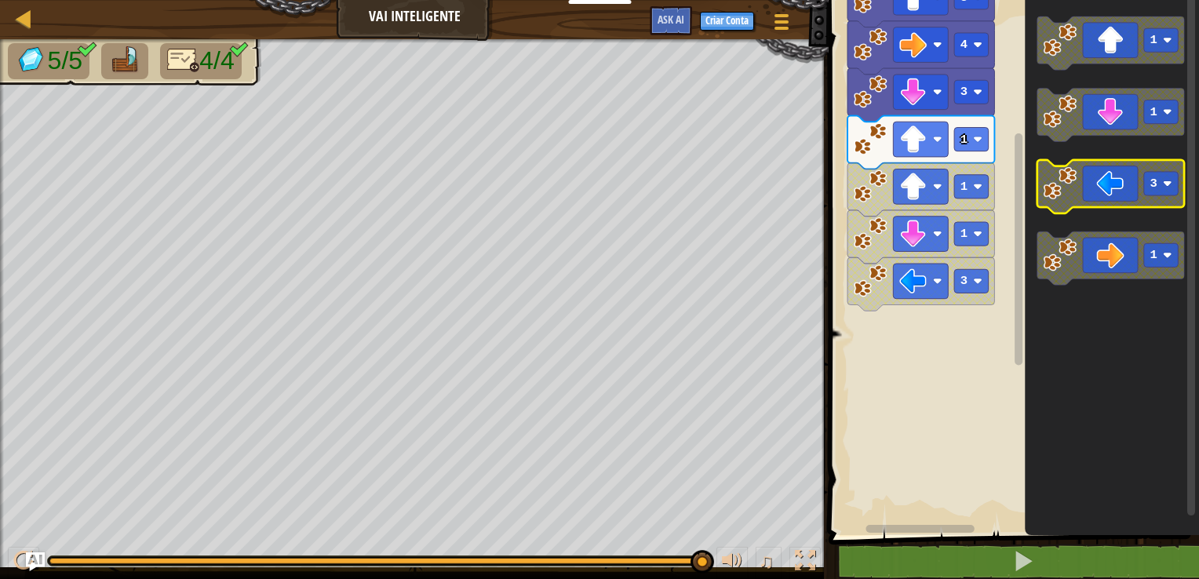
click at [794, 199] on icon "Espaço de trabalho do Blockly" at bounding box center [1110, 186] width 147 height 53
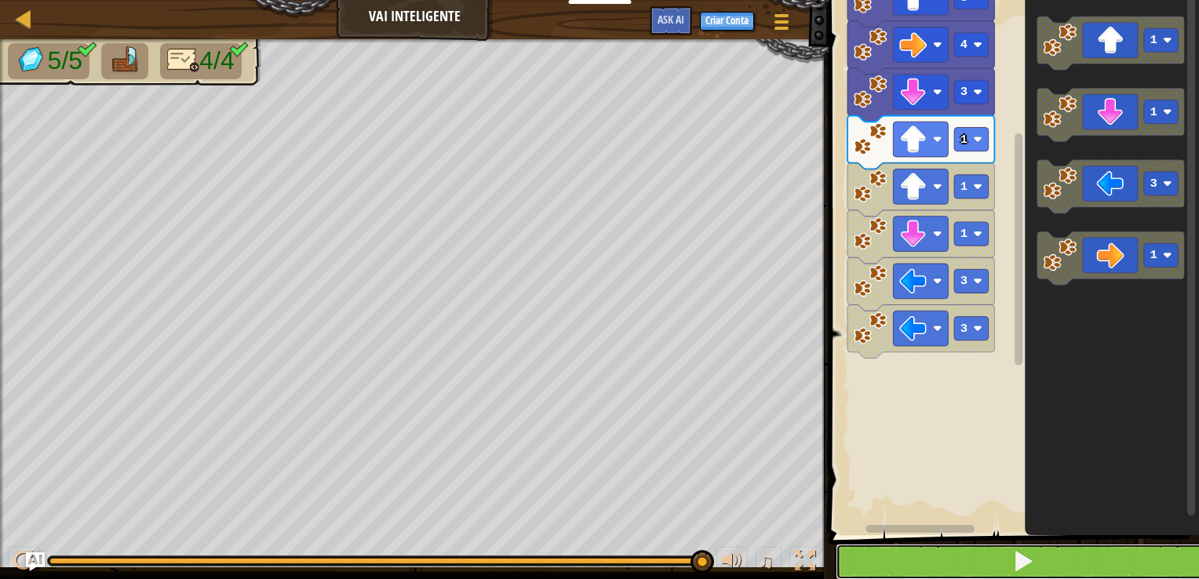
click at [794, 552] on button at bounding box center [1023, 562] width 375 height 36
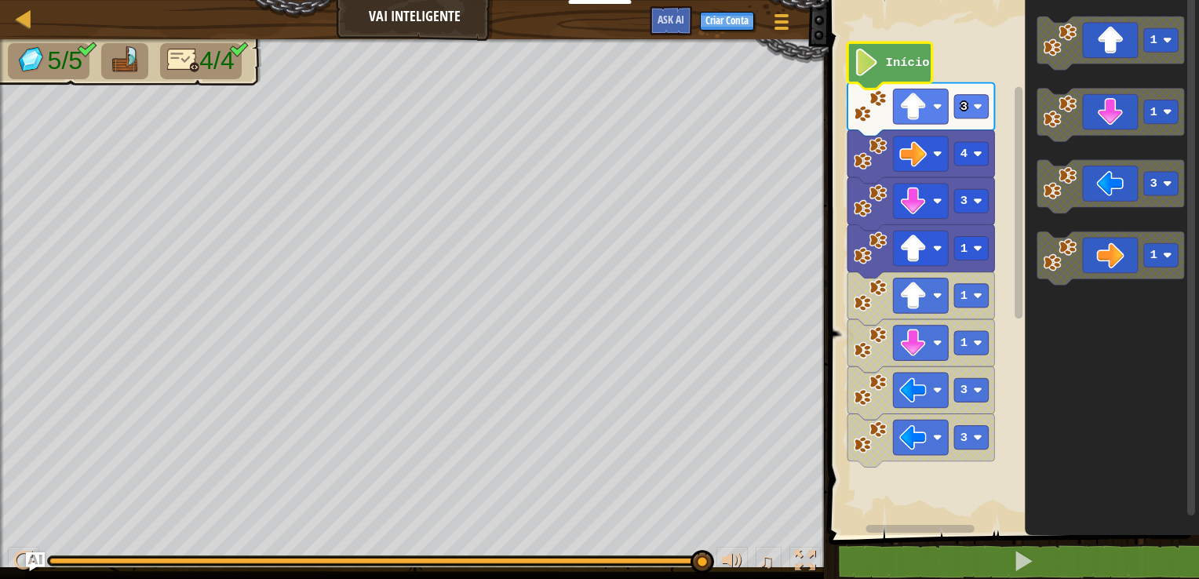
click at [794, 64] on text "Início" at bounding box center [908, 63] width 44 height 14
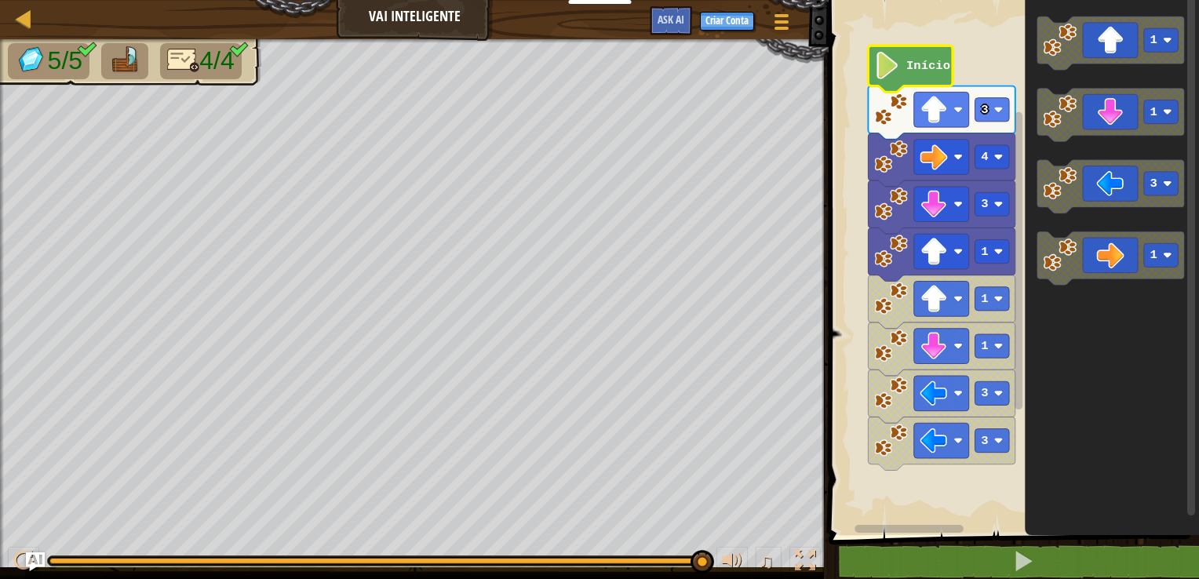
click at [794, 67] on image "Espaço de trabalho do Blockly" at bounding box center [887, 65] width 26 height 27
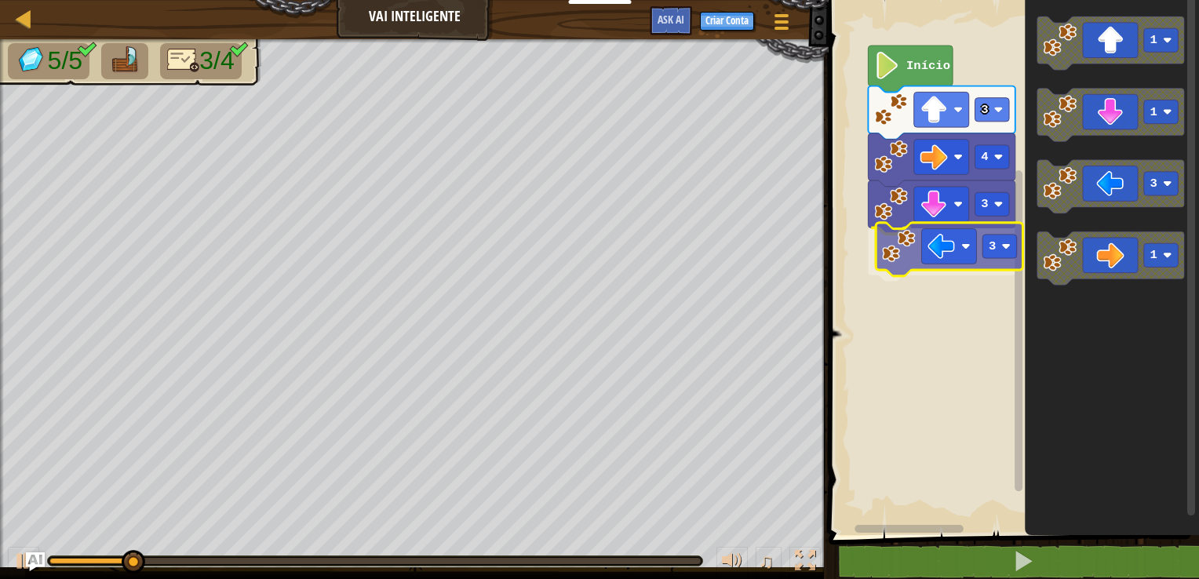
click at [794, 253] on div "3 3 4 3 Início 1 1 3 1 3" at bounding box center [1011, 263] width 375 height 543
